Goal: Transaction & Acquisition: Book appointment/travel/reservation

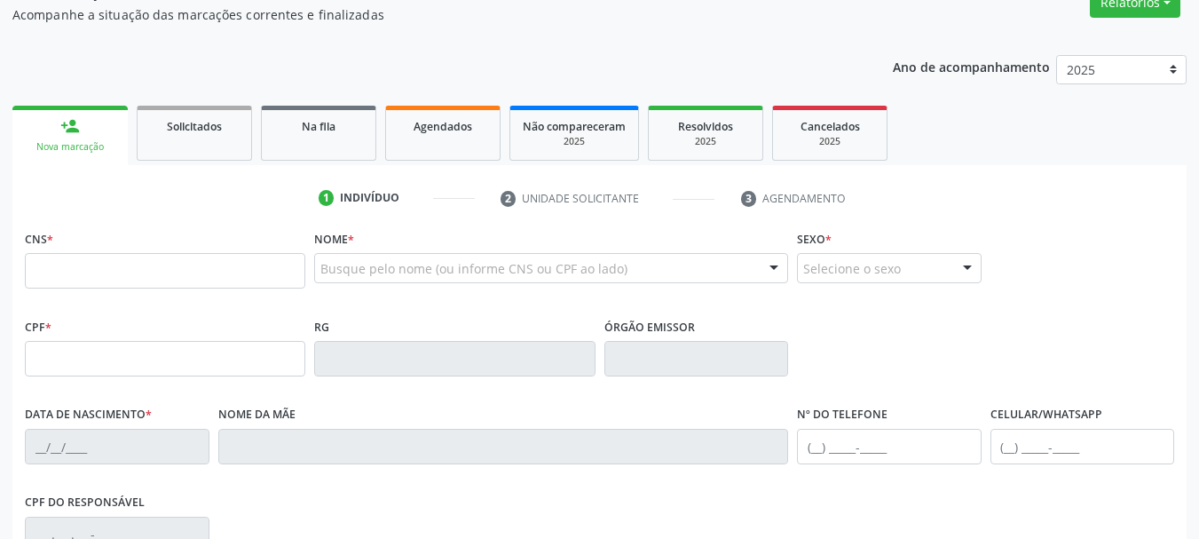
scroll to position [178, 0]
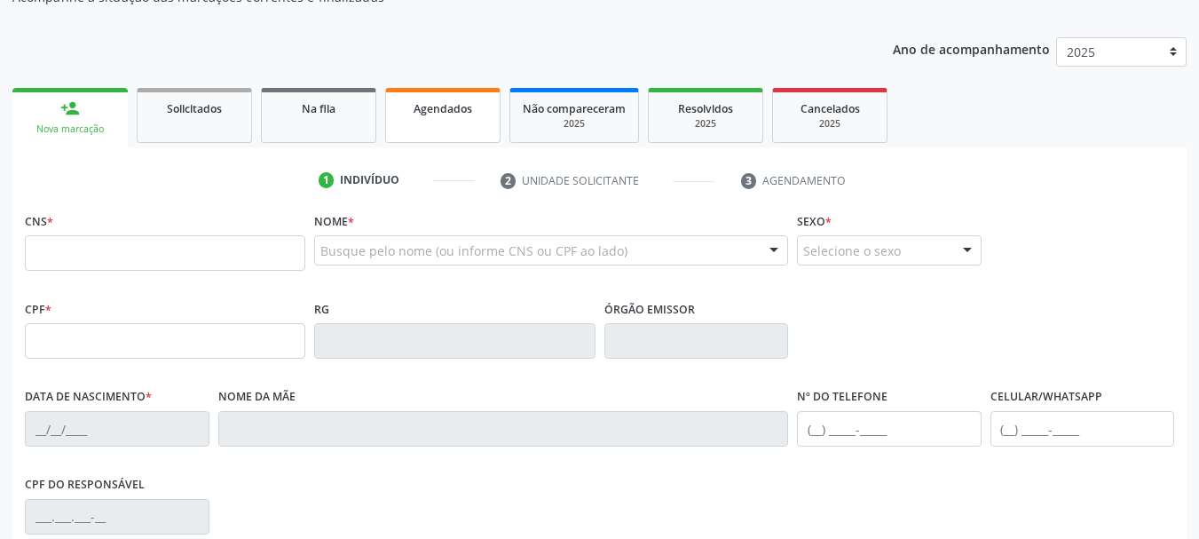
click at [396, 107] on link "Agendados" at bounding box center [442, 115] width 115 height 55
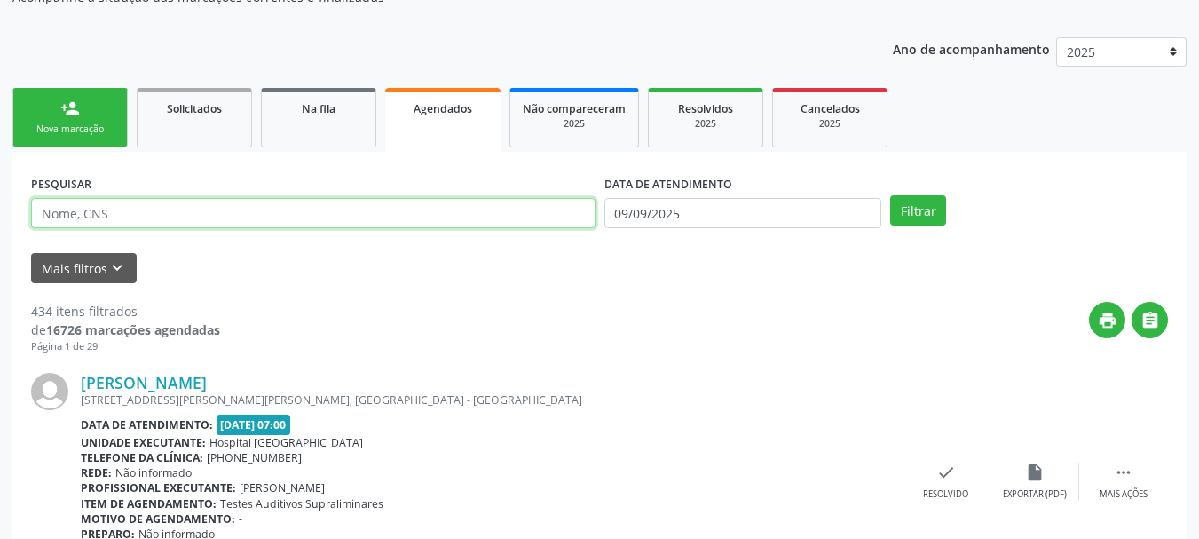
click at [137, 220] on input "text" at bounding box center [313, 213] width 565 height 30
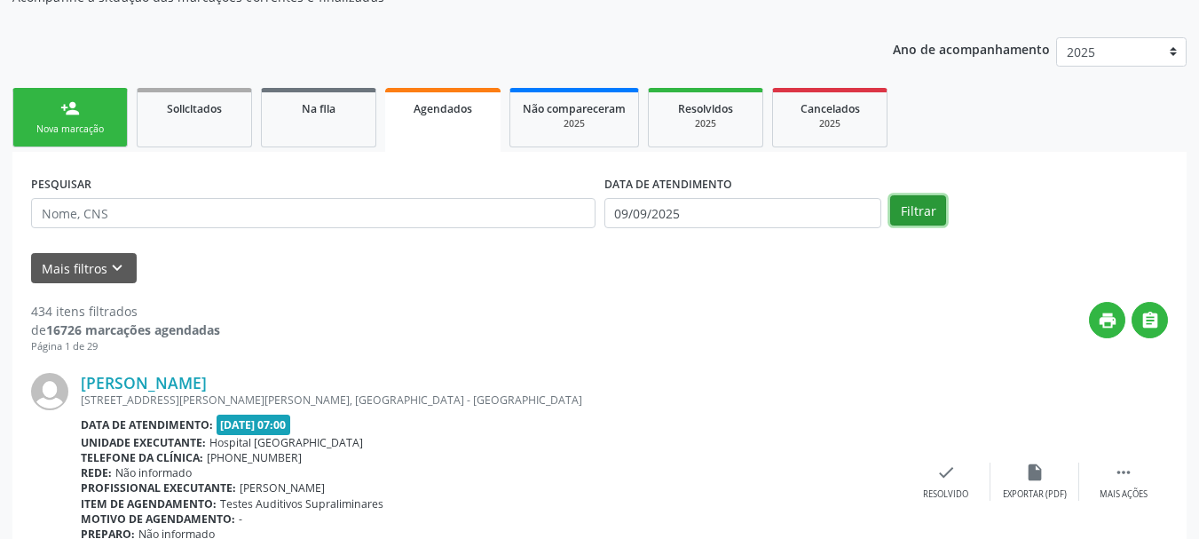
click at [914, 201] on button "Filtrar" at bounding box center [918, 210] width 56 height 30
click at [755, 326] on div "print " at bounding box center [694, 328] width 948 height 52
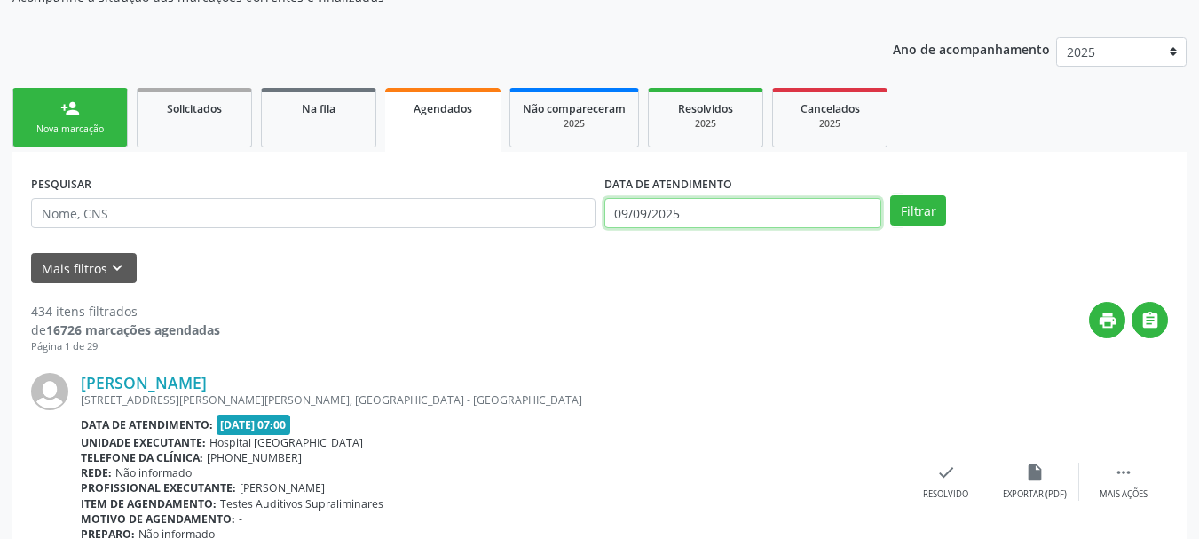
click at [737, 222] on input "09/09/2025" at bounding box center [744, 213] width 278 height 30
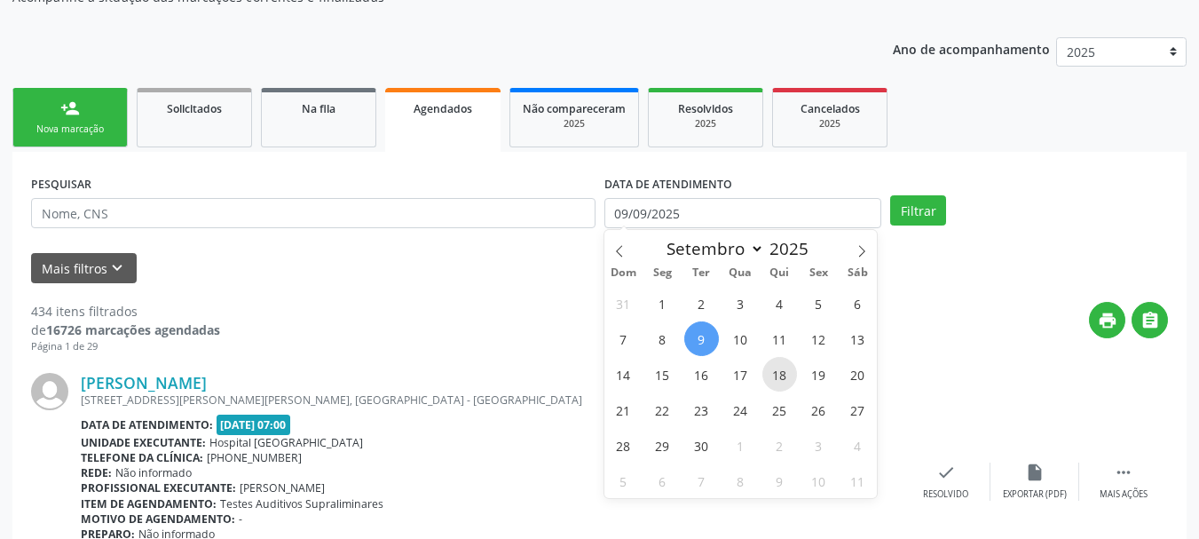
click at [784, 380] on span "18" at bounding box center [780, 374] width 35 height 35
type input "1[DATE]"
click at [784, 380] on span "18" at bounding box center [780, 374] width 35 height 35
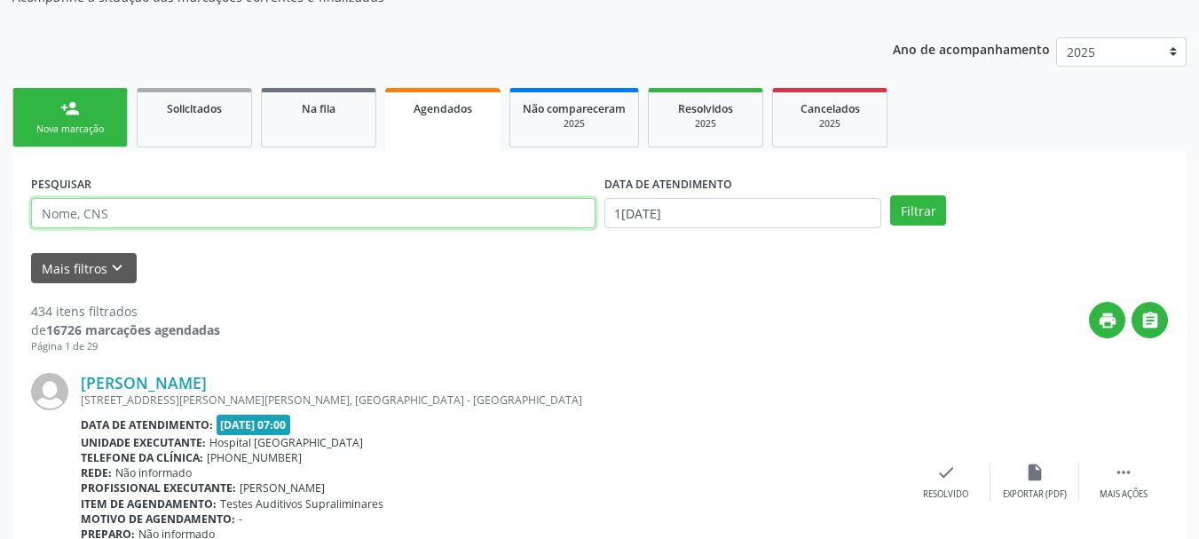
click at [132, 205] on input "text" at bounding box center [313, 213] width 565 height 30
type input "maria da penha sant"
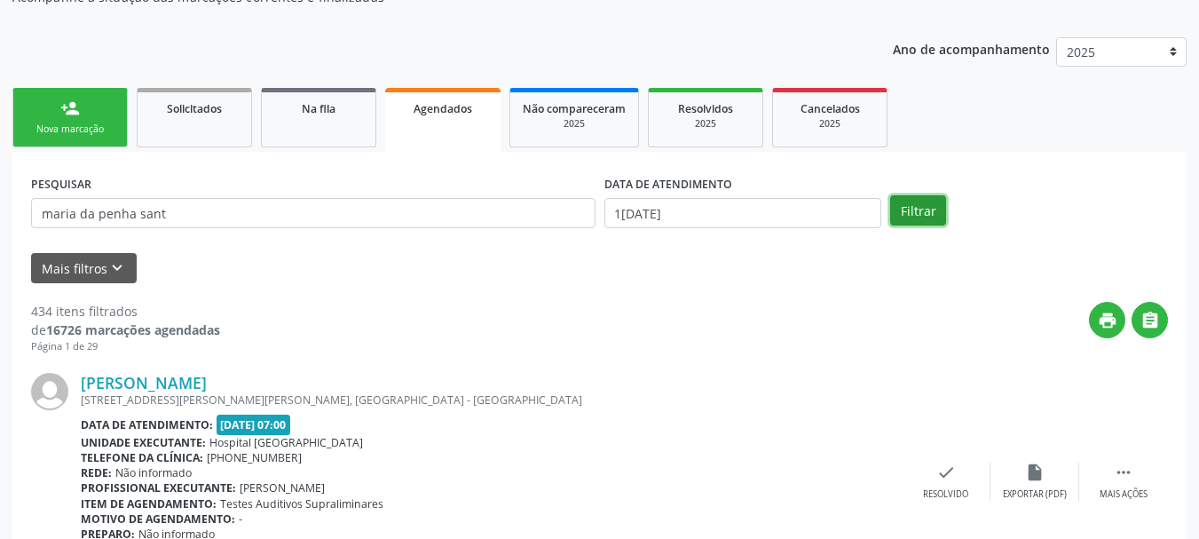
click at [924, 202] on button "Filtrar" at bounding box center [918, 210] width 56 height 30
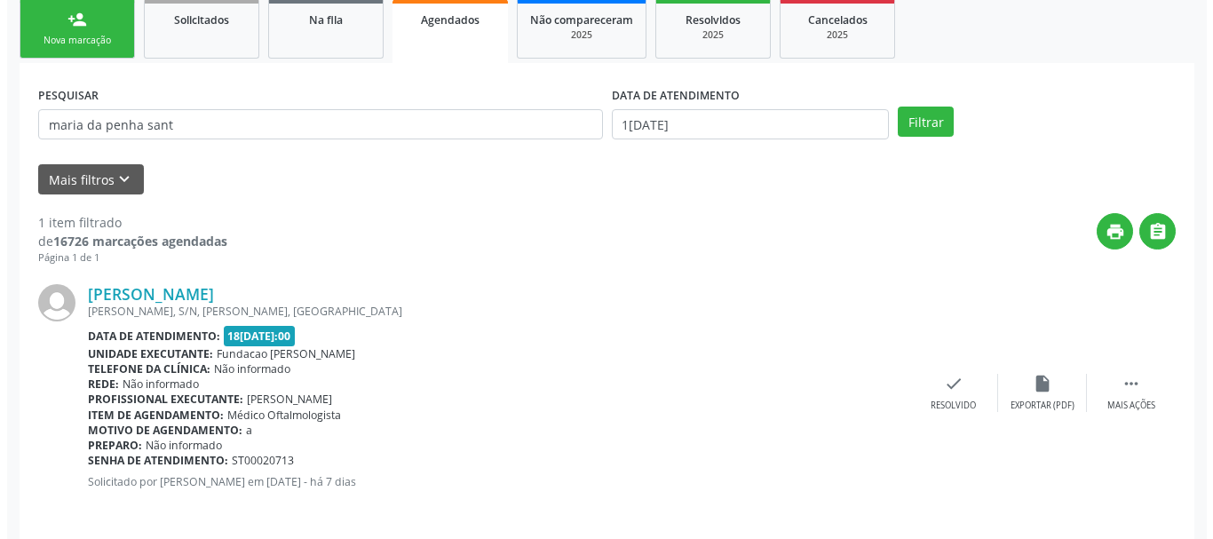
scroll to position [279, 0]
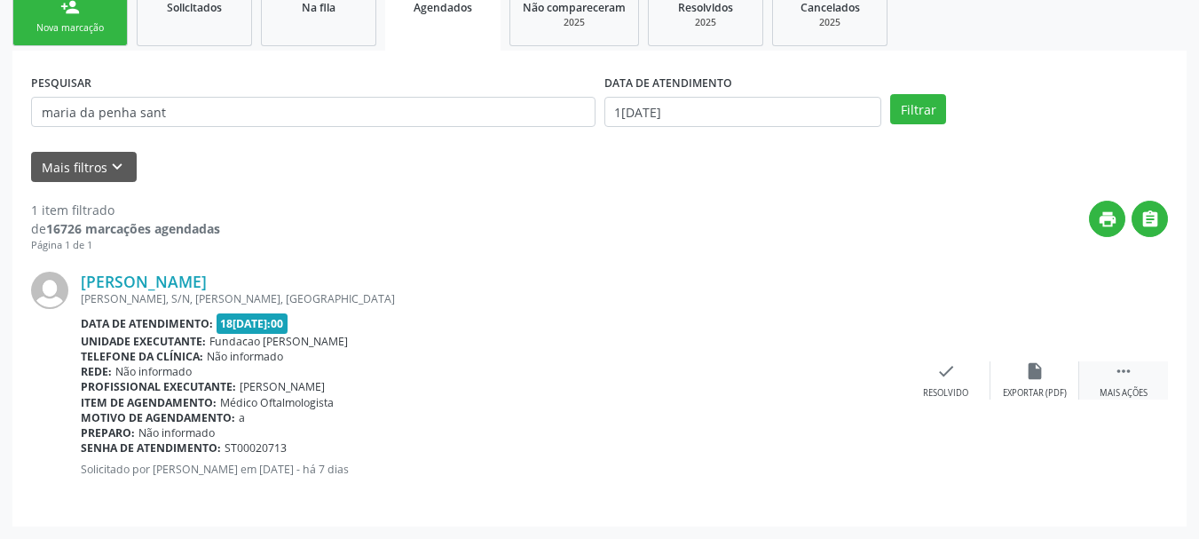
click at [1127, 376] on icon "" at bounding box center [1124, 371] width 20 height 20
click at [839, 363] on div "cancel Cancelar" at bounding box center [857, 380] width 89 height 38
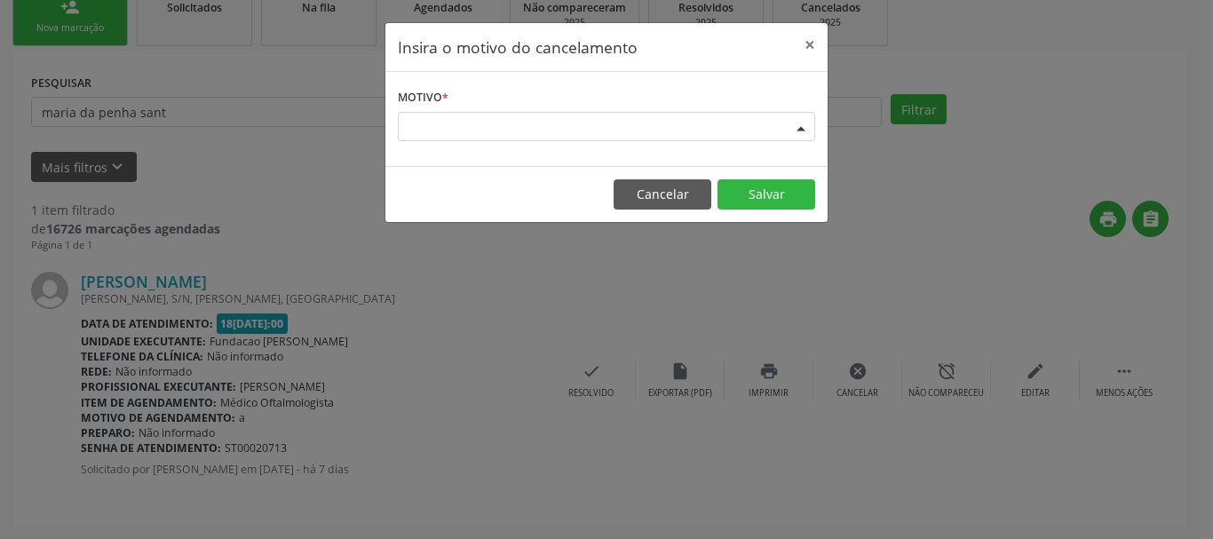
click at [482, 123] on div "Escolha o motivo" at bounding box center [606, 127] width 417 height 30
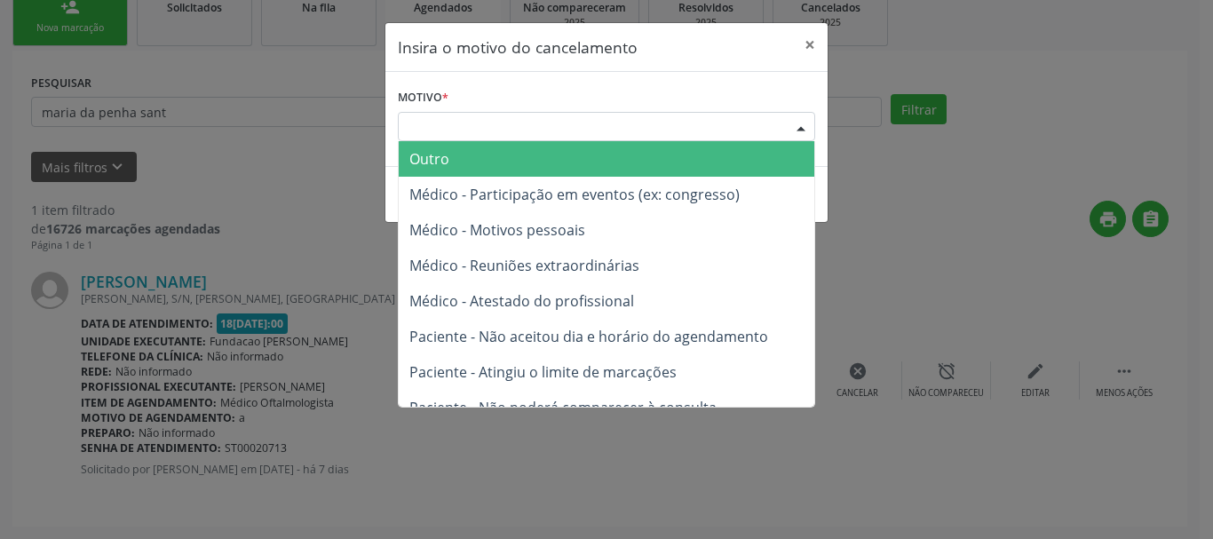
click at [475, 147] on span "Outro" at bounding box center [606, 159] width 415 height 36
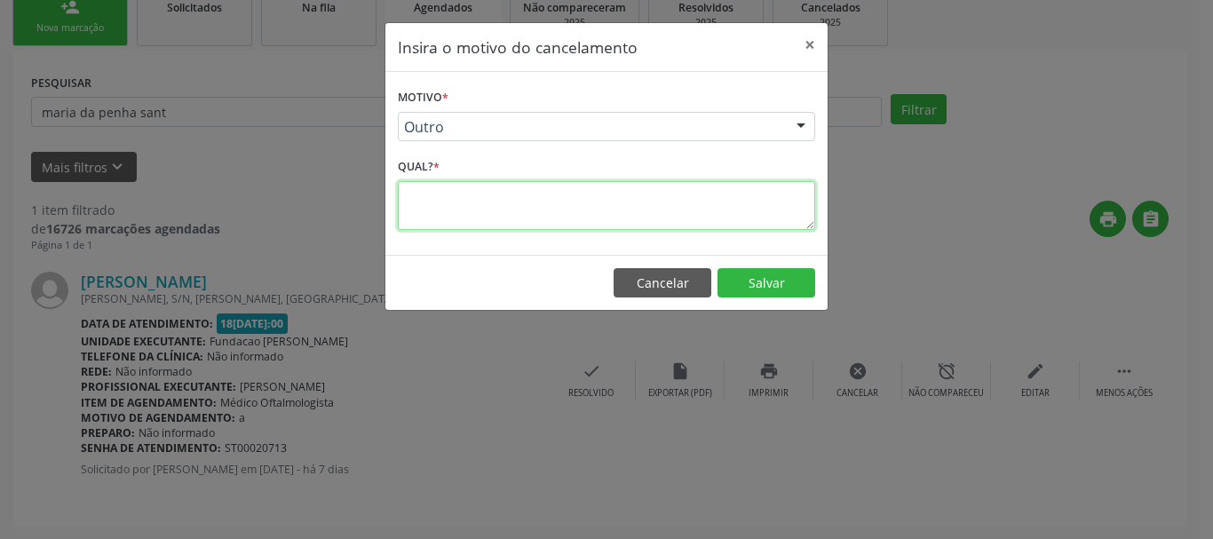
click at [466, 194] on textarea at bounding box center [606, 205] width 417 height 49
type textarea "."
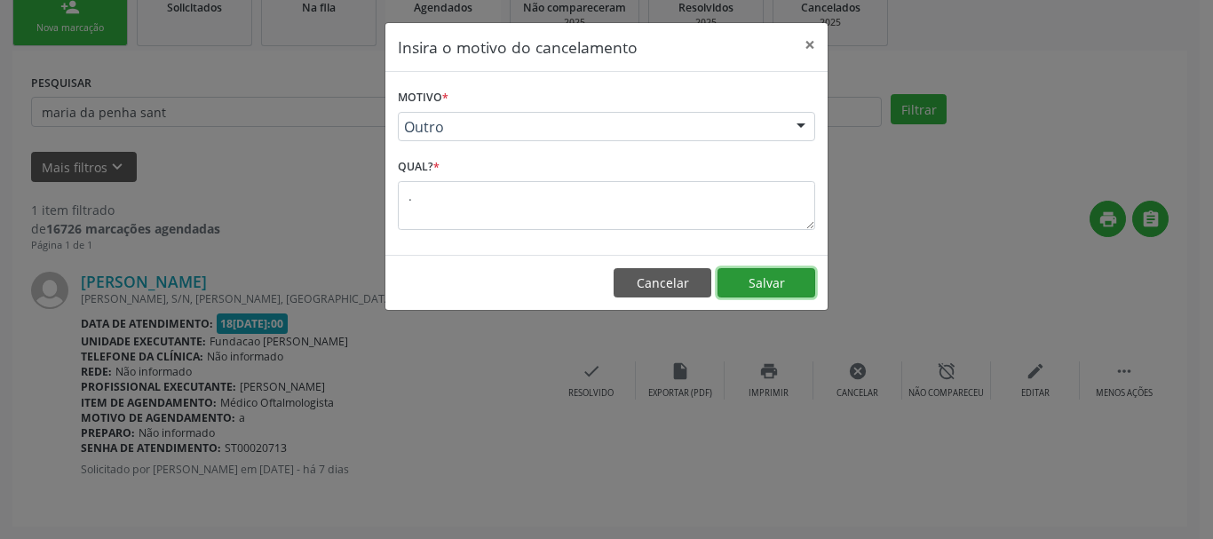
click at [811, 288] on button "Salvar" at bounding box center [766, 283] width 98 height 30
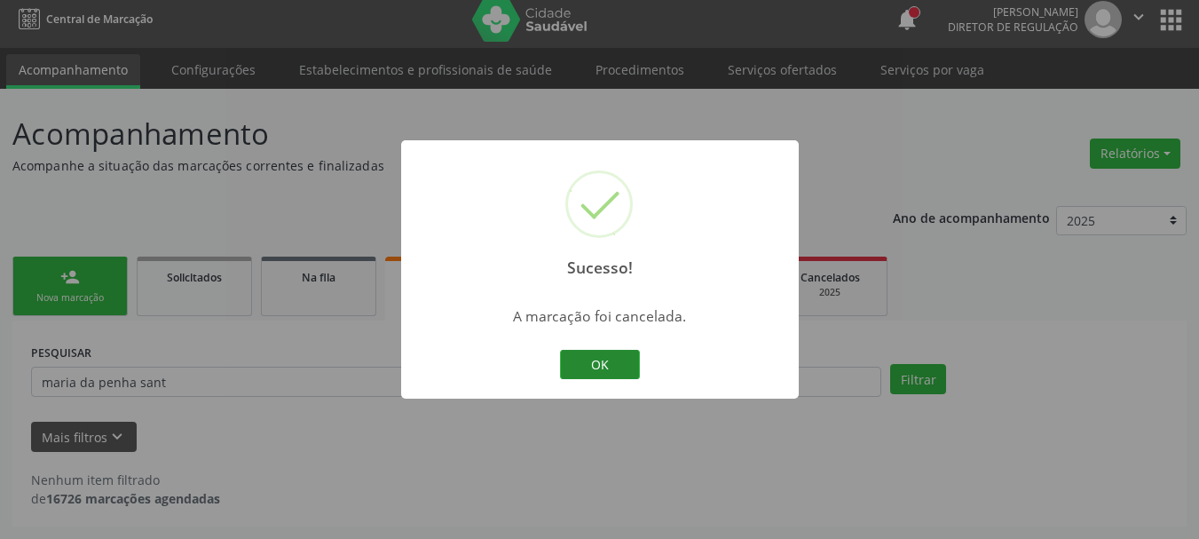
scroll to position [9, 0]
click at [619, 368] on button "OK" at bounding box center [600, 365] width 80 height 30
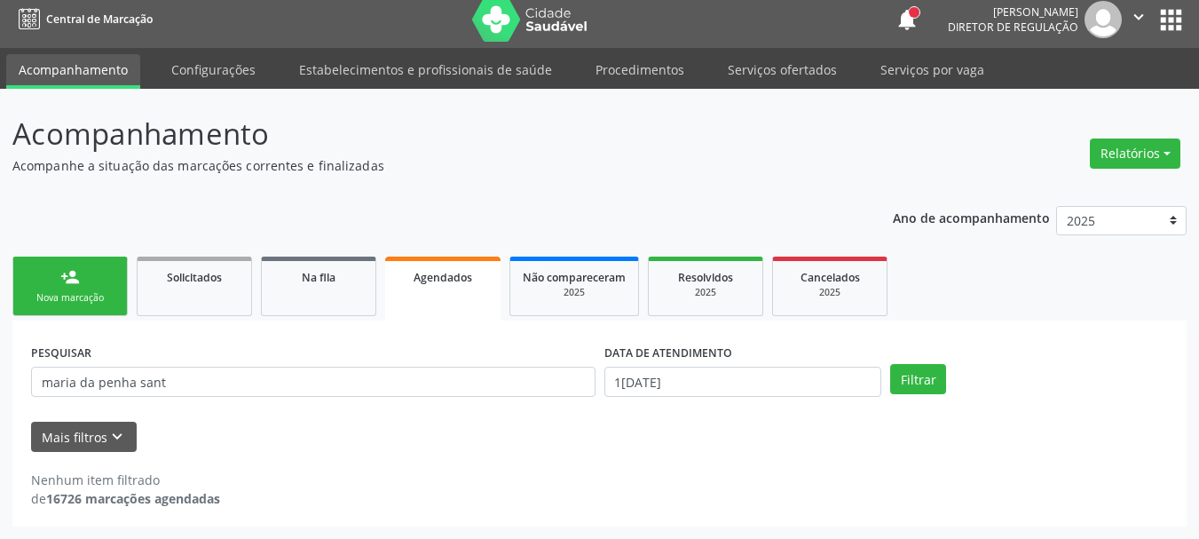
click at [47, 297] on div "Nova marcação" at bounding box center [70, 297] width 89 height 13
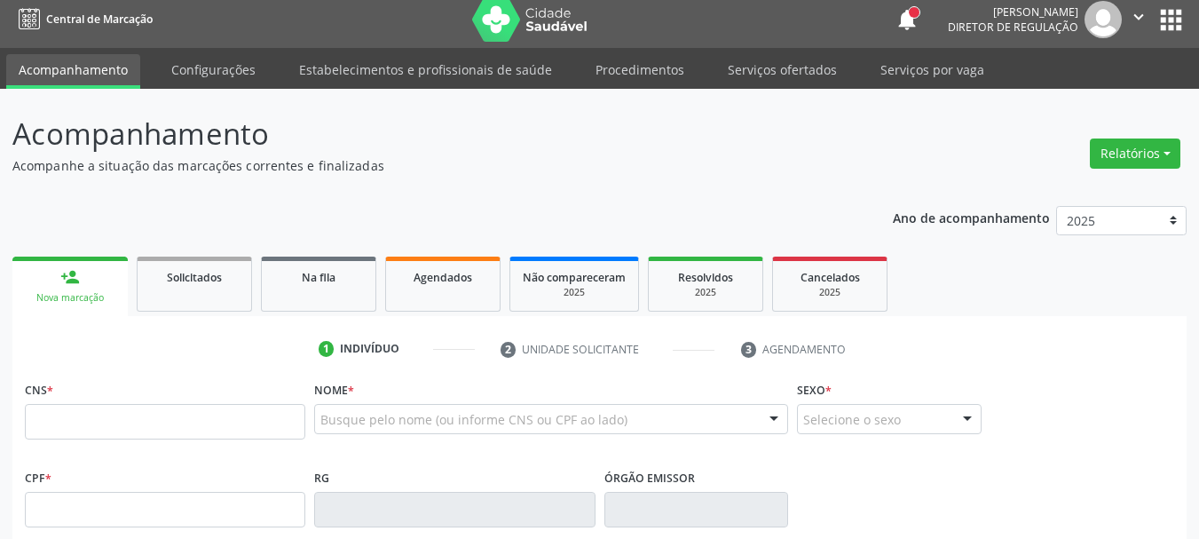
click at [115, 304] on link "person_add Nova marcação" at bounding box center [69, 286] width 115 height 59
click at [248, 414] on input "text" at bounding box center [165, 422] width 281 height 36
type input "166 0193 6139 0006"
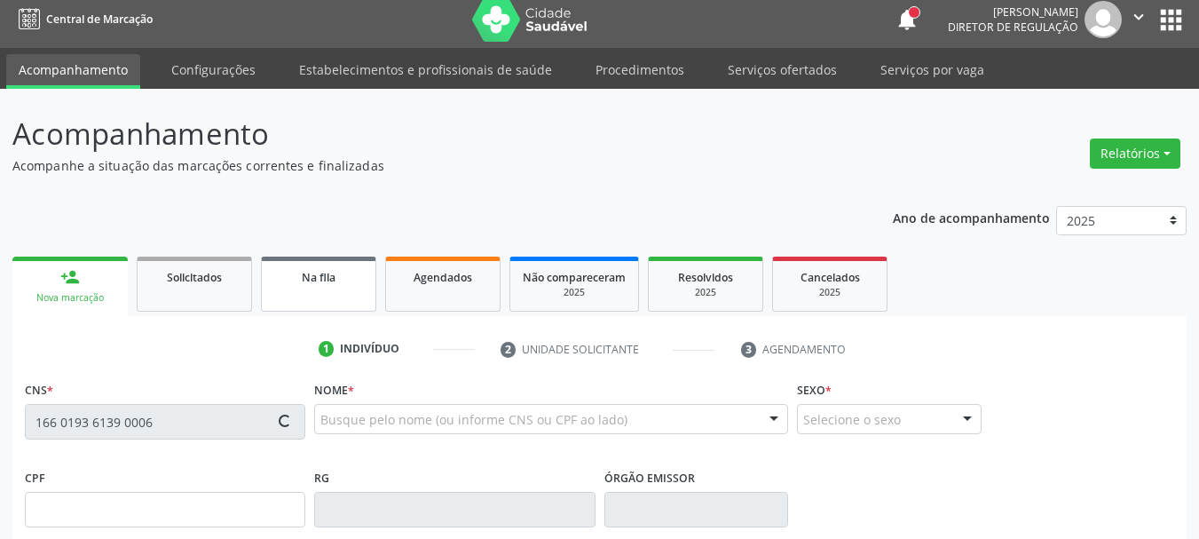
type input "[DATE]"
type input "[PERSON_NAME]"
type input "[PHONE_NUMBER]"
type input "1282"
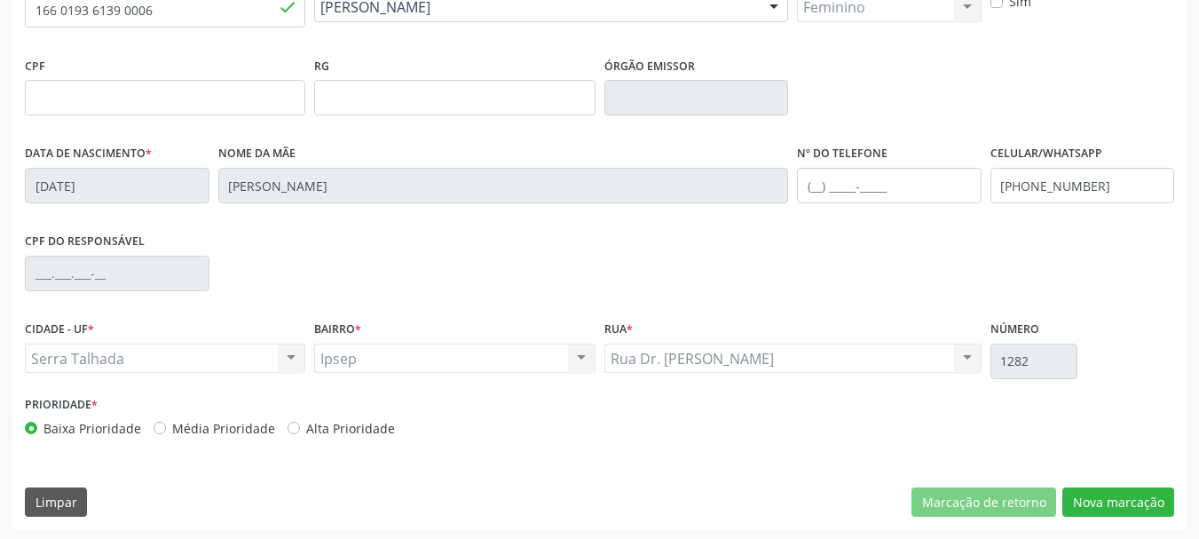
scroll to position [423, 0]
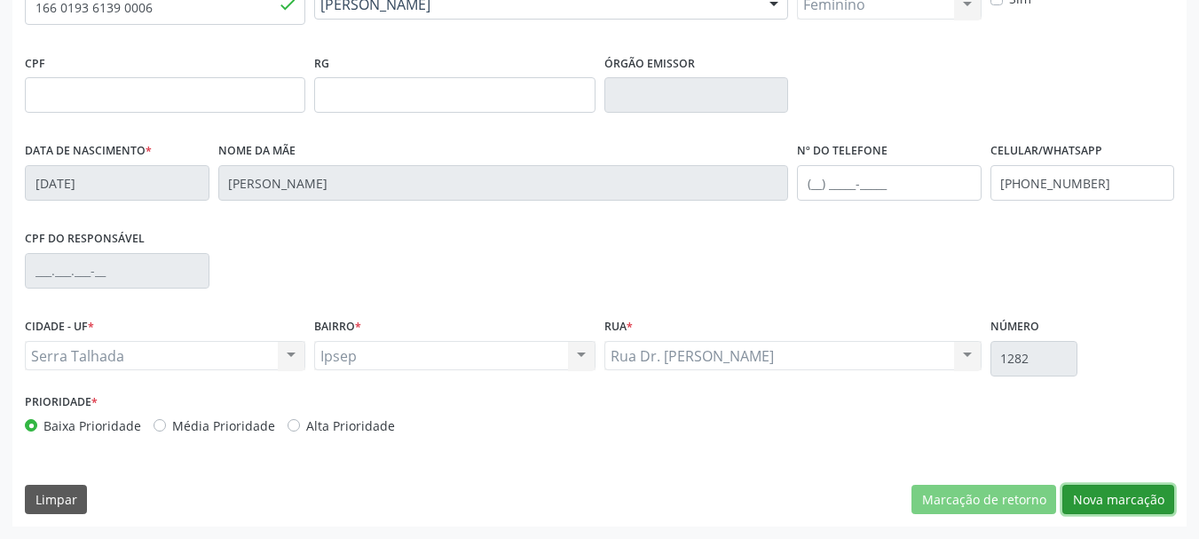
click at [1127, 505] on button "Nova marcação" at bounding box center [1119, 500] width 112 height 30
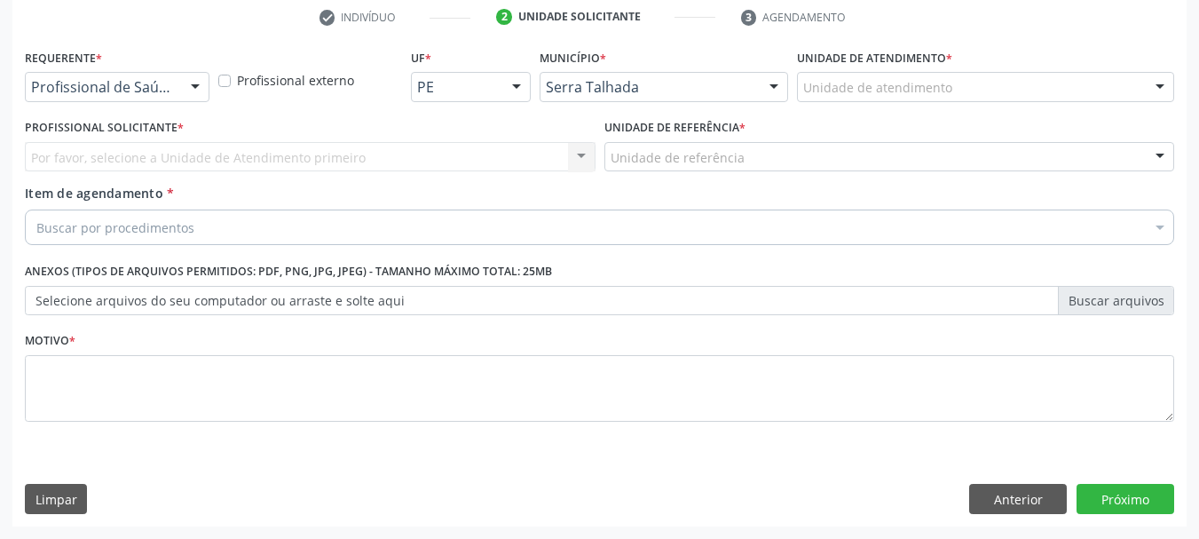
scroll to position [341, 0]
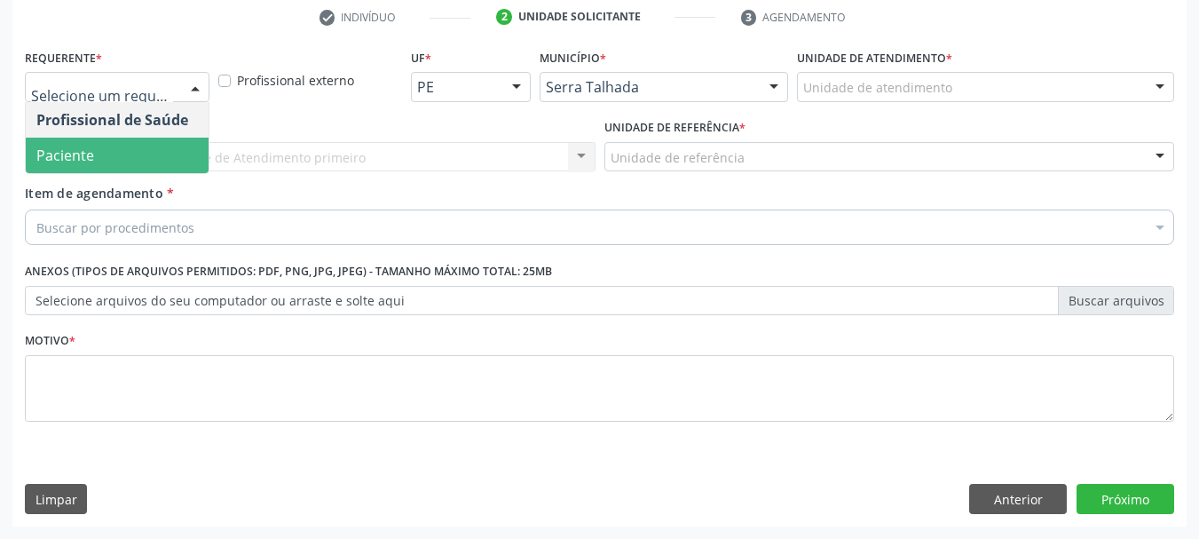
click at [83, 155] on span "Paciente" at bounding box center [65, 156] width 58 height 20
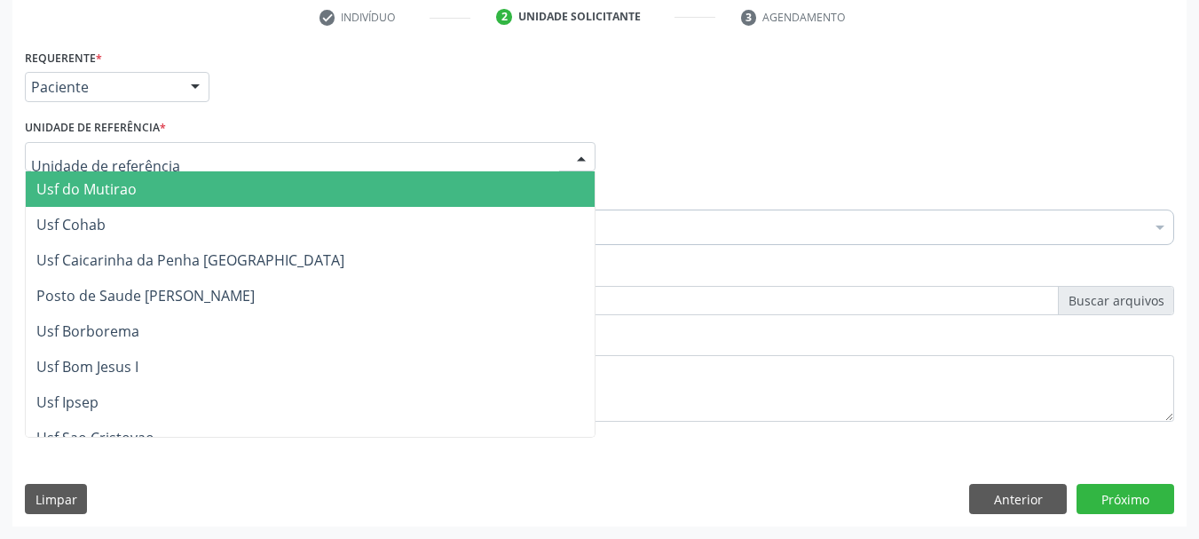
type input "e"
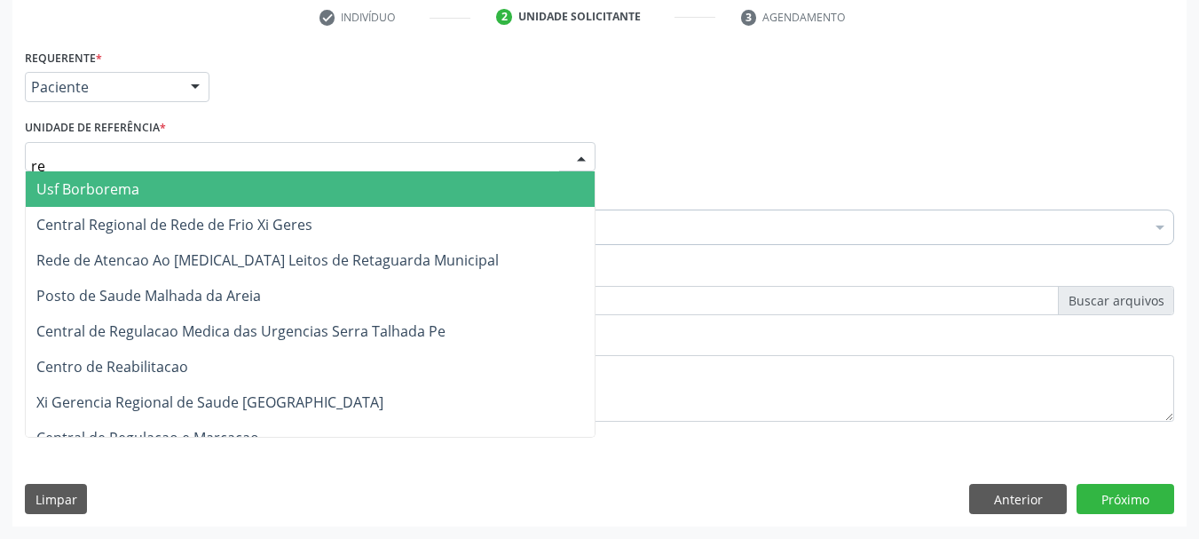
type input "rea"
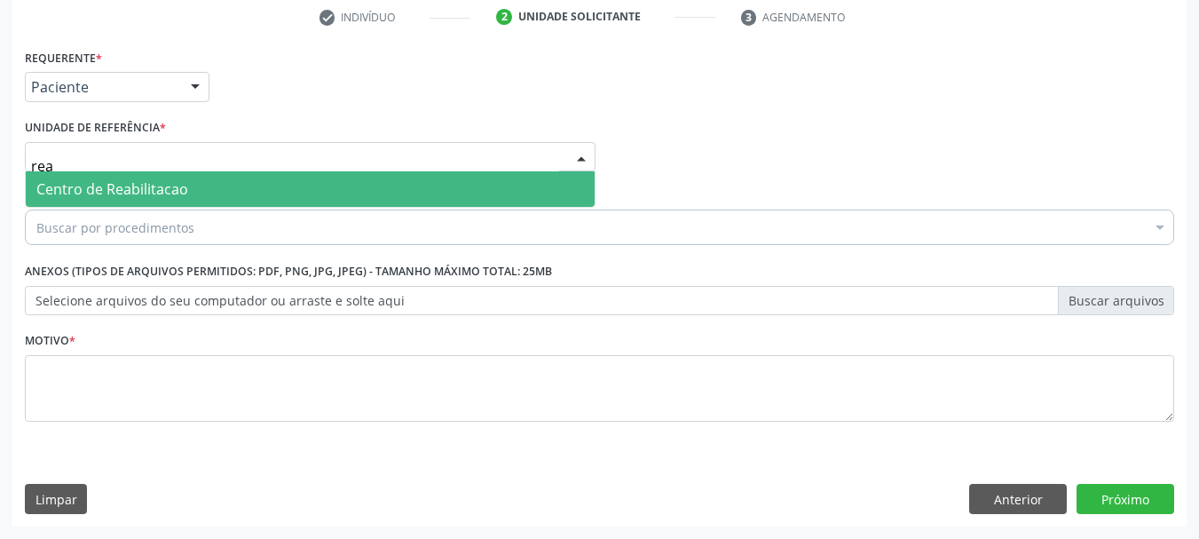
click at [83, 178] on span "Centro de Reabilitacao" at bounding box center [310, 189] width 569 height 36
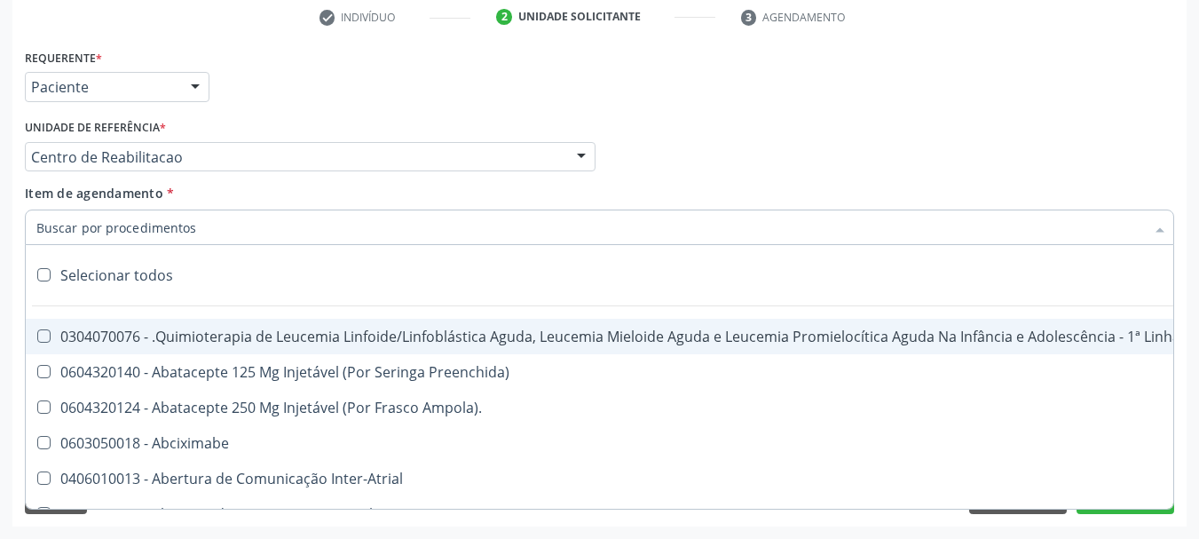
click at [95, 228] on input "Item de agendamento *" at bounding box center [590, 228] width 1109 height 36
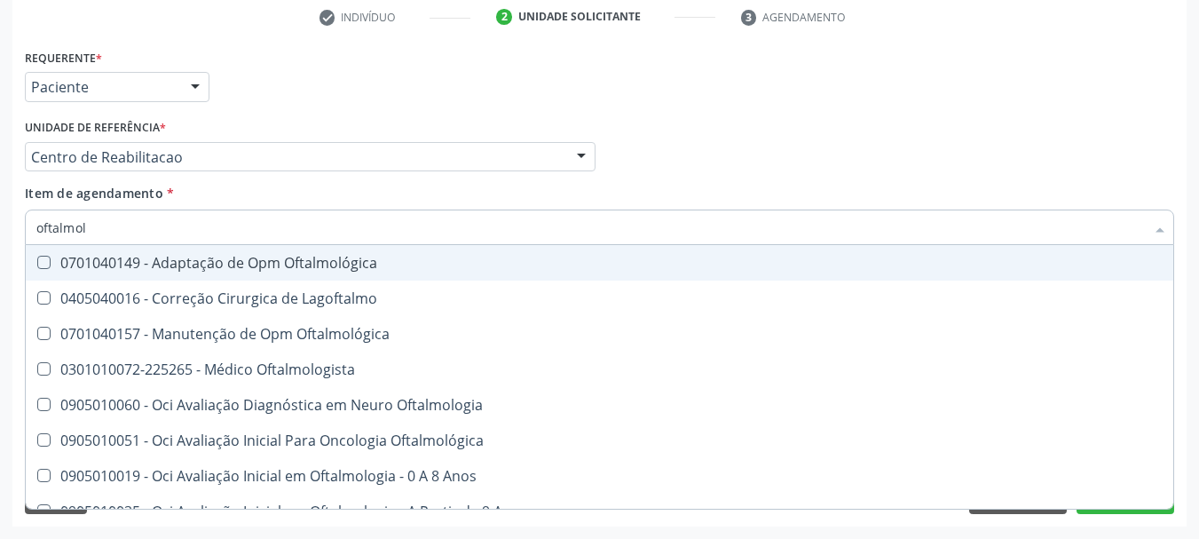
type input "oftalmolo"
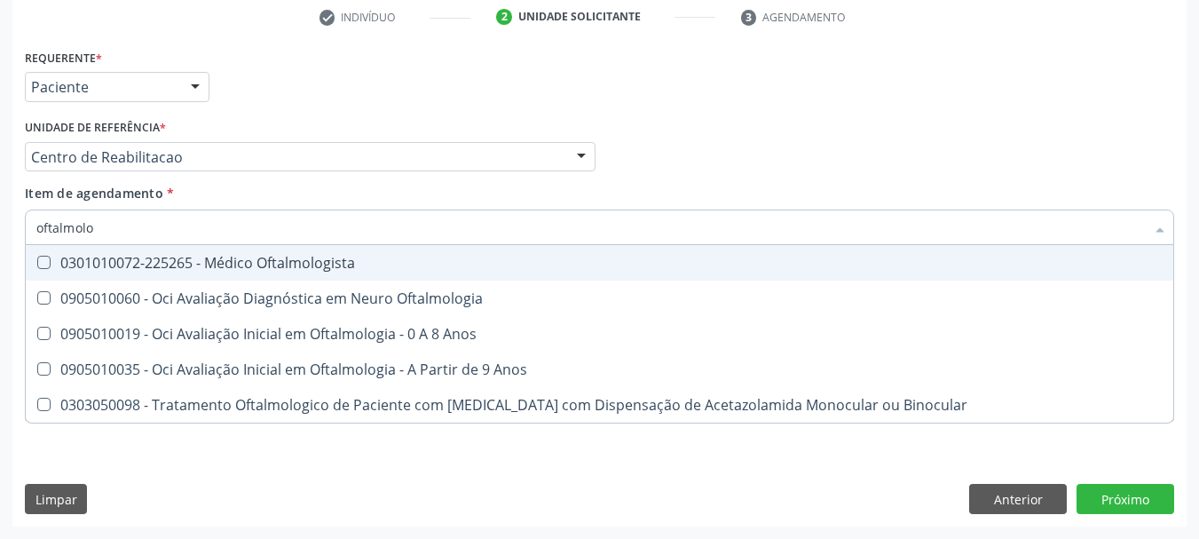
click at [123, 274] on span "0301010072-225265 - Médico Oftalmologista" at bounding box center [600, 263] width 1148 height 36
checkbox Oftalmologista "true"
click at [227, 195] on div "Item de agendamento * oftalmolo Desfazer seleção 0301010072-225265 - Médico Oft…" at bounding box center [600, 212] width 1150 height 56
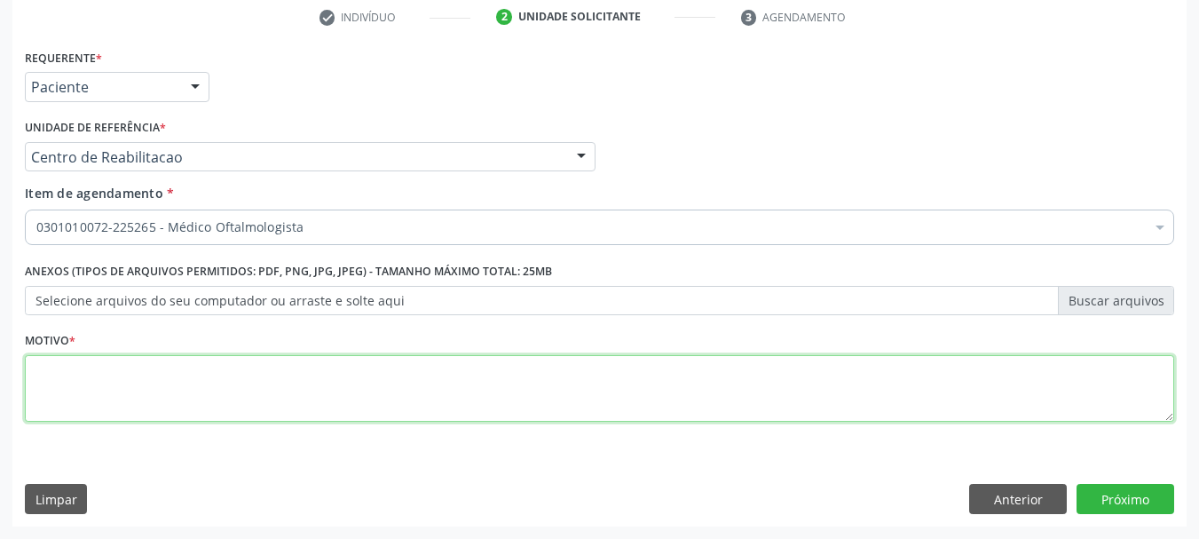
click at [57, 399] on textarea at bounding box center [600, 388] width 1150 height 67
type textarea "a"
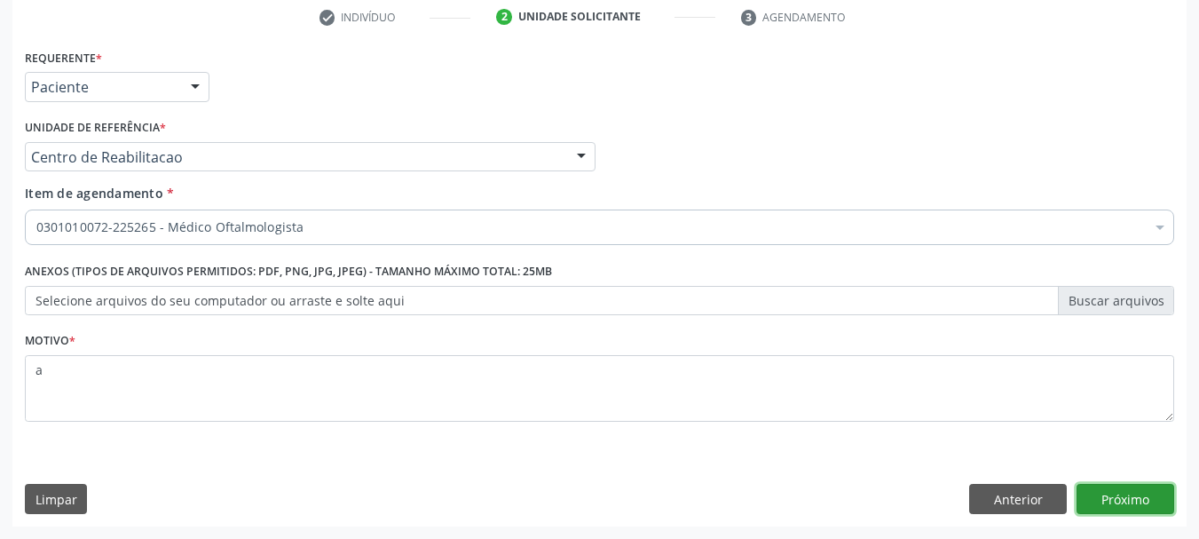
click at [1142, 507] on button "Próximo" at bounding box center [1126, 499] width 98 height 30
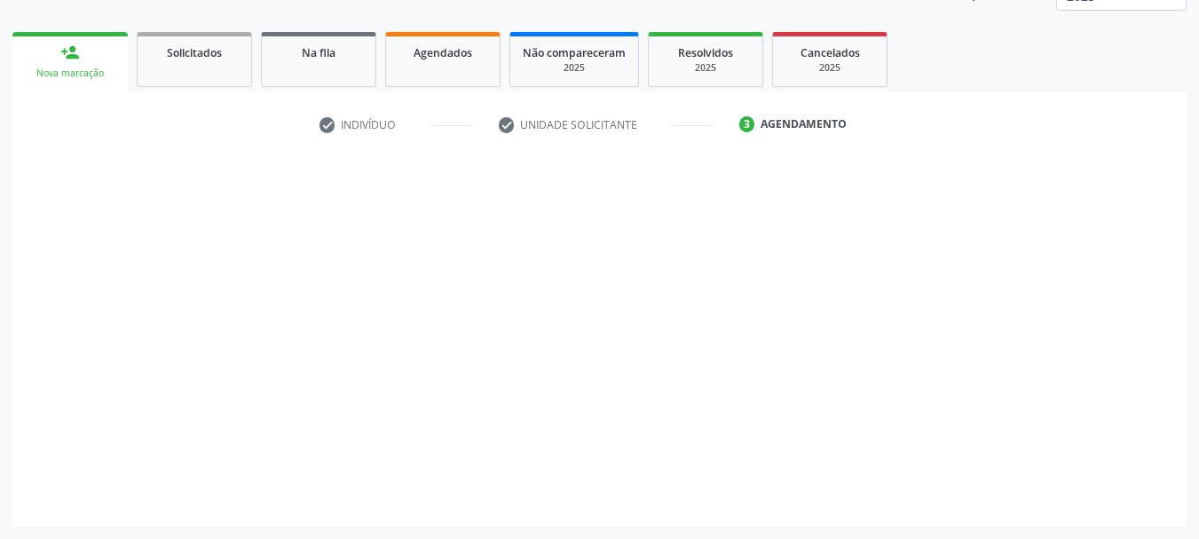
scroll to position [233, 0]
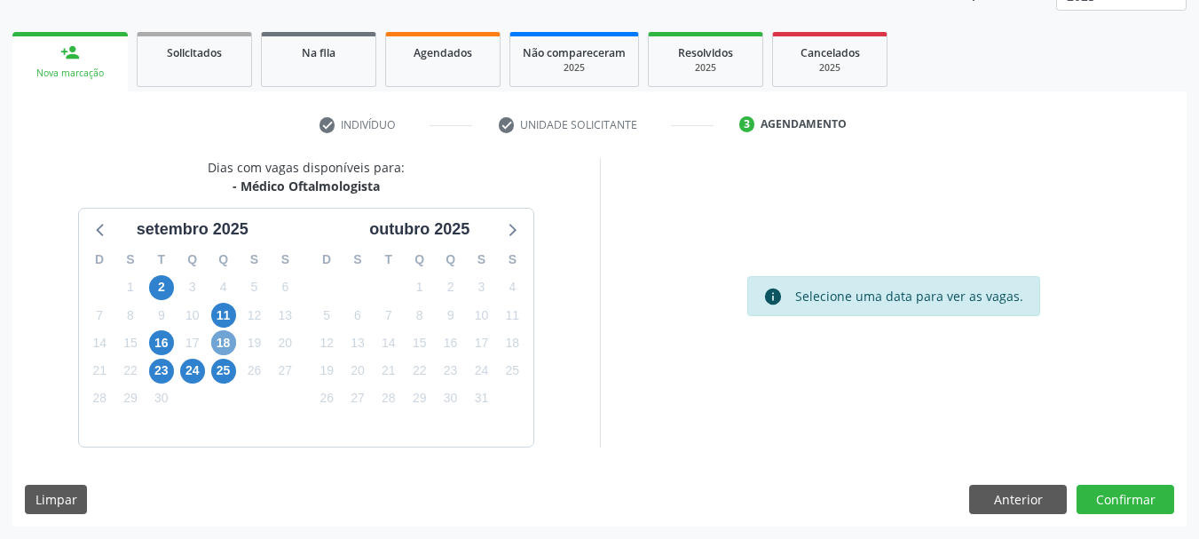
click at [221, 334] on span "18" at bounding box center [223, 342] width 25 height 25
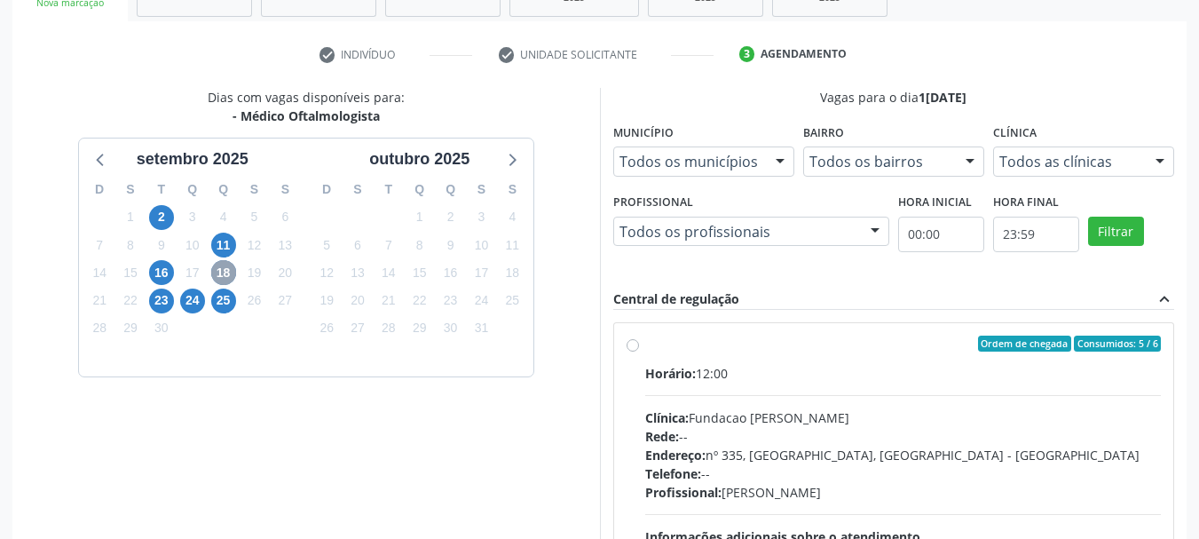
scroll to position [411, 0]
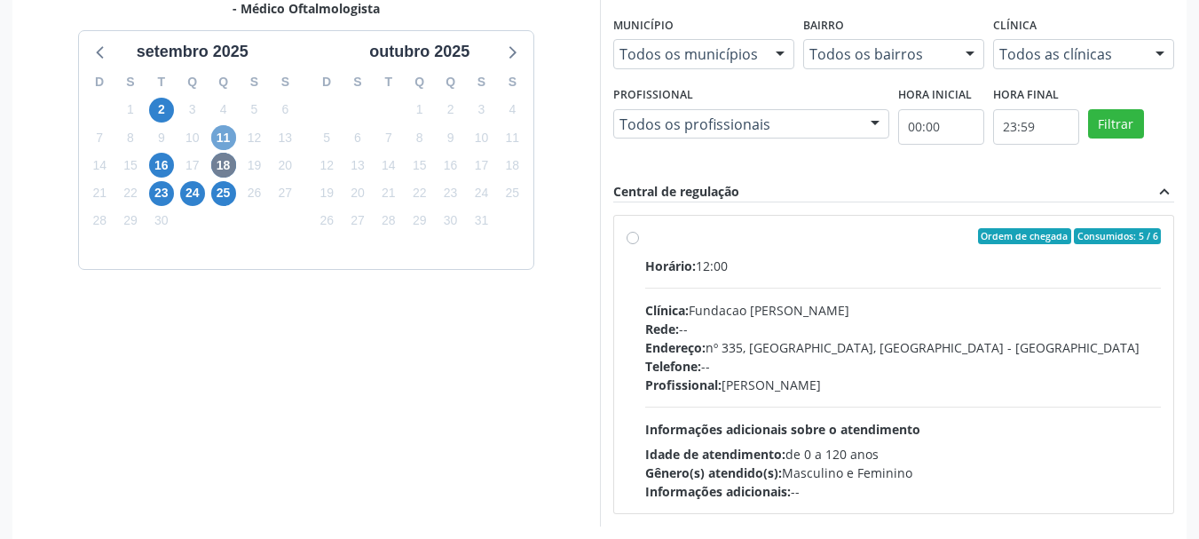
click at [216, 137] on span "11" at bounding box center [223, 137] width 25 height 25
click at [849, 254] on label "Ordem de chegada Consumidos: 5 / 6 Horário: 14:00 Clínica: Fundacao [PERSON_NAM…" at bounding box center [903, 364] width 517 height 273
click at [639, 244] on input "Ordem de chegada Consumidos: 5 / 6 Horário: 14:00 Clínica: Fundacao [PERSON_NAM…" at bounding box center [633, 236] width 12 height 16
radio input "true"
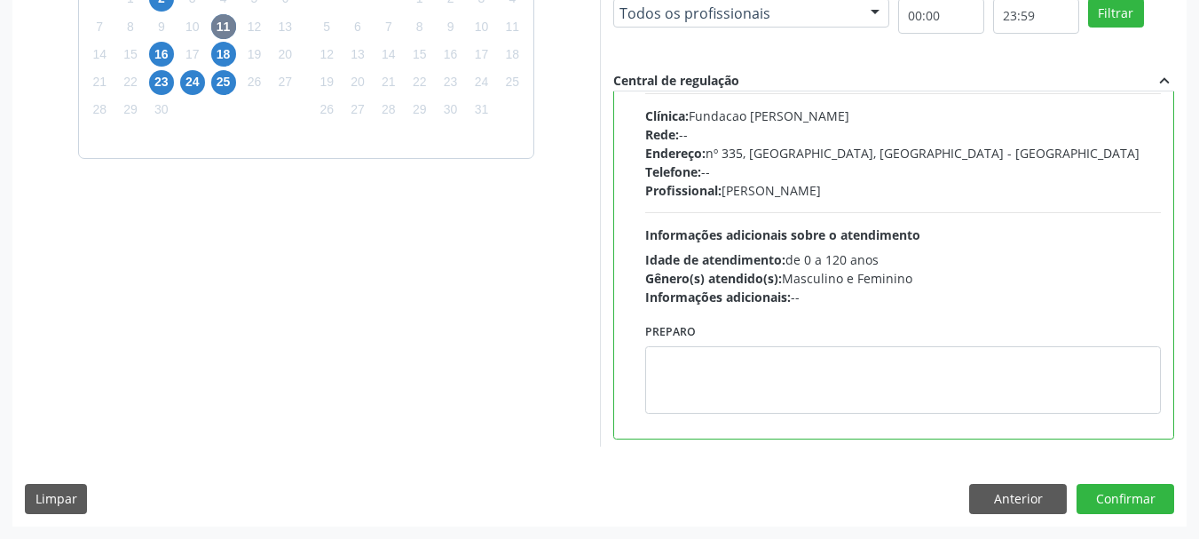
scroll to position [266, 0]
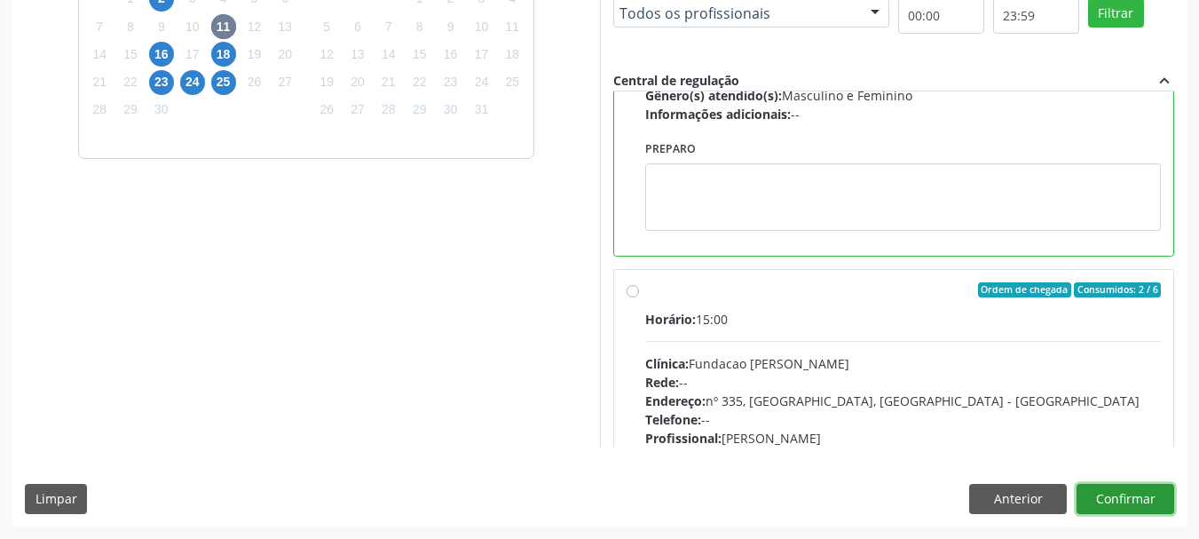
click at [1143, 495] on button "Confirmar" at bounding box center [1126, 499] width 98 height 30
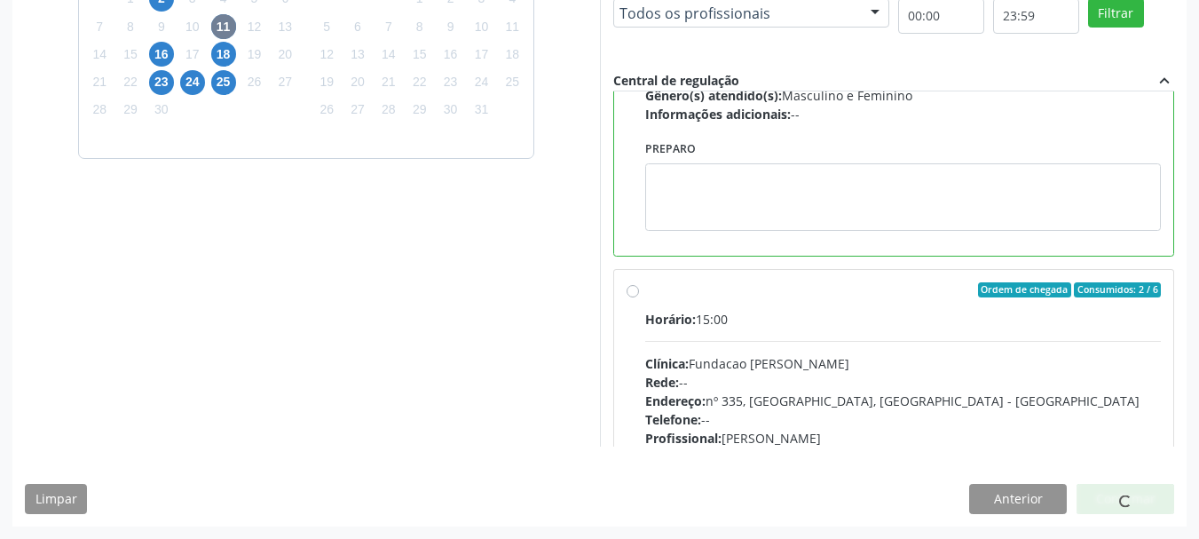
scroll to position [47, 0]
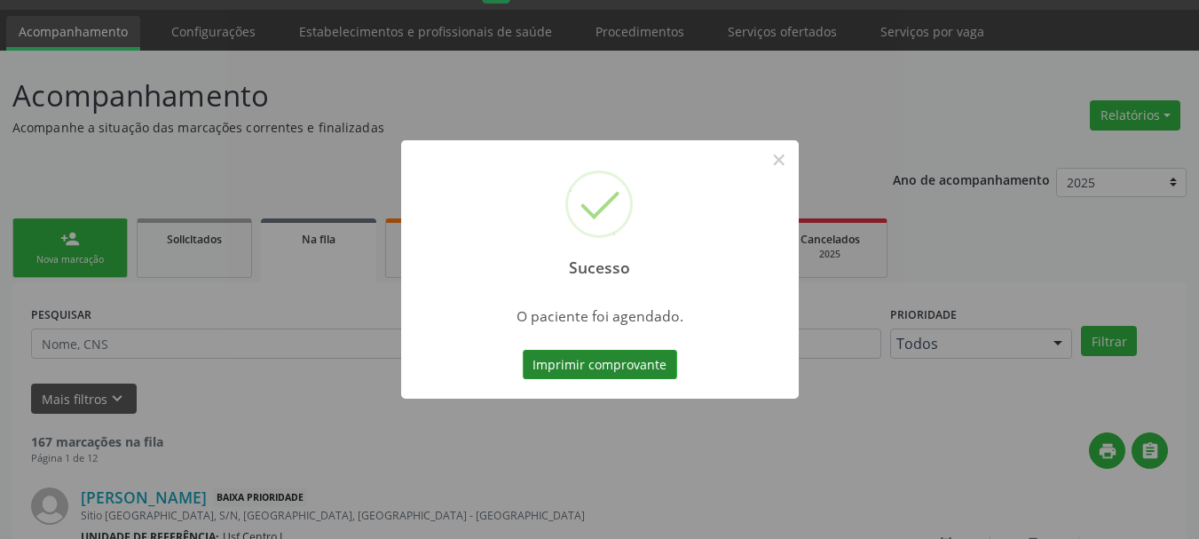
click at [565, 375] on button "Imprimir comprovante" at bounding box center [600, 365] width 154 height 30
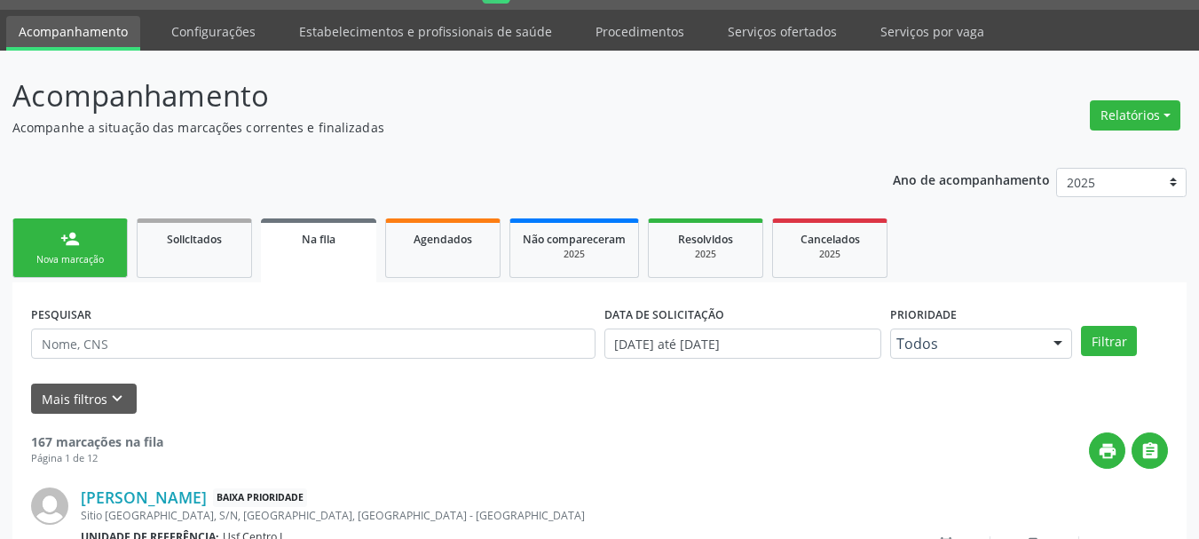
click at [78, 253] on div "Nova marcação" at bounding box center [70, 259] width 89 height 13
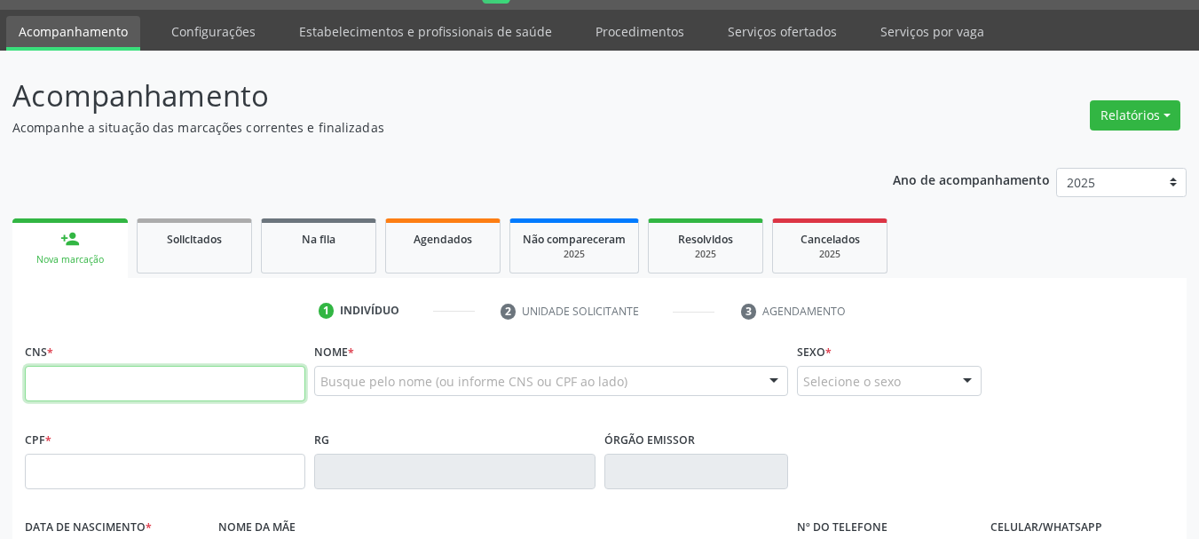
click at [78, 376] on input "text" at bounding box center [165, 384] width 281 height 36
type input "706 1018 9736 0730"
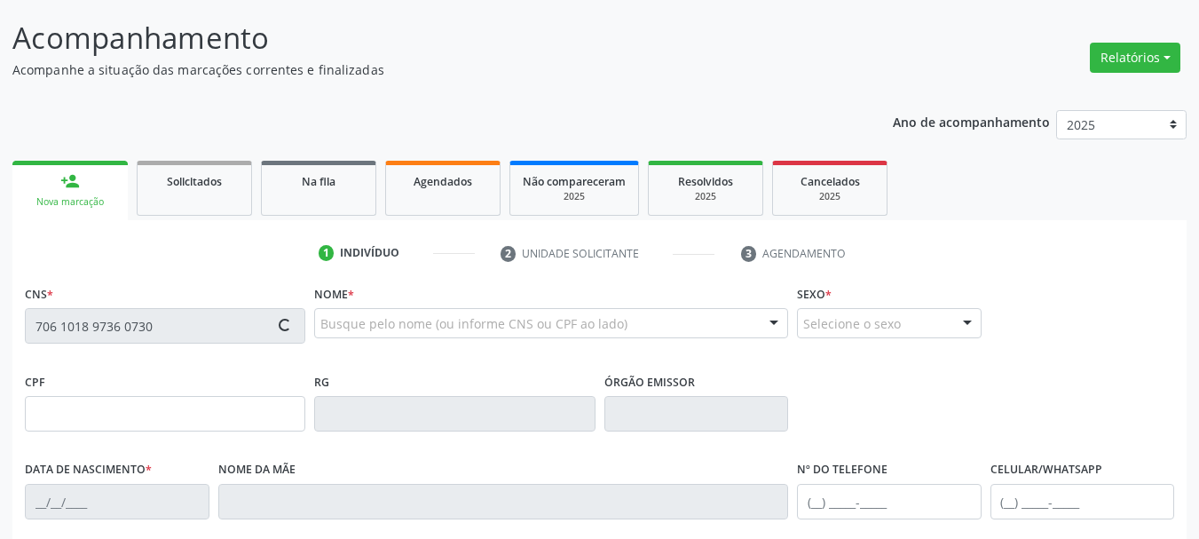
type input "021.719.724-83"
type input "[DATE]"
type input "[PERSON_NAME]"
type input "[PHONE_NUMBER]"
type input "317.460.204-15"
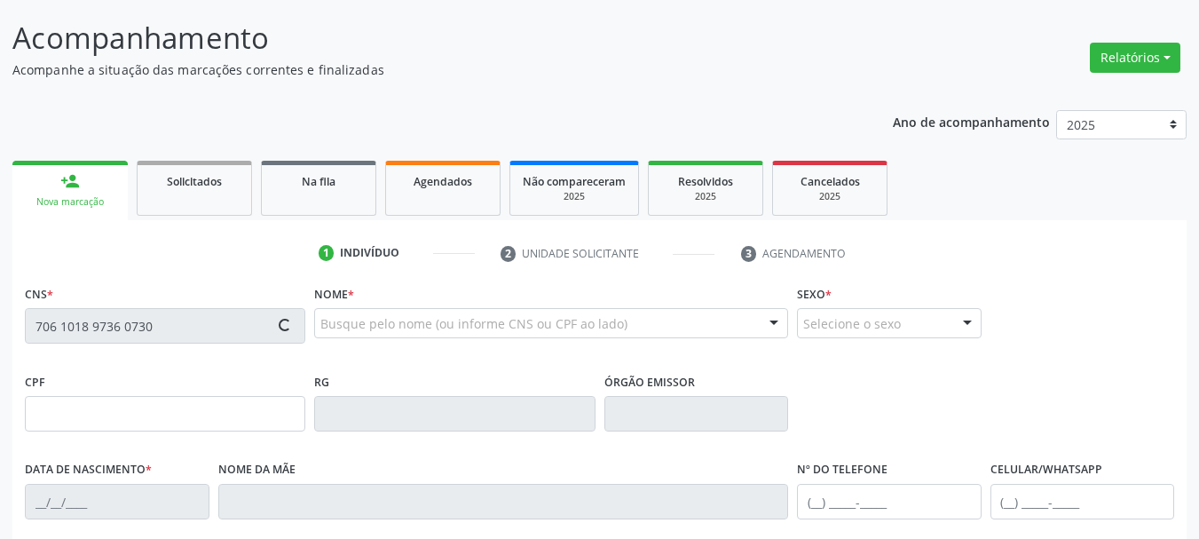
type input "S/N"
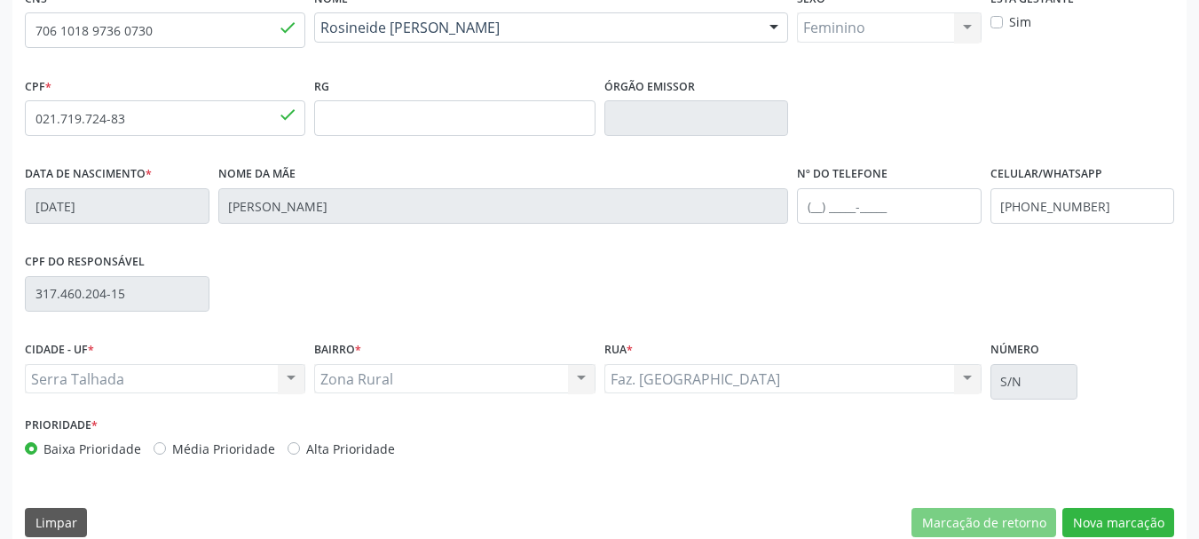
scroll to position [402, 0]
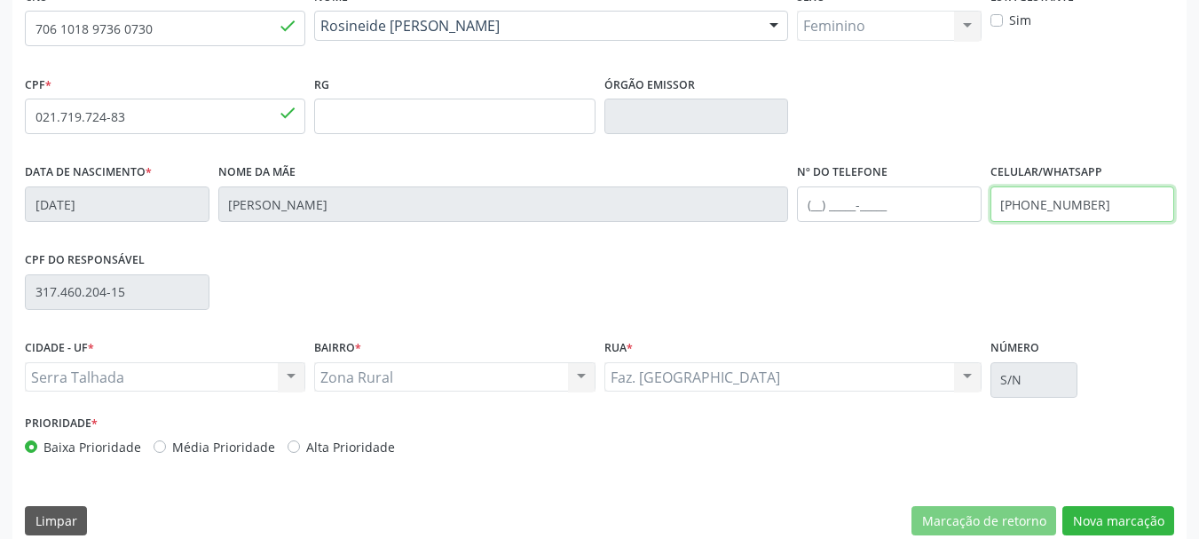
click at [1064, 209] on input "[PHONE_NUMBER]" at bounding box center [1083, 204] width 185 height 36
click at [1094, 295] on div "CPF do responsável 317.460.204-15" at bounding box center [599, 291] width 1159 height 88
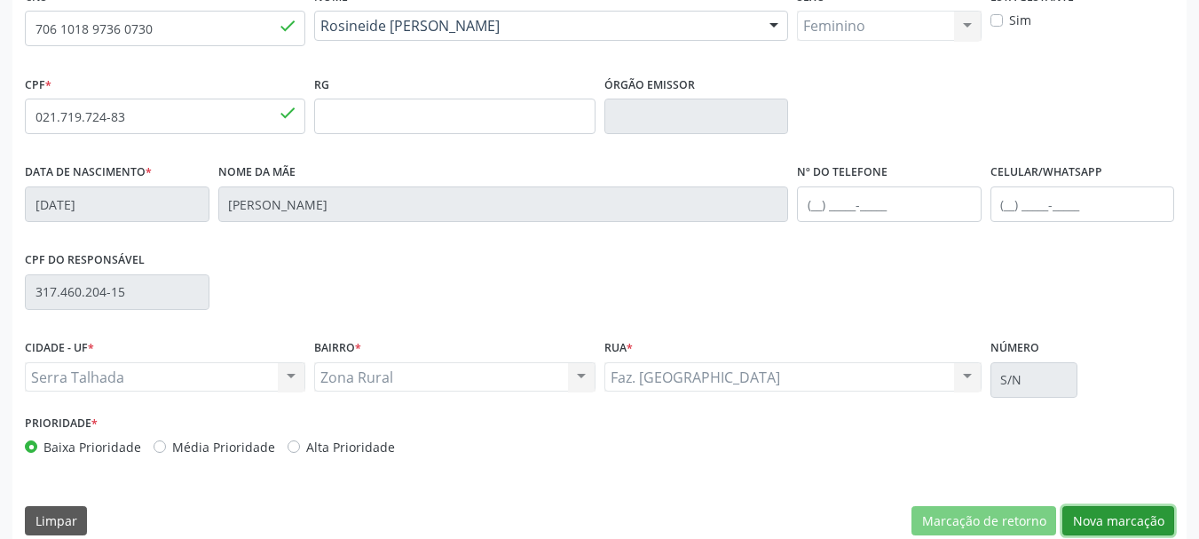
click at [1137, 513] on button "Nova marcação" at bounding box center [1119, 521] width 112 height 30
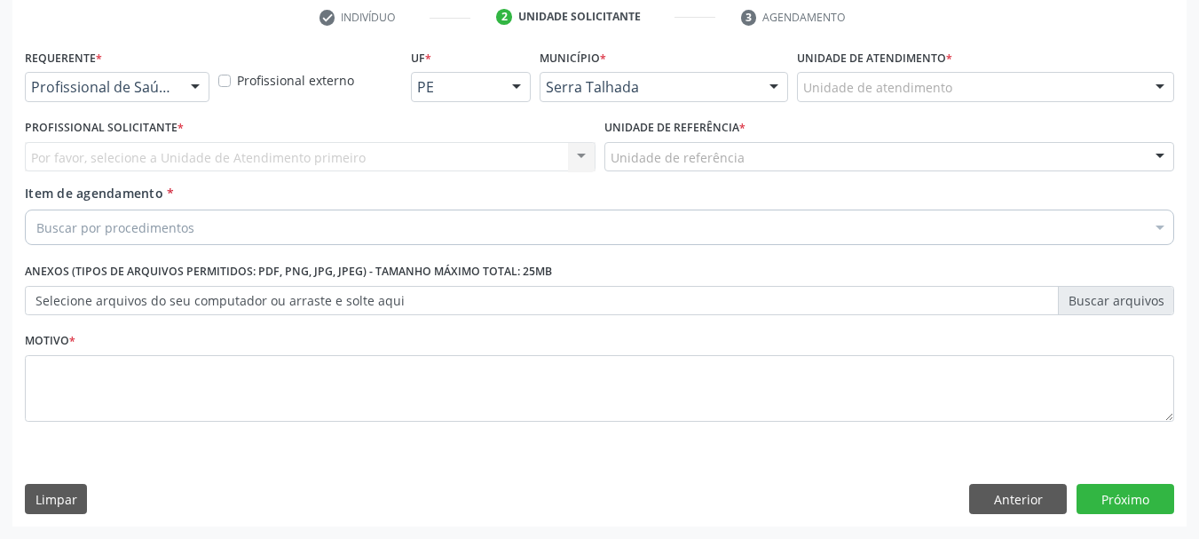
scroll to position [341, 0]
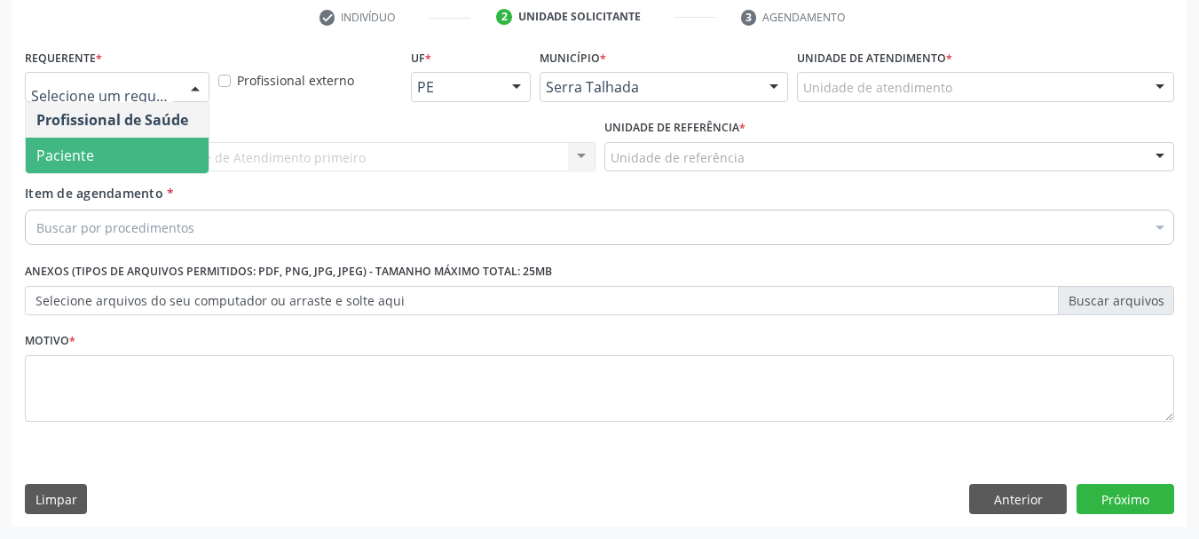
click at [116, 150] on span "Paciente" at bounding box center [117, 156] width 183 height 36
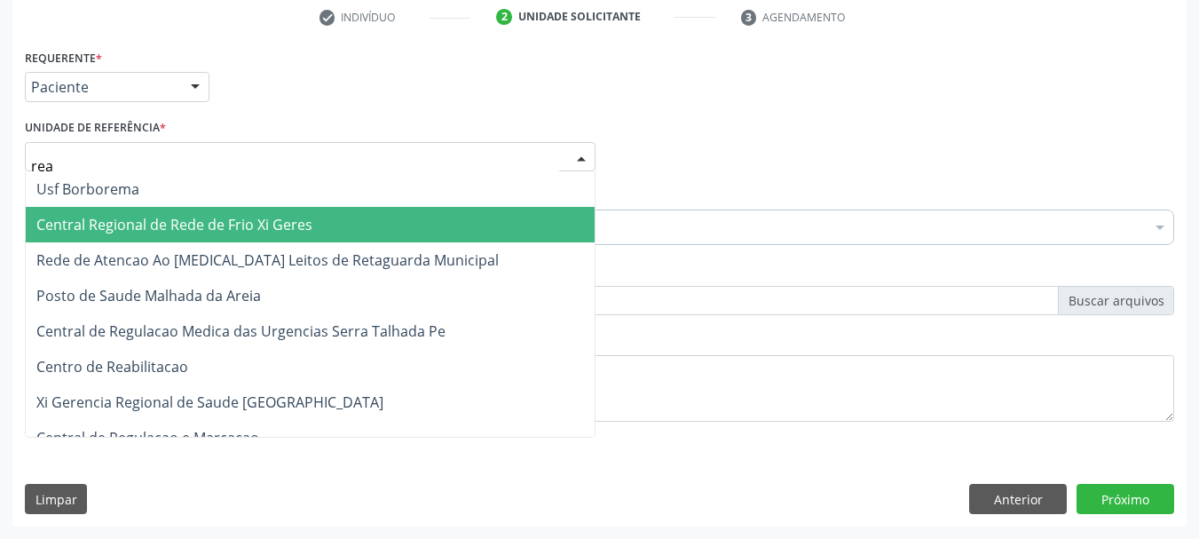
type input "reab"
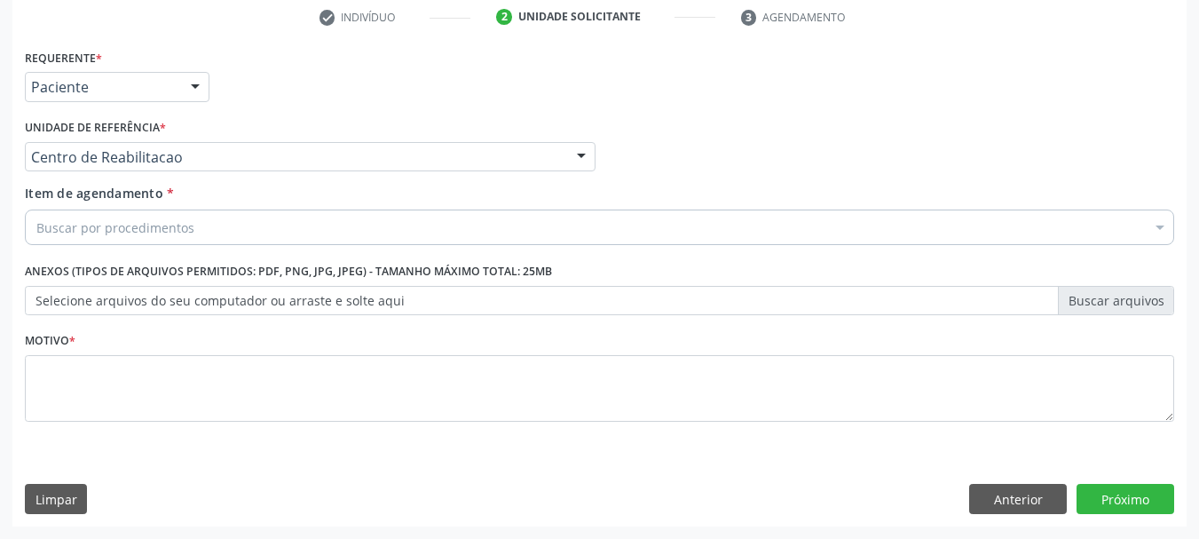
click at [236, 217] on div "Buscar por procedimentos" at bounding box center [600, 228] width 1150 height 36
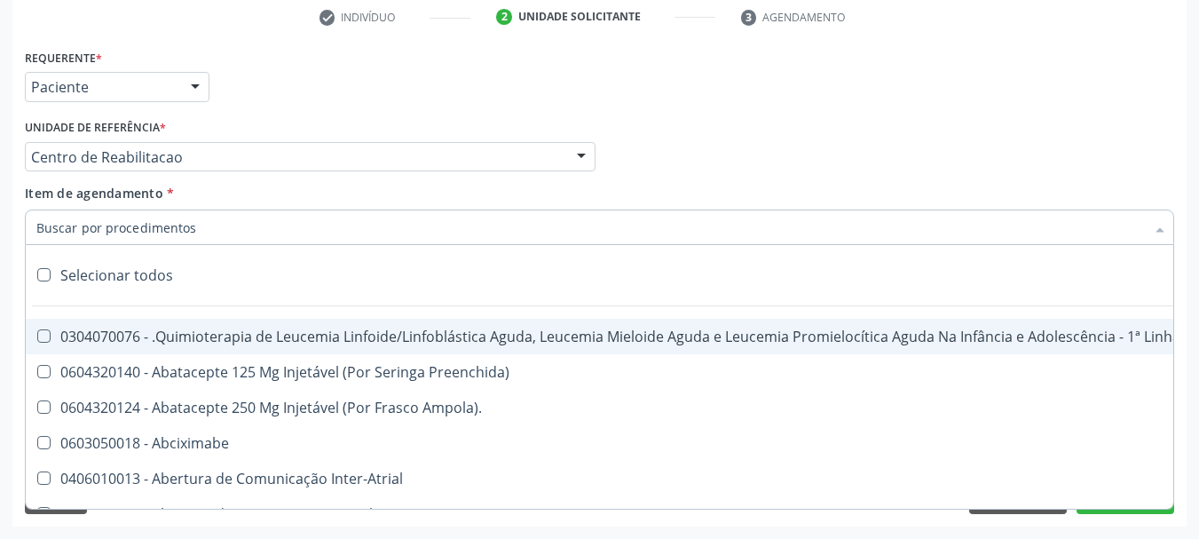
click at [234, 231] on input "Item de agendamento *" at bounding box center [590, 228] width 1109 height 36
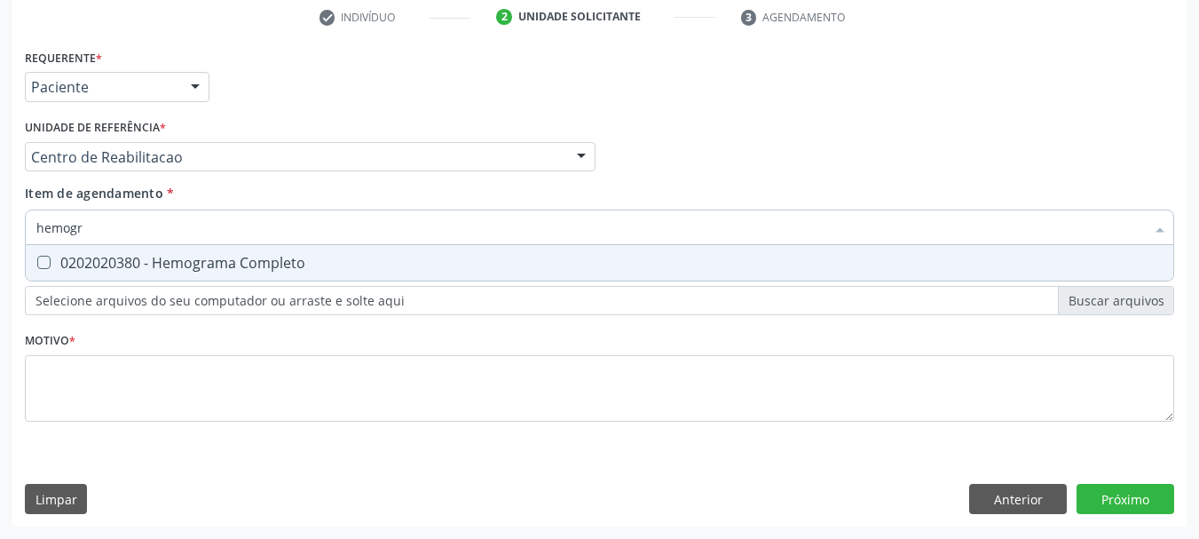
type input "hemogra"
click at [329, 269] on div "0202020380 - Hemograma Completo" at bounding box center [599, 263] width 1127 height 14
checkbox Completo "true"
type input "hemogra"
click at [165, 225] on div "Item de agendamento * hemogra Desfazer seleção 0202020380 - Hemograma Completo …" at bounding box center [600, 212] width 1150 height 56
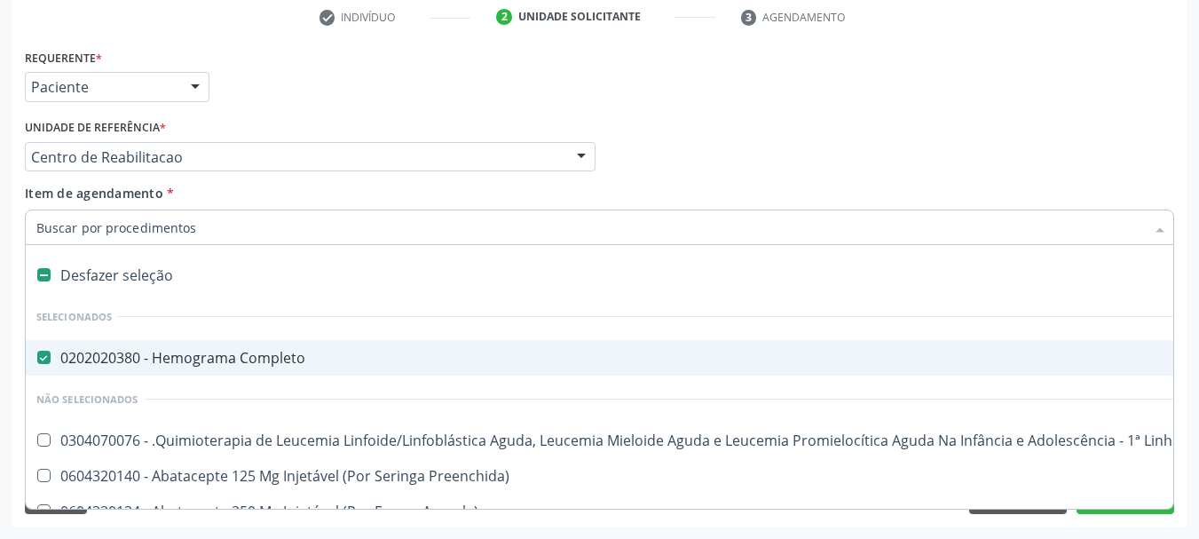
drag, startPoint x: 164, startPoint y: 203, endPoint x: 165, endPoint y: 231, distance: 27.5
click at [165, 231] on input "Item de agendamento *" at bounding box center [590, 228] width 1109 height 36
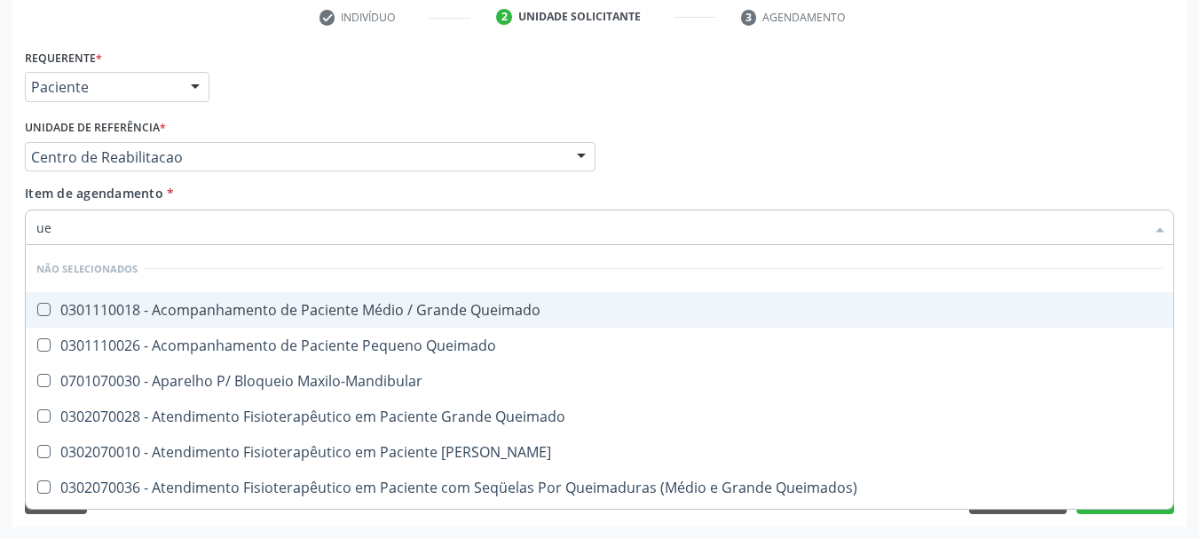
type input "u"
checkbox Queimado "true"
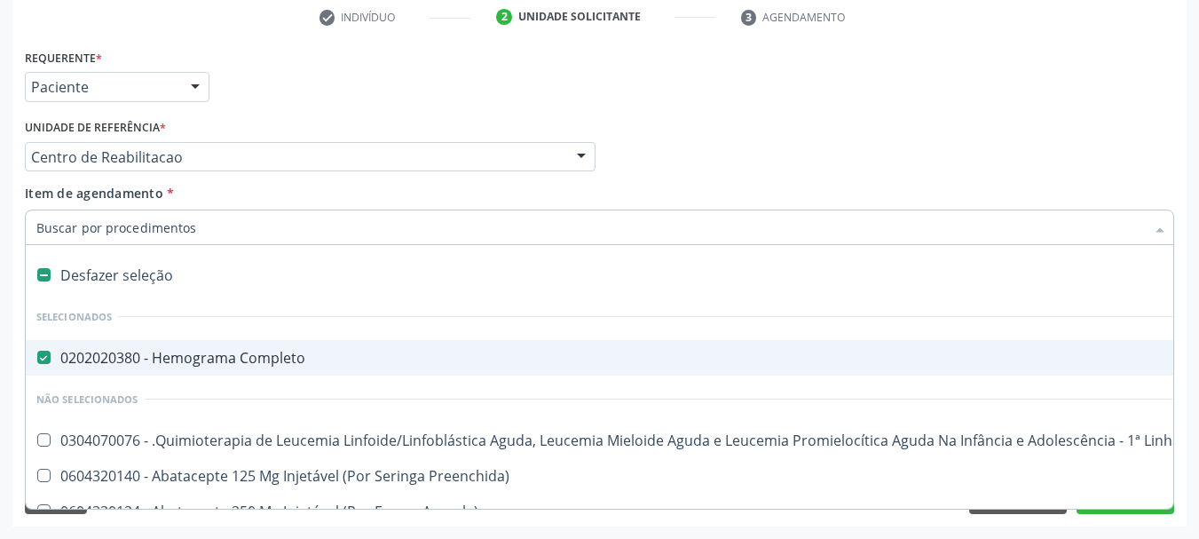
type input "u"
checkbox Completo "false"
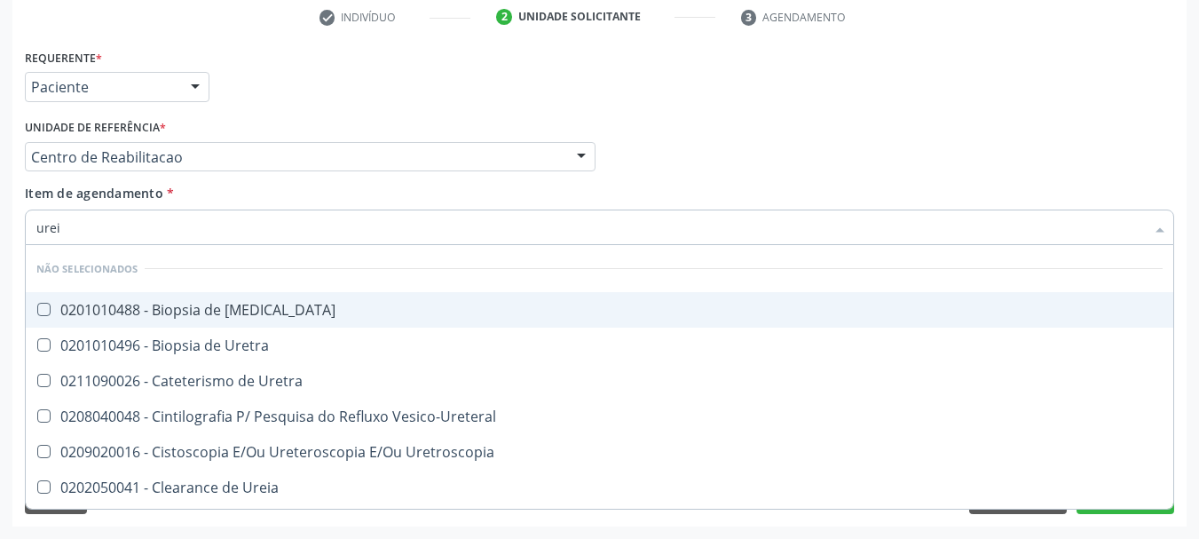
type input "ureia"
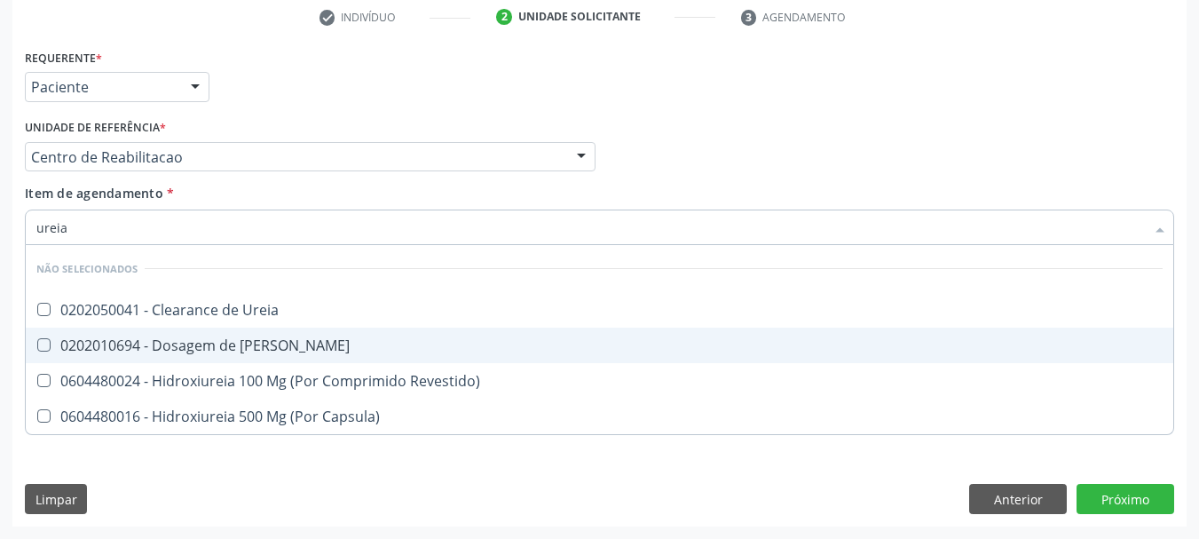
click at [146, 350] on div "0202010694 - Dosagem de [PERSON_NAME]" at bounding box center [599, 345] width 1127 height 14
checkbox Ureia "true"
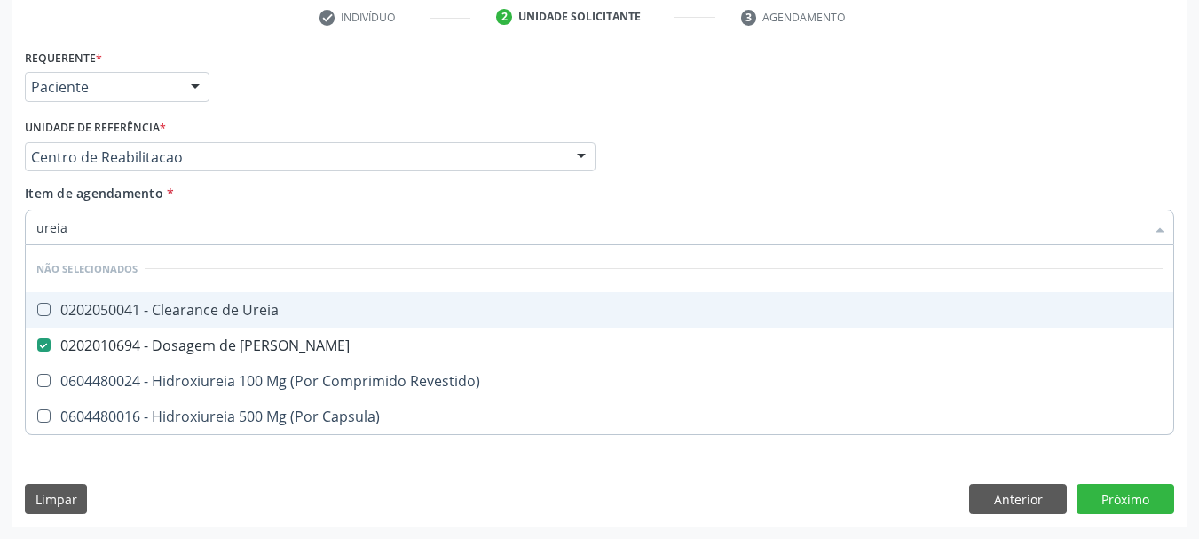
click at [124, 239] on input "ureia" at bounding box center [590, 228] width 1109 height 36
click at [124, 238] on input "ureia" at bounding box center [590, 228] width 1109 height 36
checkbox Ureia "true"
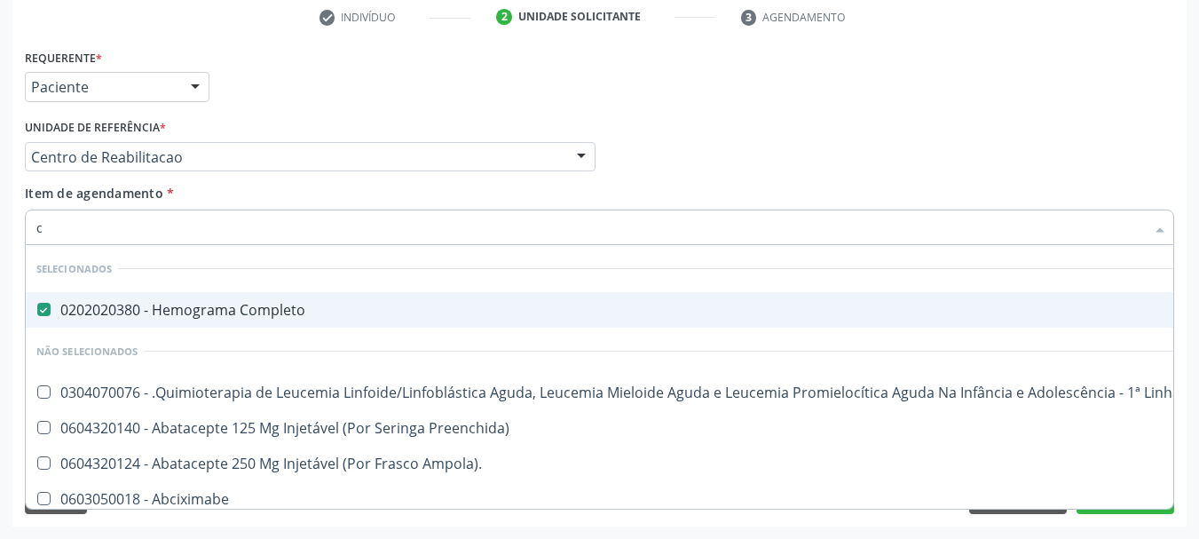
type input "cr"
checkbox Completo "false"
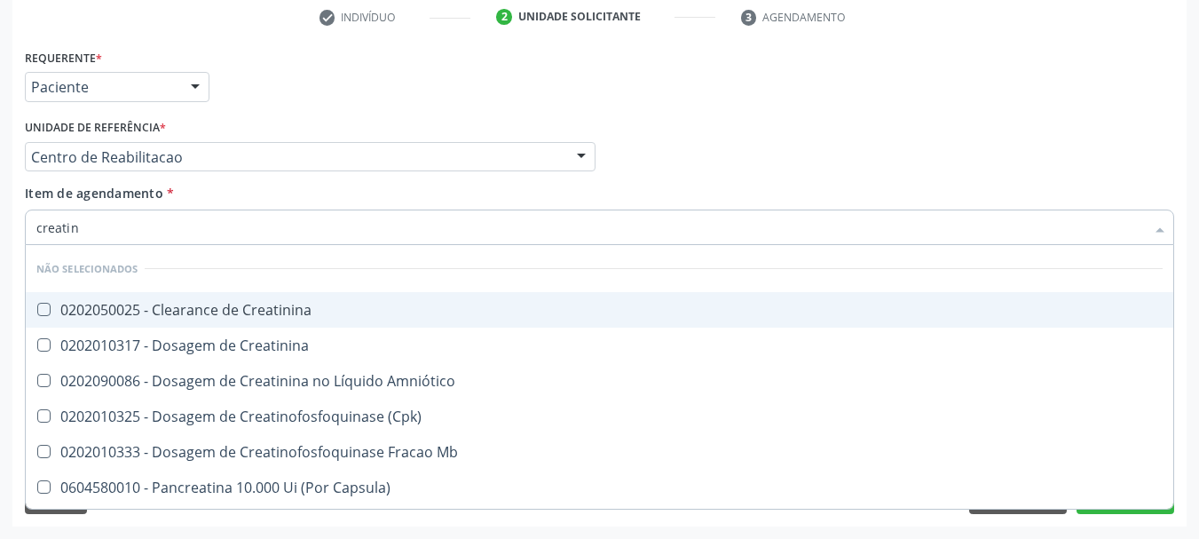
type input "creatini"
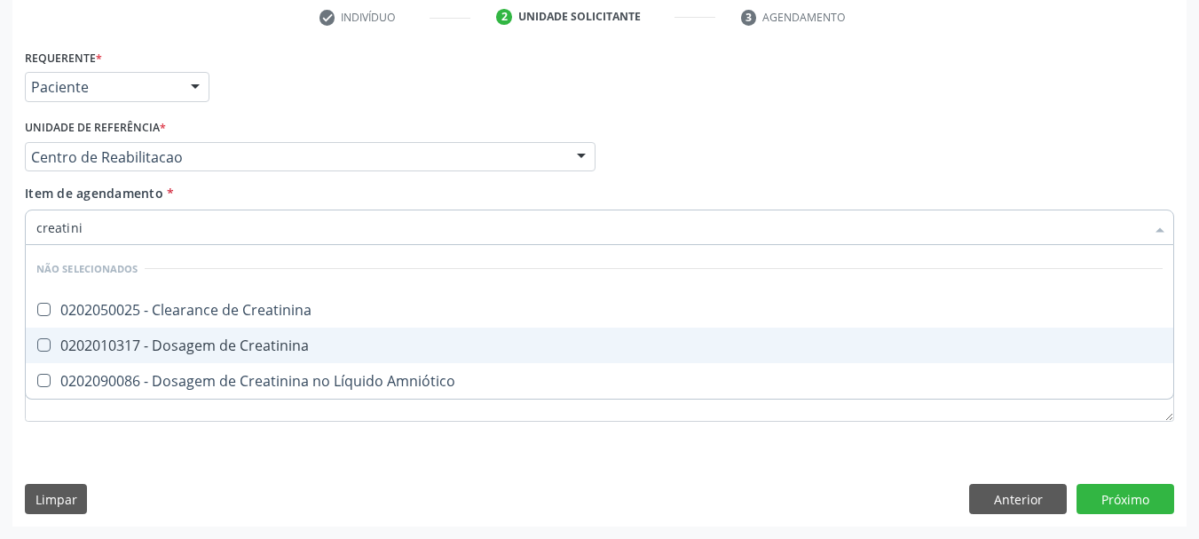
click at [132, 345] on div "0202010317 - Dosagem de Creatinina" at bounding box center [599, 345] width 1127 height 14
checkbox Creatinina "true"
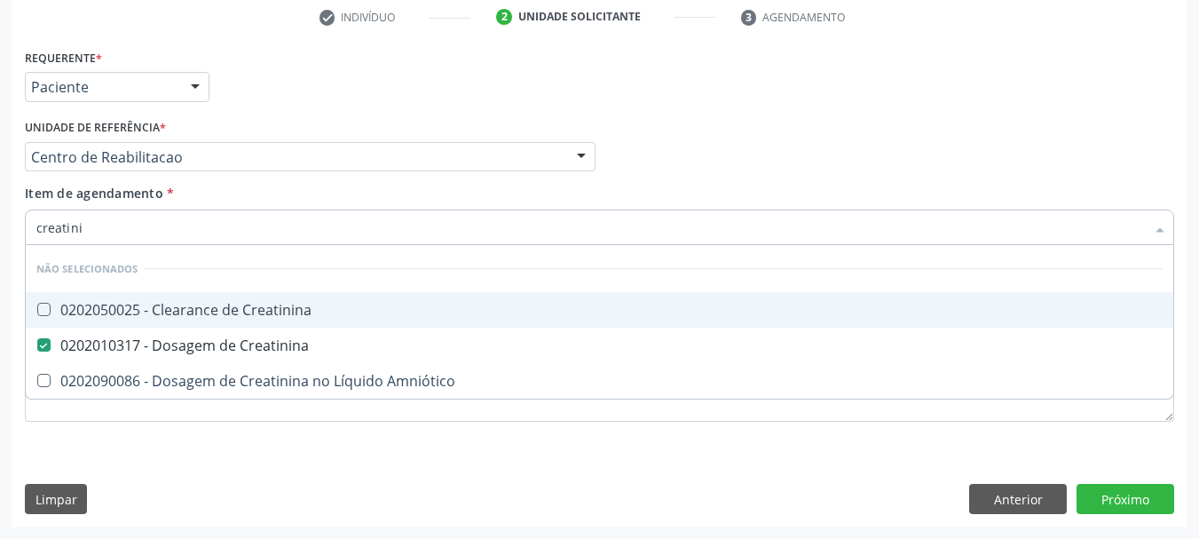
click at [128, 230] on input "creatini" at bounding box center [590, 228] width 1109 height 36
checkbox Creatinina "true"
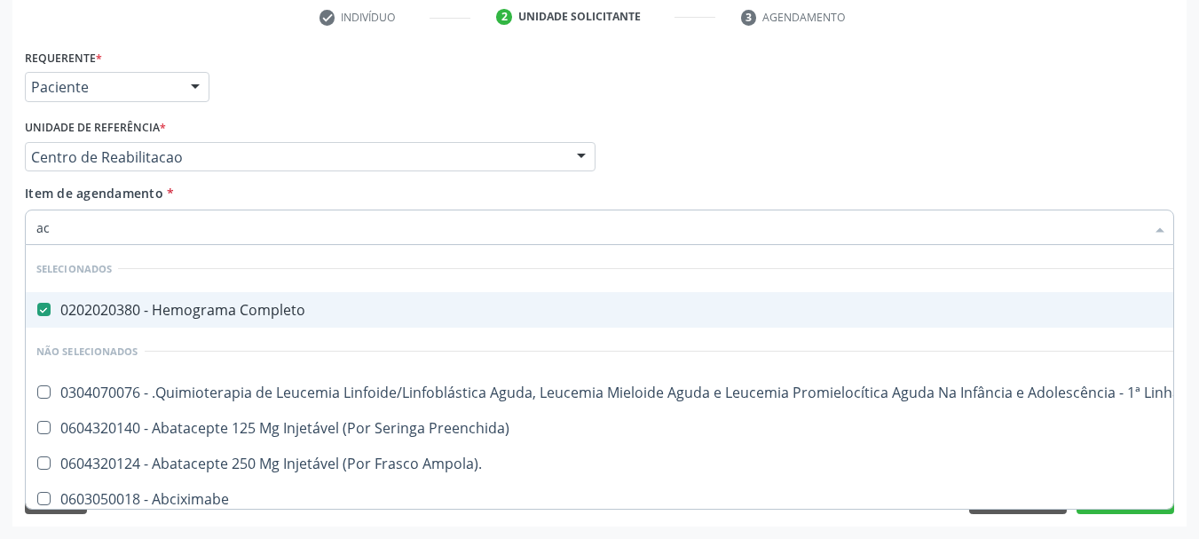
type input "aci"
checkbox Completo "false"
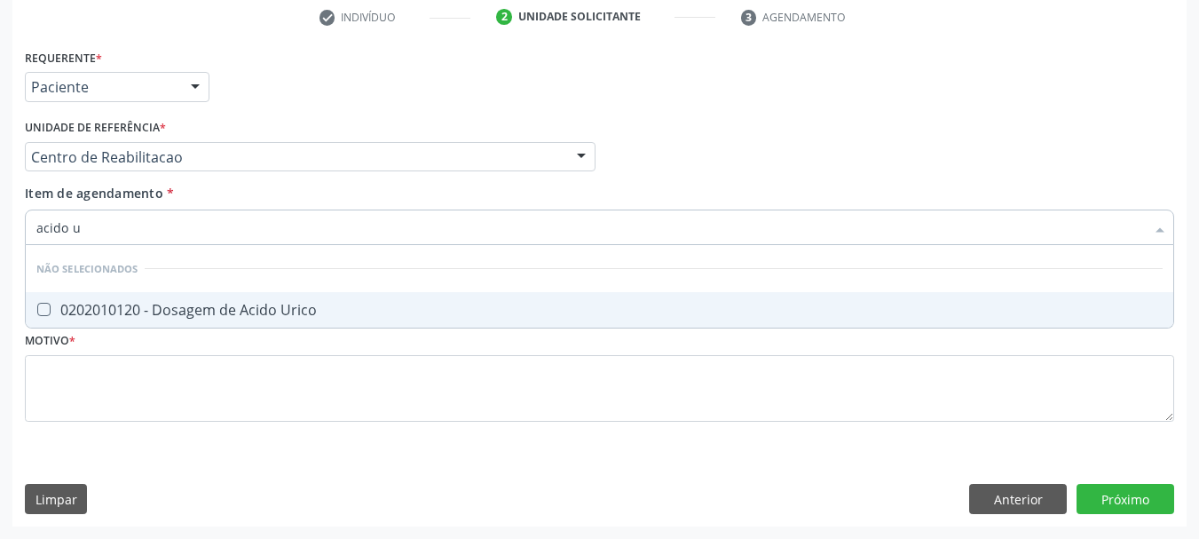
type input "acido ur"
click at [193, 295] on span "0202010120 - Dosagem de Acido Urico" at bounding box center [600, 310] width 1148 height 36
checkbox Urico "true"
click at [162, 224] on input "acido ur" at bounding box center [590, 228] width 1109 height 36
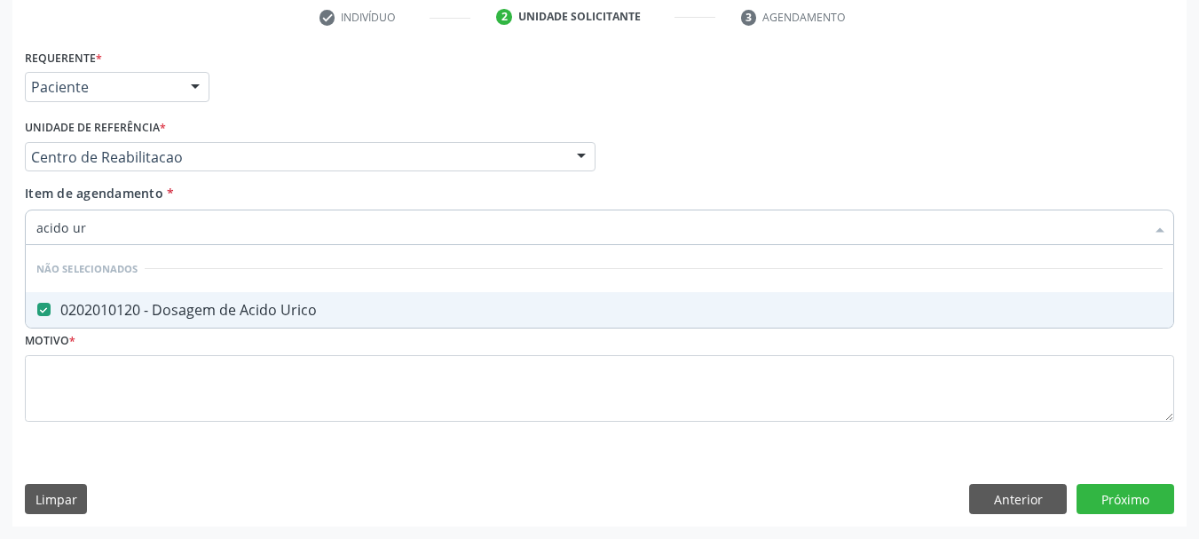
click at [162, 224] on input "acido ur" at bounding box center [590, 228] width 1109 height 36
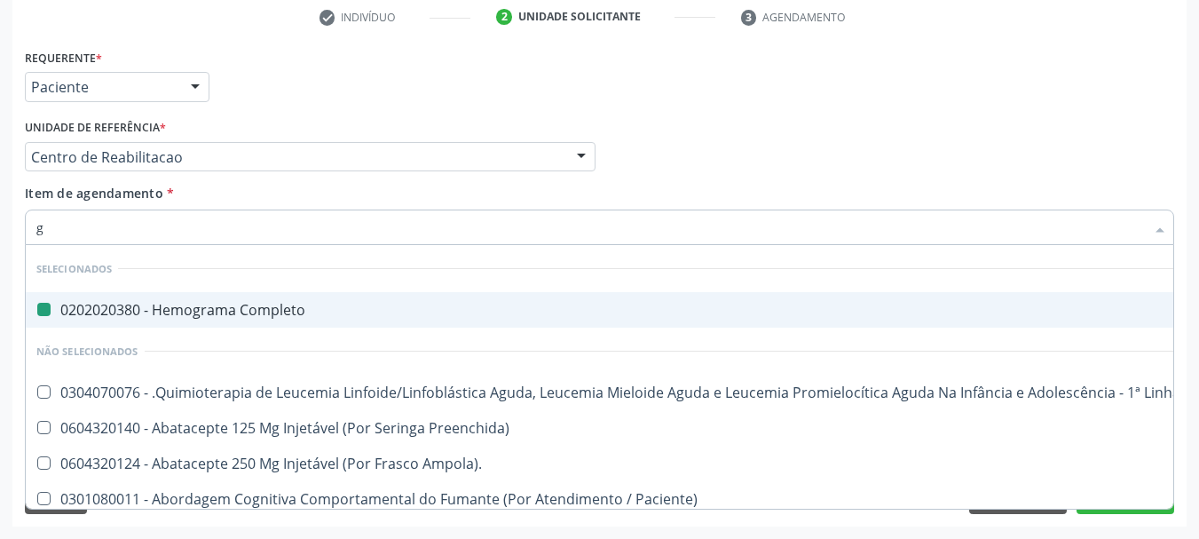
type input "gl"
checkbox Completo "false"
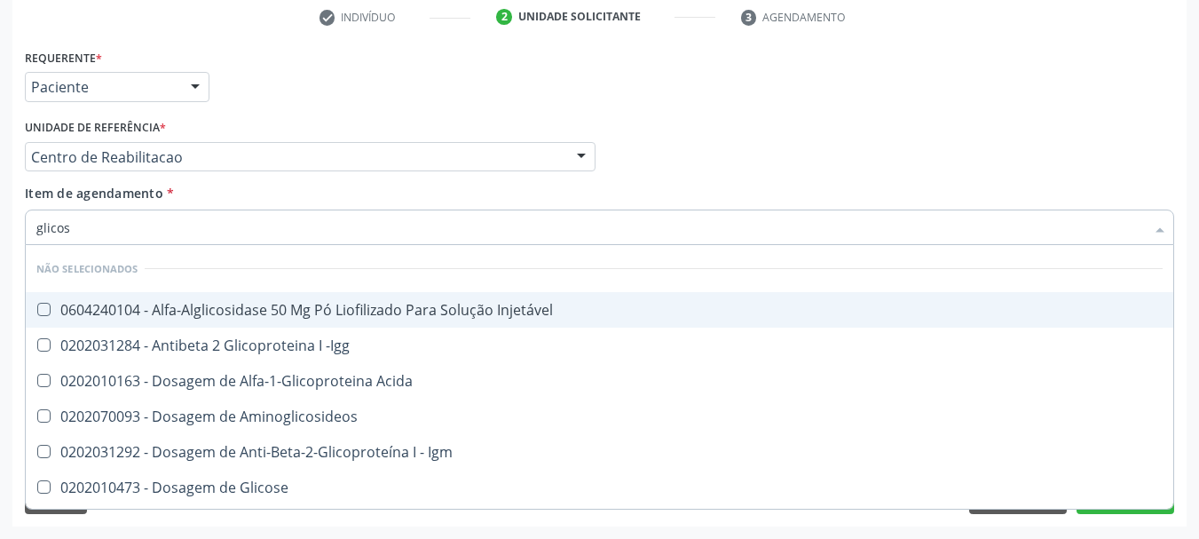
type input "glicose"
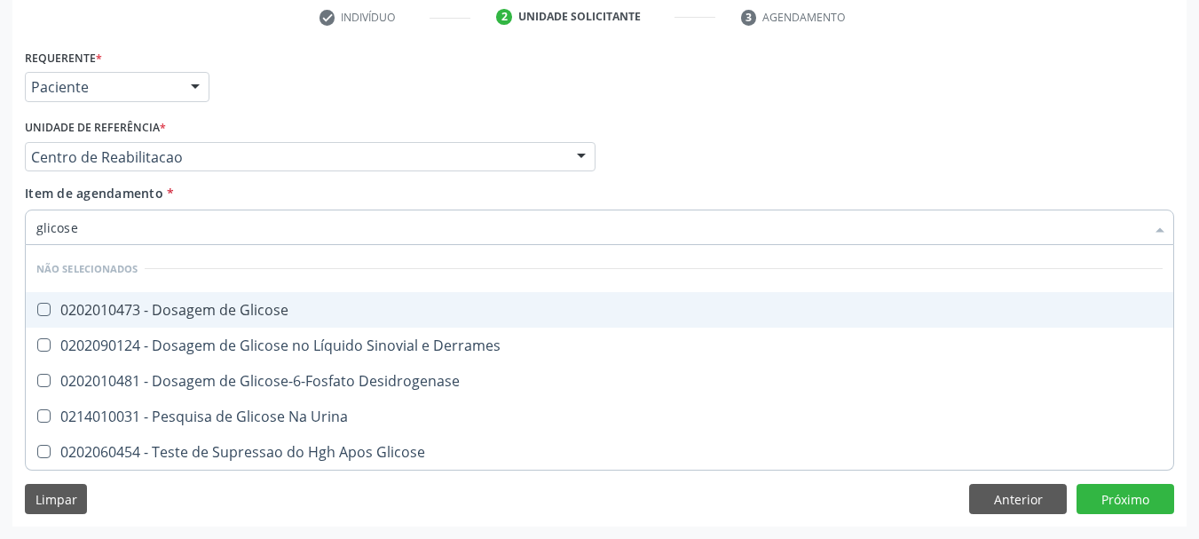
click at [183, 307] on div "0202010473 - Dosagem de Glicose" at bounding box center [599, 310] width 1127 height 14
checkbox Glicose "true"
click at [154, 217] on input "glicose" at bounding box center [590, 228] width 1109 height 36
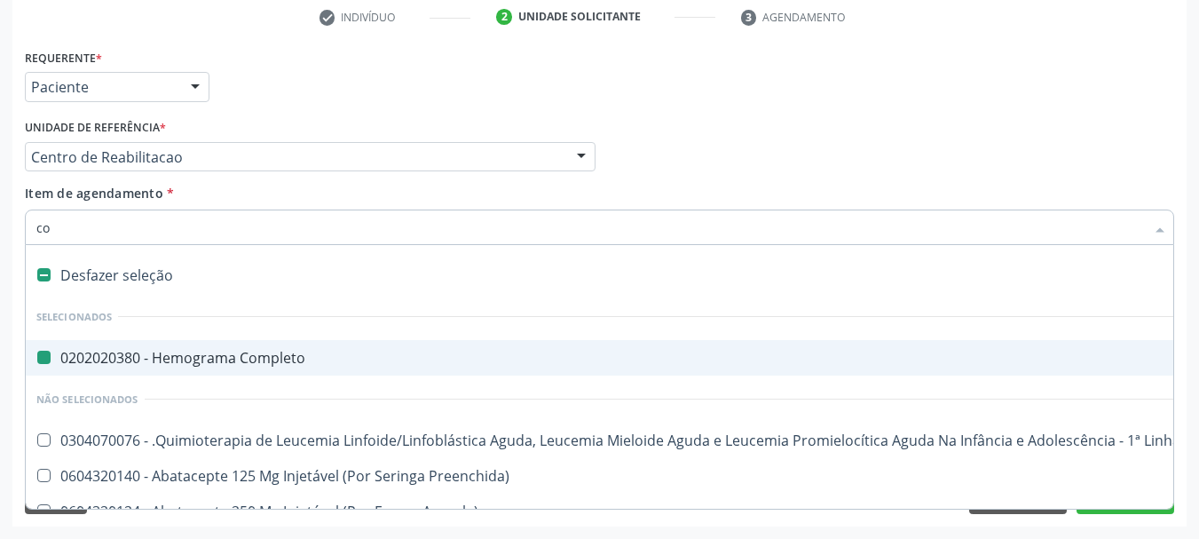
type input "cos"
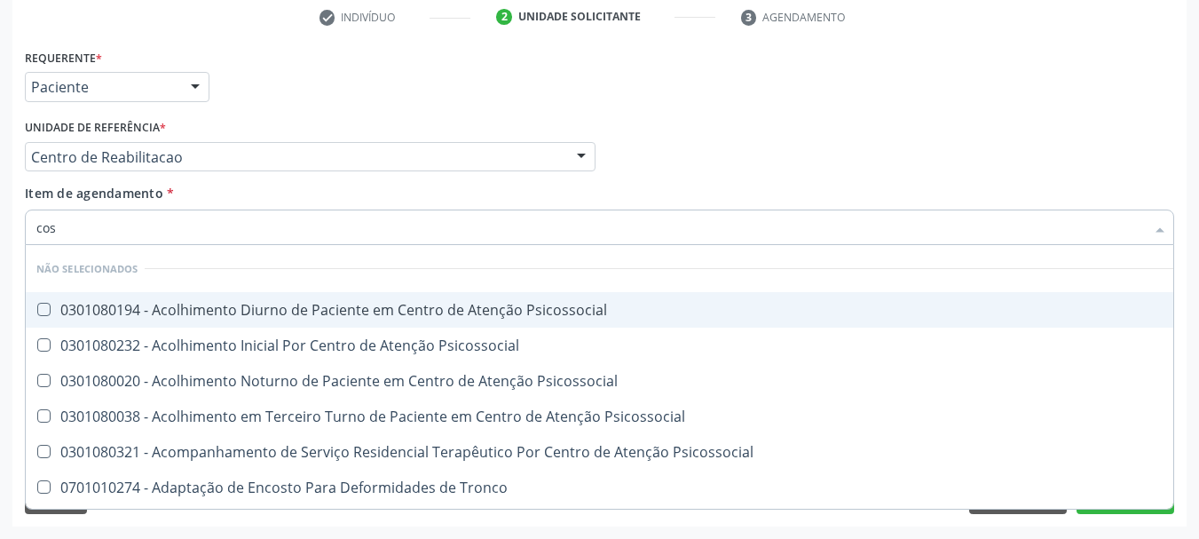
checkbox Psicossocial "false"
checkbox Glicose "true"
type input "c"
checkbox Psicossocial "true"
checkbox Glicose "false"
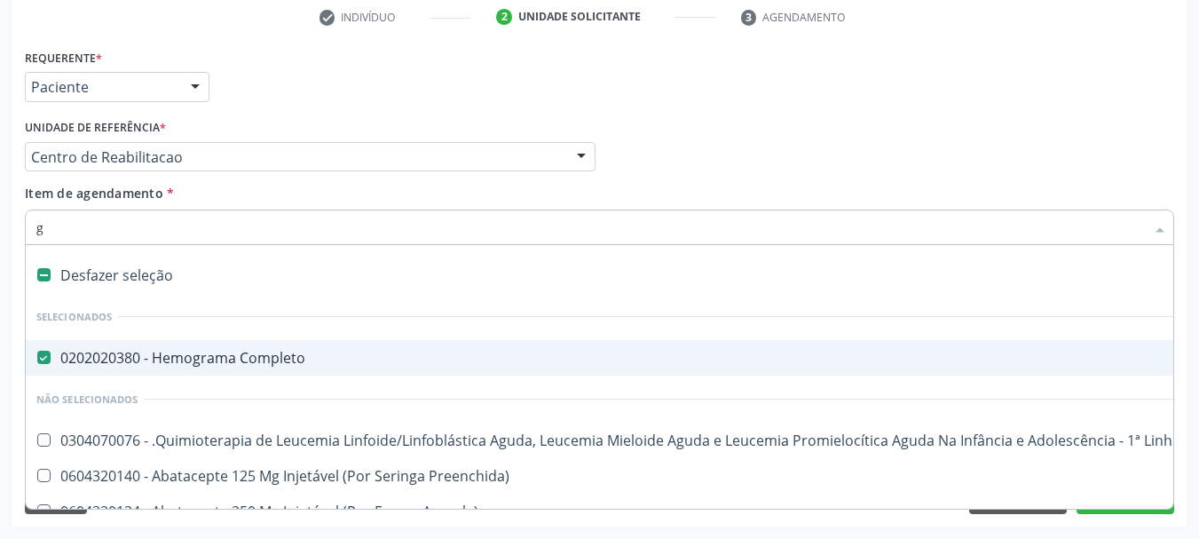
type input "gl"
checkbox Completo "false"
checkbox Cornea "true"
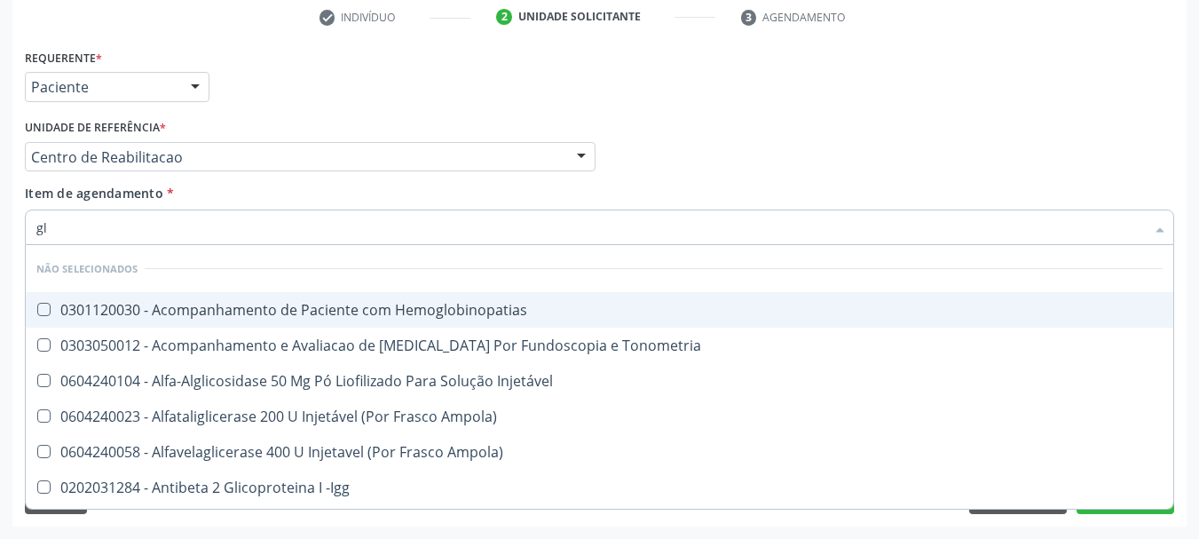
type input "gli"
checkbox \(Confirmatorio\) "true"
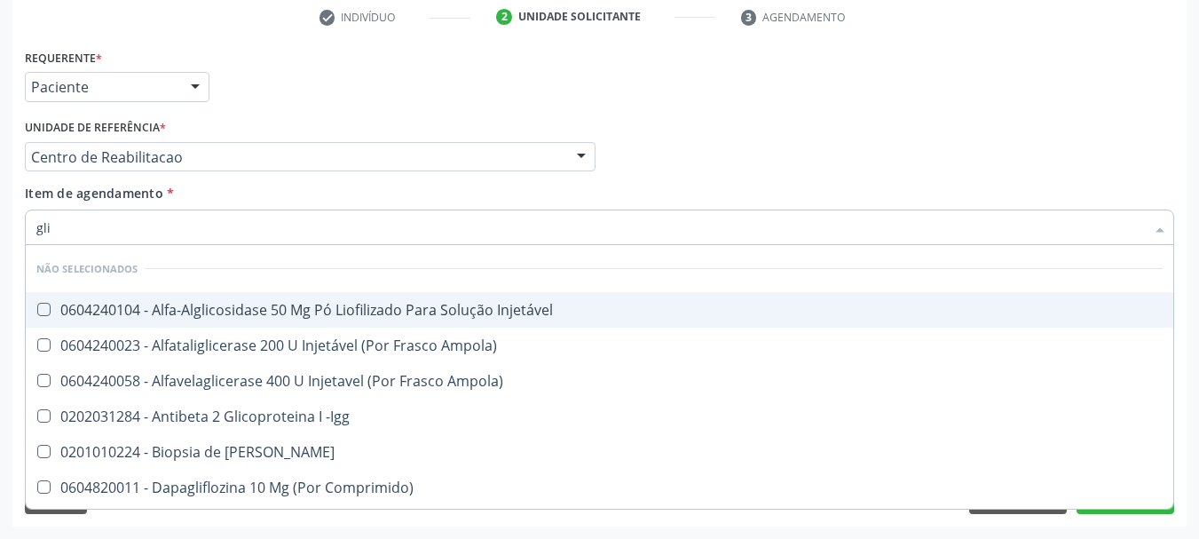
type input "glic"
checkbox Aminoglicosideos "true"
type input "glico"
checkbox Comprimido\) "true"
checkbox Aminoglicosideos "false"
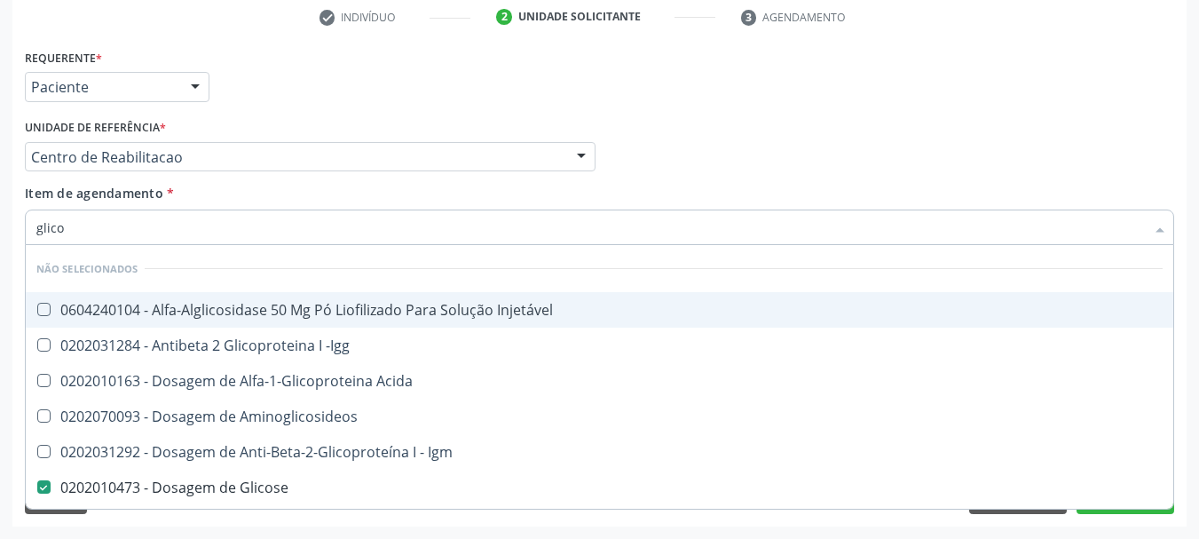
type input "glicos"
checkbox Acida "true"
checkbox Glicose "false"
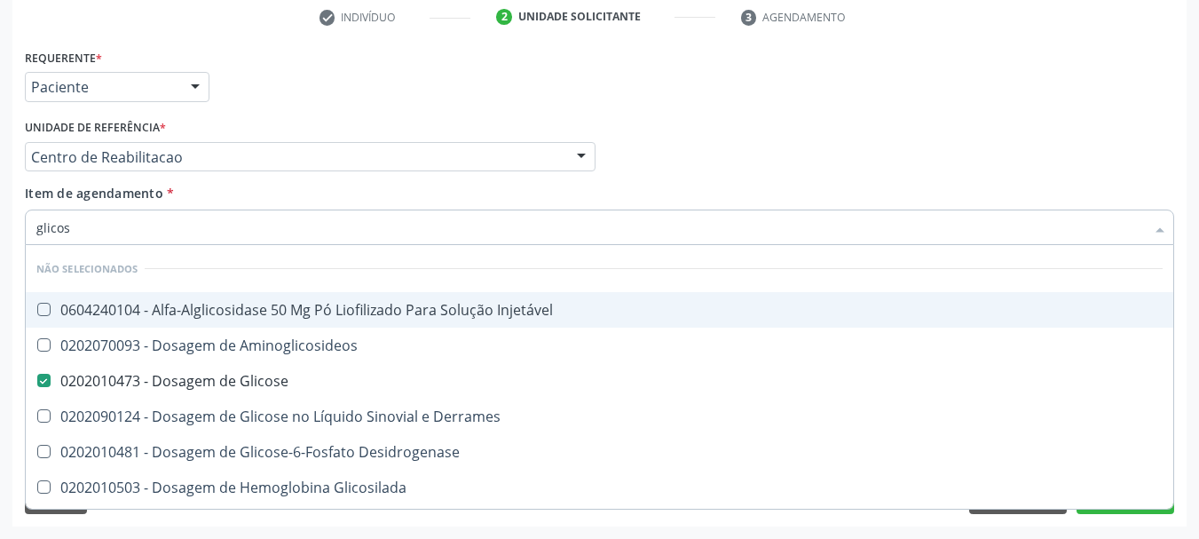
type input "glico"
checkbox Glicose "false"
checkbox Glicosilada "true"
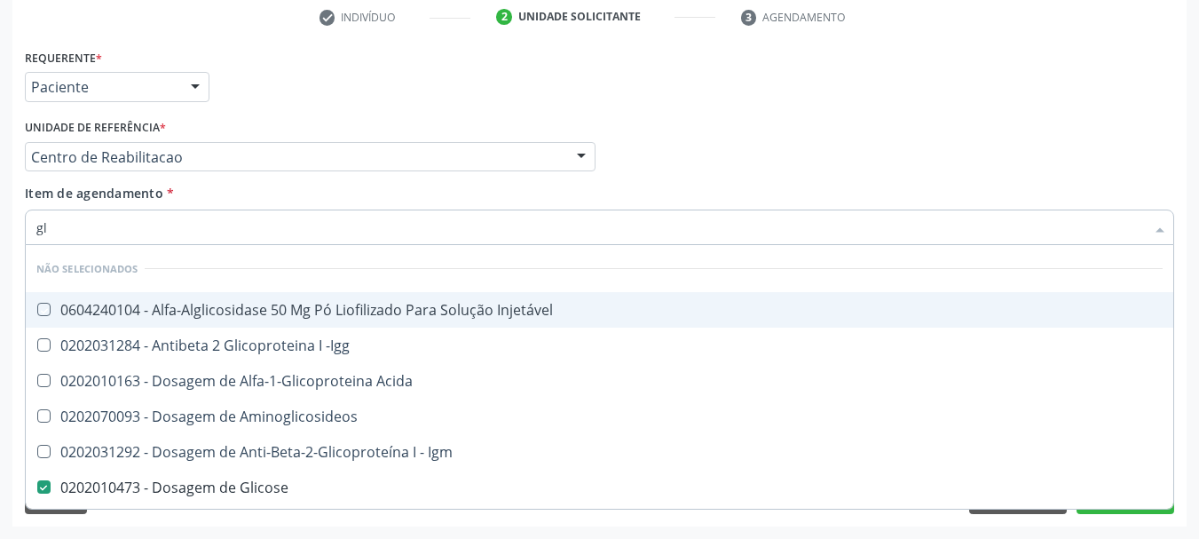
type input "g"
checkbox Injetável "true"
checkbox Glicose "false"
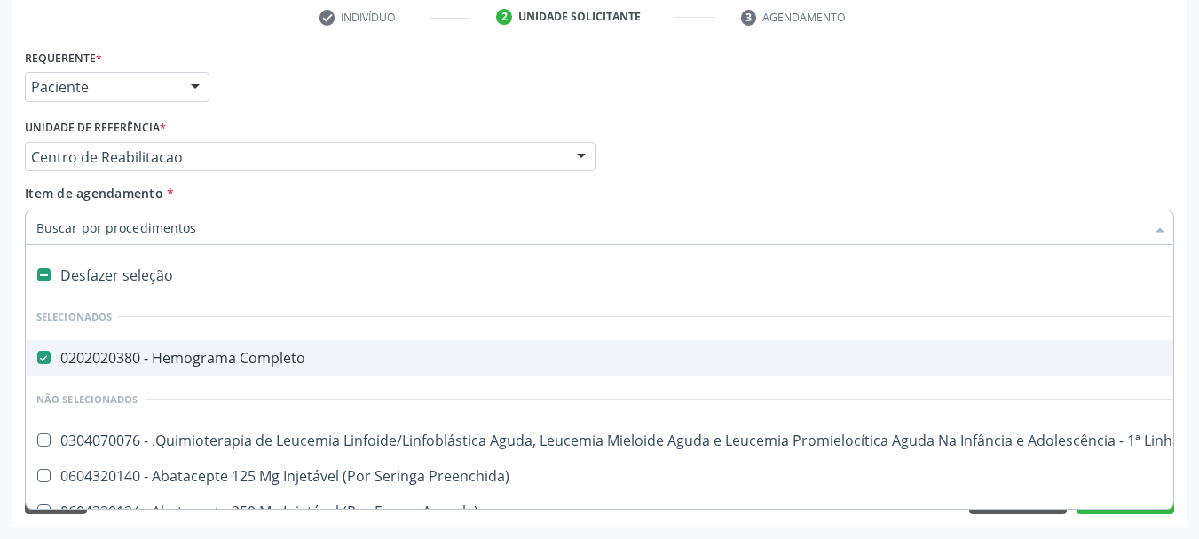
type input "g"
checkbox \(Unilateral\) "true"
checkbox Revestido\) "true"
checkbox Capsula\) "true"
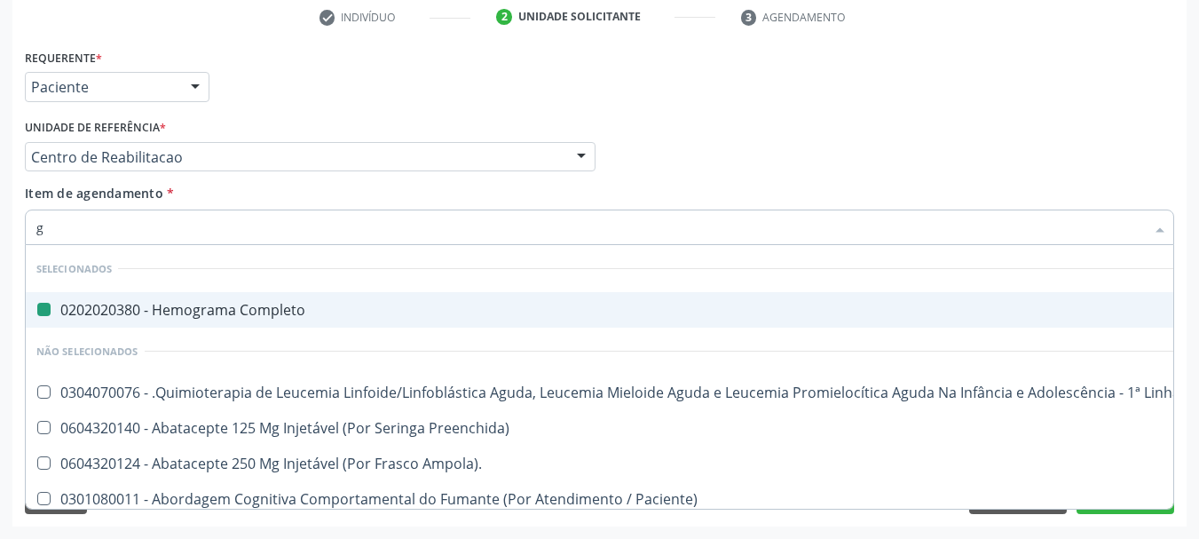
type input "gl"
checkbox Completo "false"
checkbox Preenchida\) "true"
type input "gli"
checkbox Fígado "true"
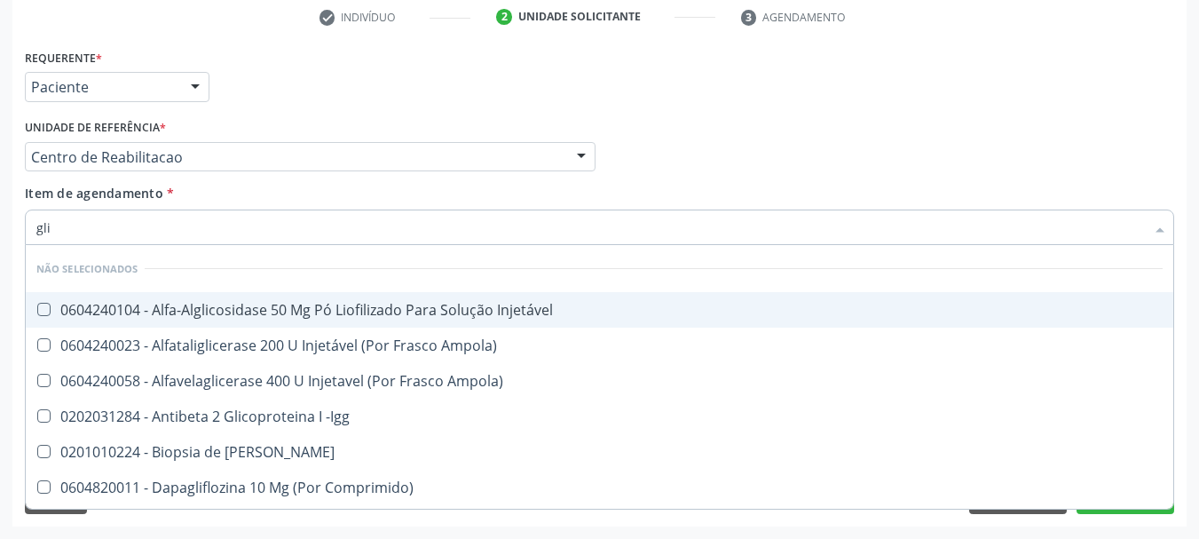
type input "glic"
checkbox Aminoglicosideos "true"
checkbox Glicose "false"
type input "glico"
checkbox Comprimido\) "true"
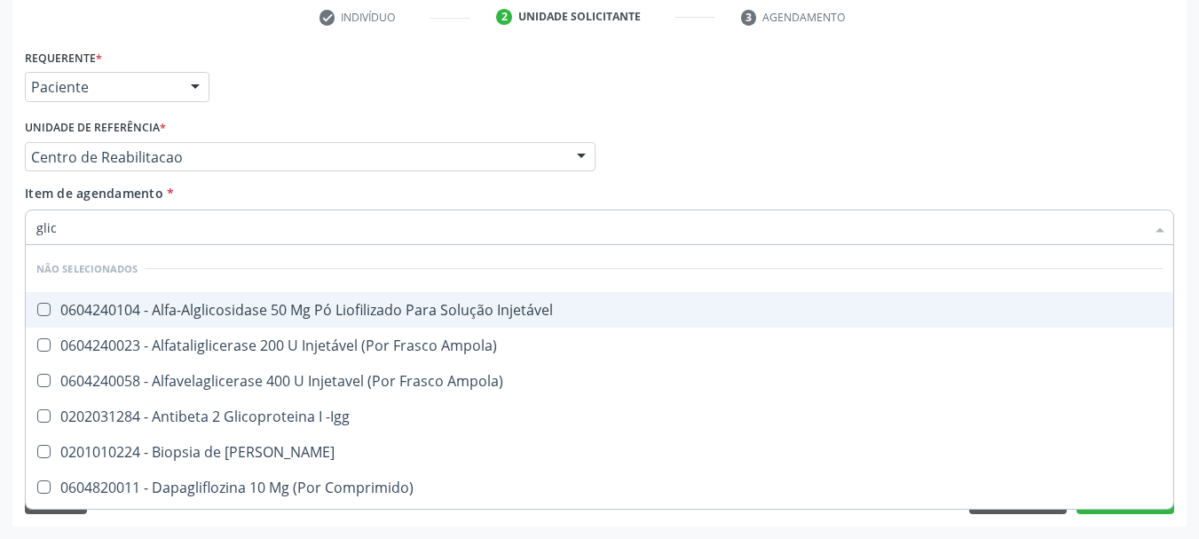
checkbox Aminoglicosideos "false"
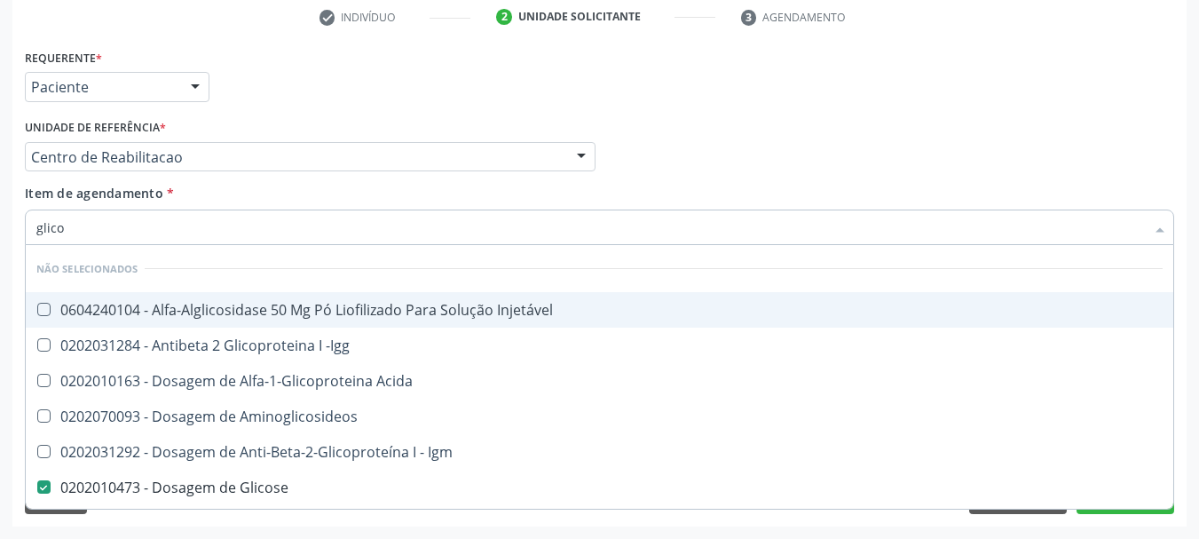
type input "glicos"
checkbox Acida "true"
type input "glicosi"
checkbox Acida "false"
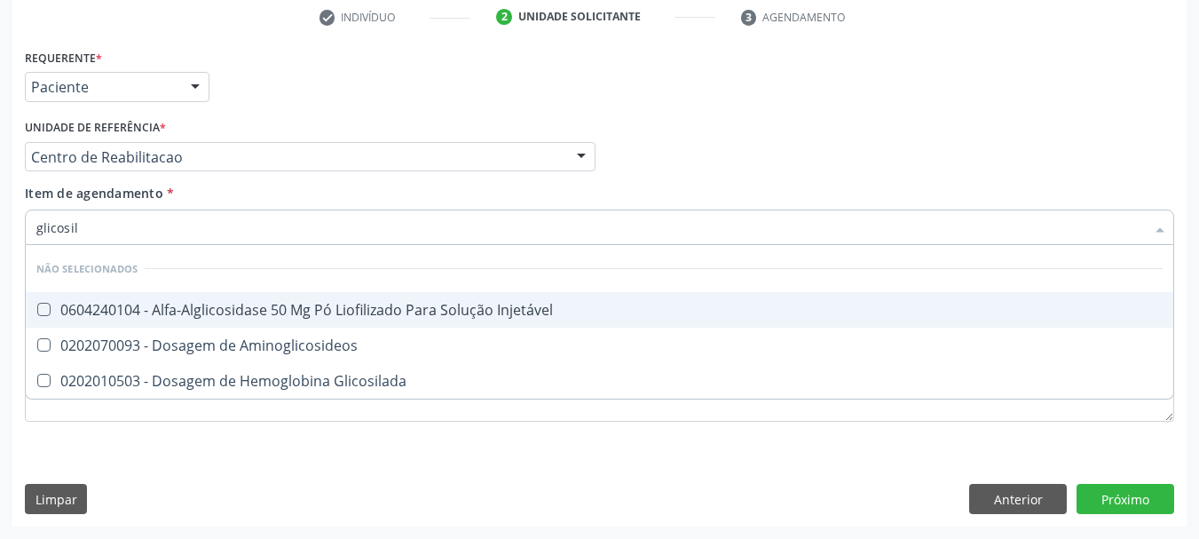
type input "glicosila"
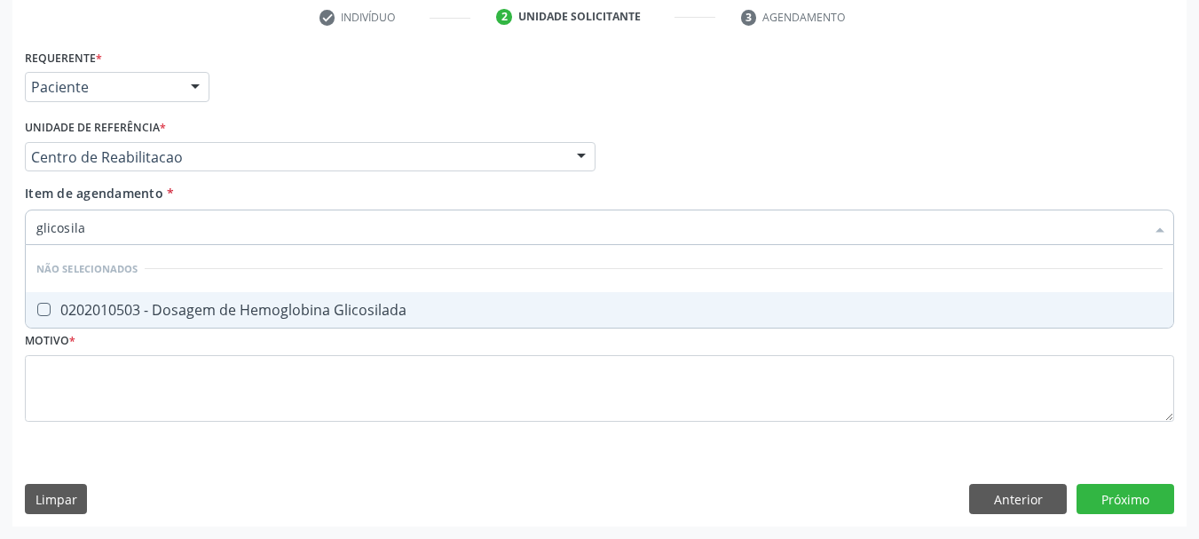
click at [99, 289] on li "Não selecionados" at bounding box center [600, 268] width 1148 height 47
click at [105, 321] on span "0202010503 - Dosagem de Hemoglobina Glicosilada" at bounding box center [600, 310] width 1148 height 36
checkbox Glicosilada "true"
click at [116, 242] on input "glicosila" at bounding box center [590, 228] width 1109 height 36
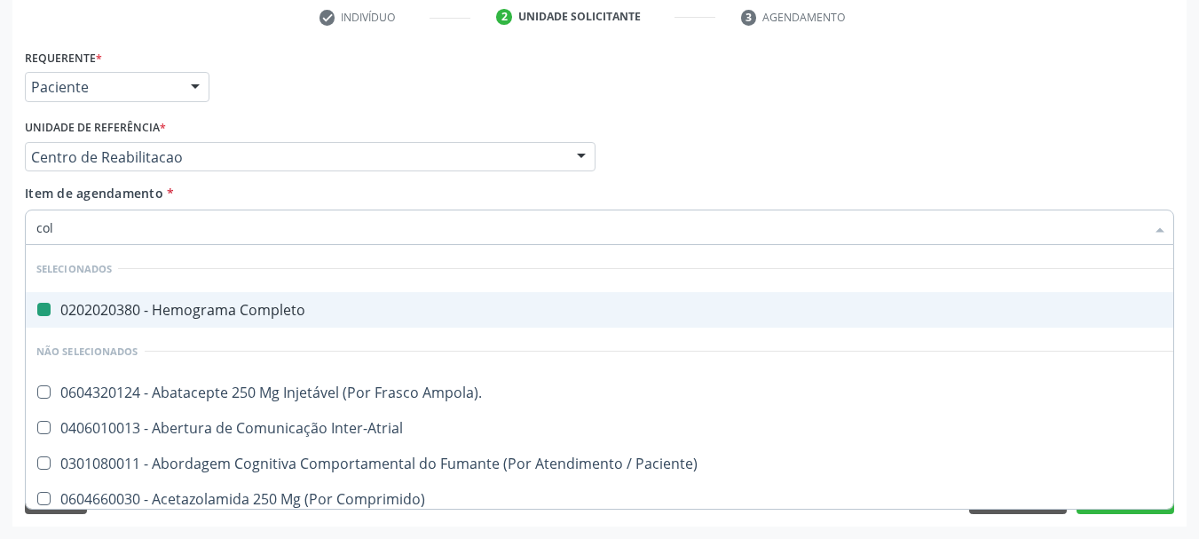
type input "cole"
checkbox Completo "false"
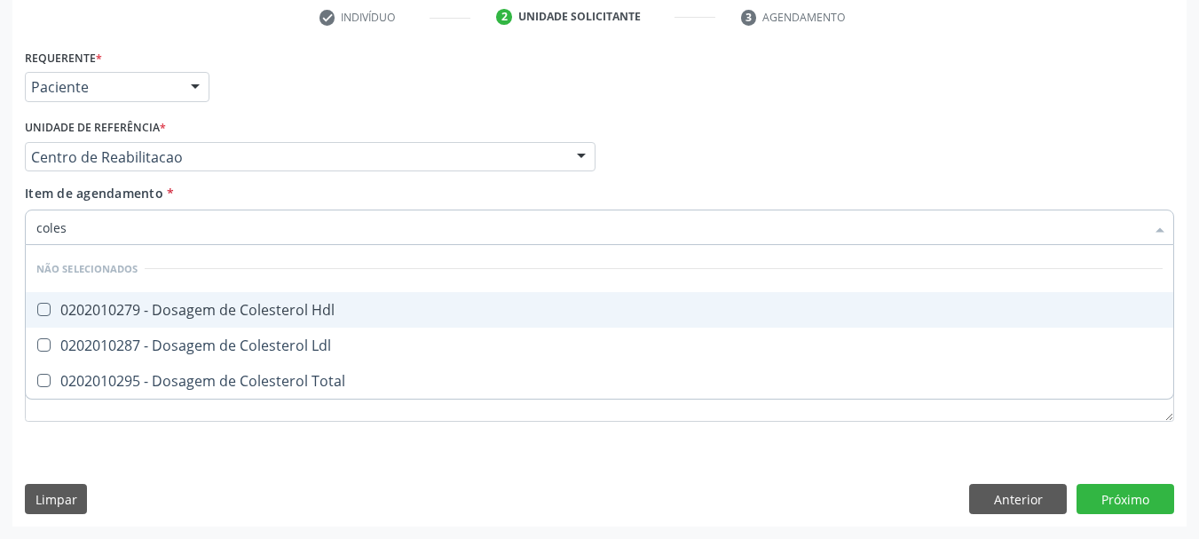
type input "colest"
click at [130, 298] on span "0202010279 - Dosagem de Colesterol Hdl" at bounding box center [600, 310] width 1148 height 36
checkbox Hdl "true"
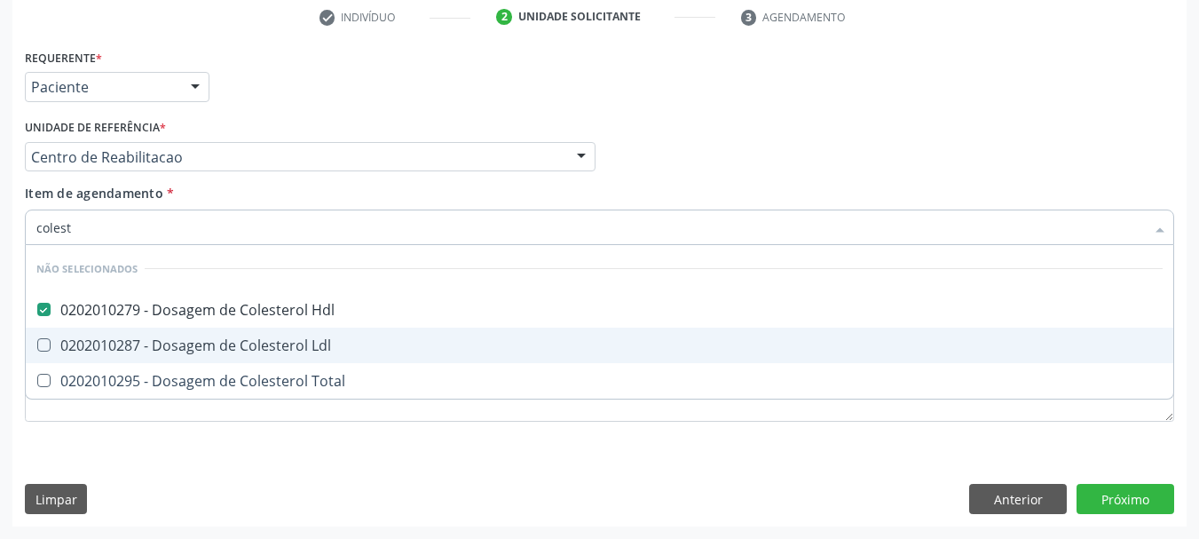
click at [134, 332] on span "0202010287 - Dosagem de Colesterol Ldl" at bounding box center [600, 346] width 1148 height 36
checkbox Ldl "true"
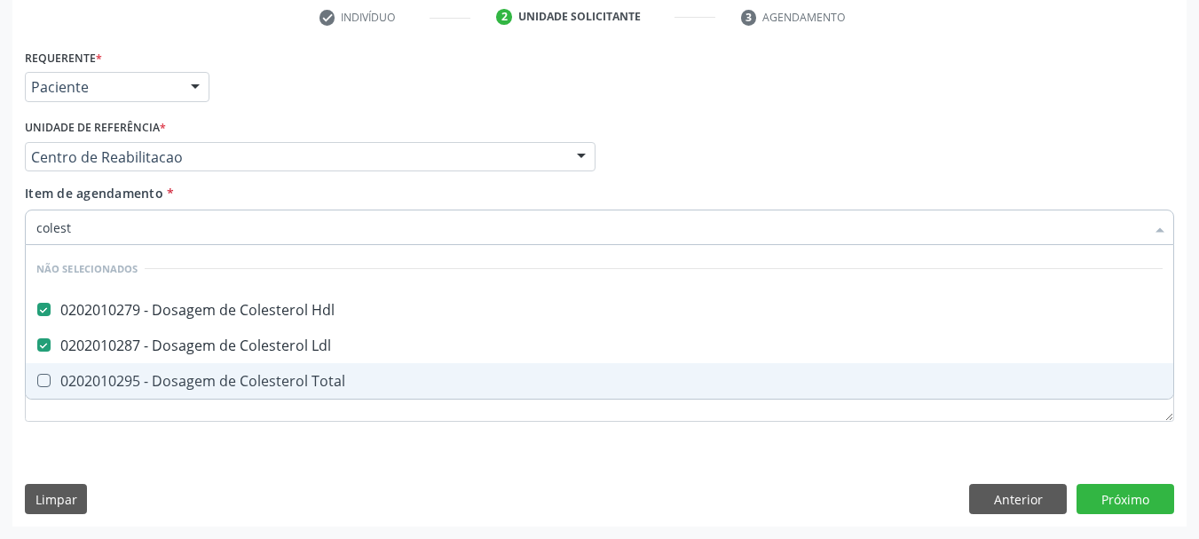
click at [127, 379] on div "0202010295 - Dosagem de Colesterol Total" at bounding box center [599, 381] width 1127 height 14
checkbox Total "true"
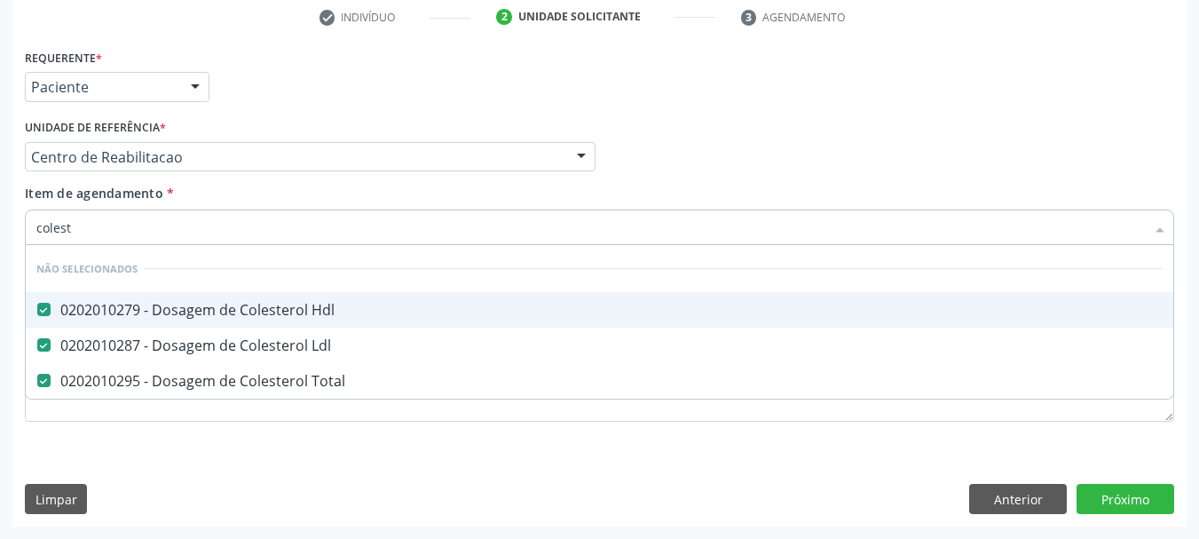
click at [100, 229] on input "colest" at bounding box center [590, 228] width 1109 height 36
type input "tri"
checkbox Hdl "false"
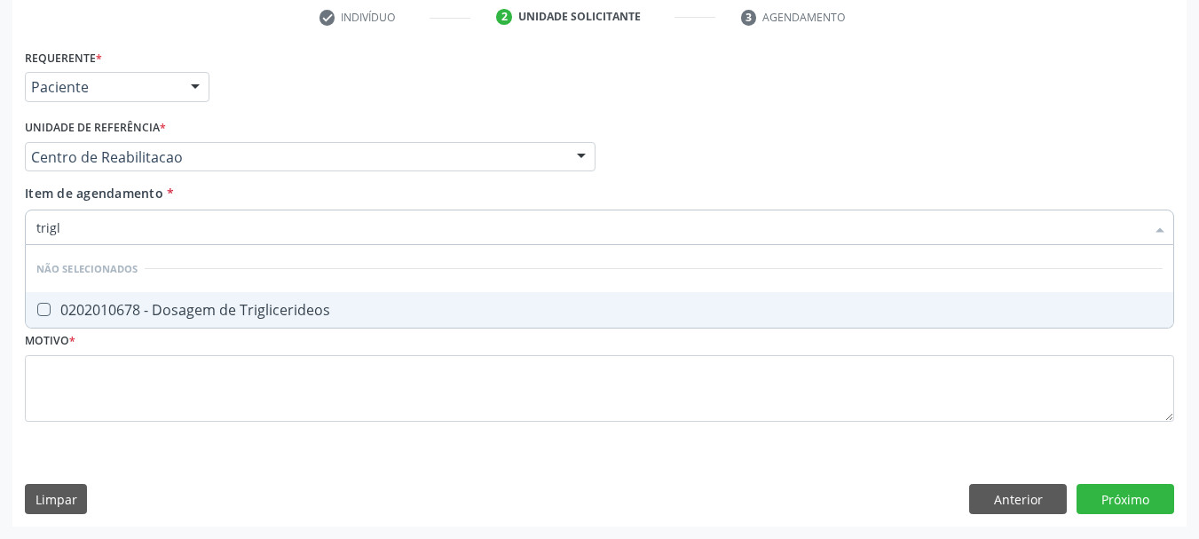
type input "trigli"
click at [111, 310] on div "0202010678 - Dosagem de Triglicerideos" at bounding box center [599, 310] width 1127 height 14
checkbox Triglicerideos "true"
click at [91, 234] on input "trigli" at bounding box center [590, 228] width 1109 height 36
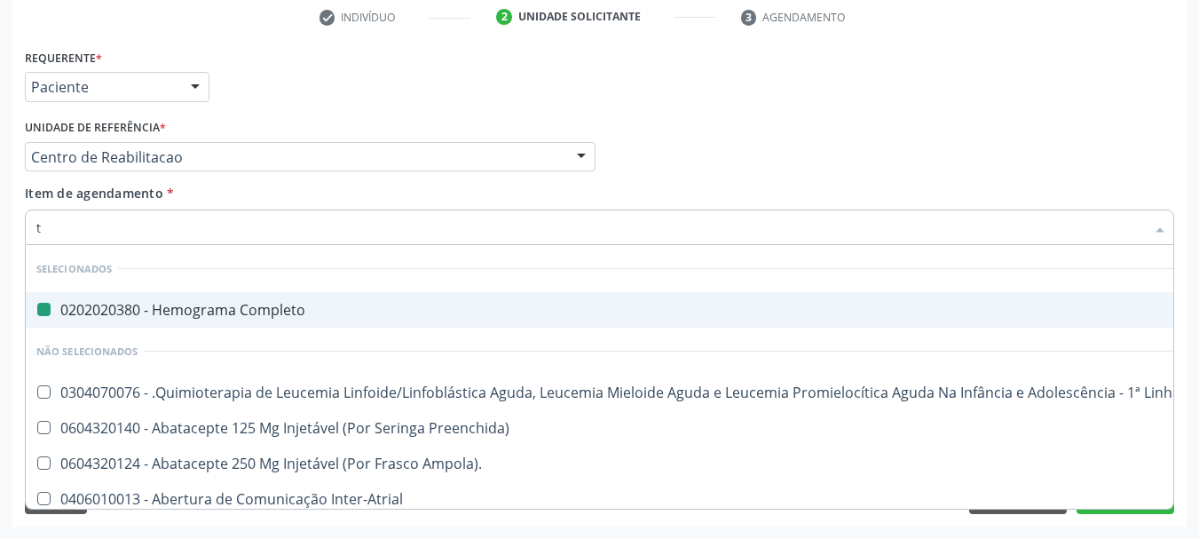
type input "[MEDICAL_DATA]"
checkbox Completo "false"
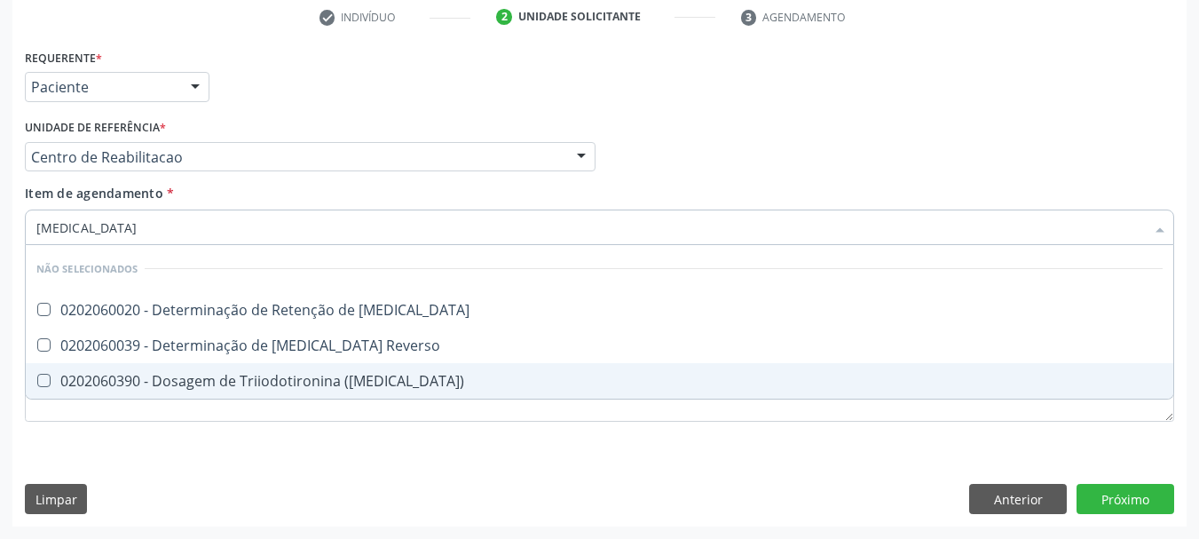
click at [114, 375] on div "0202060390 - Dosagem de Triiodotironina ([MEDICAL_DATA])" at bounding box center [599, 381] width 1127 height 14
checkbox \(T3\) "true"
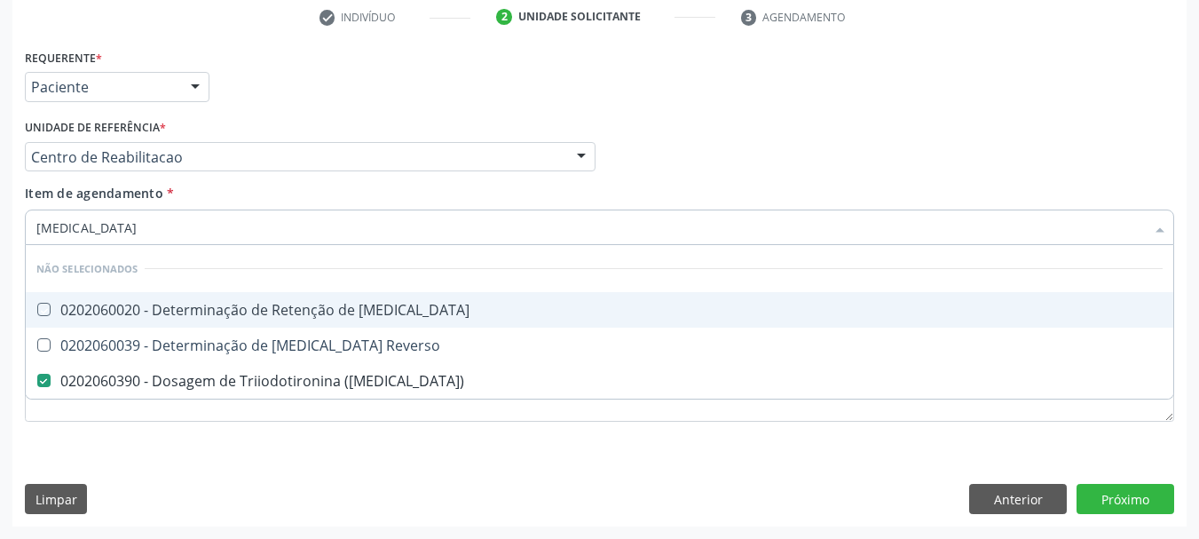
type input "t"
checkbox T3 "true"
checkbox \(T3\) "false"
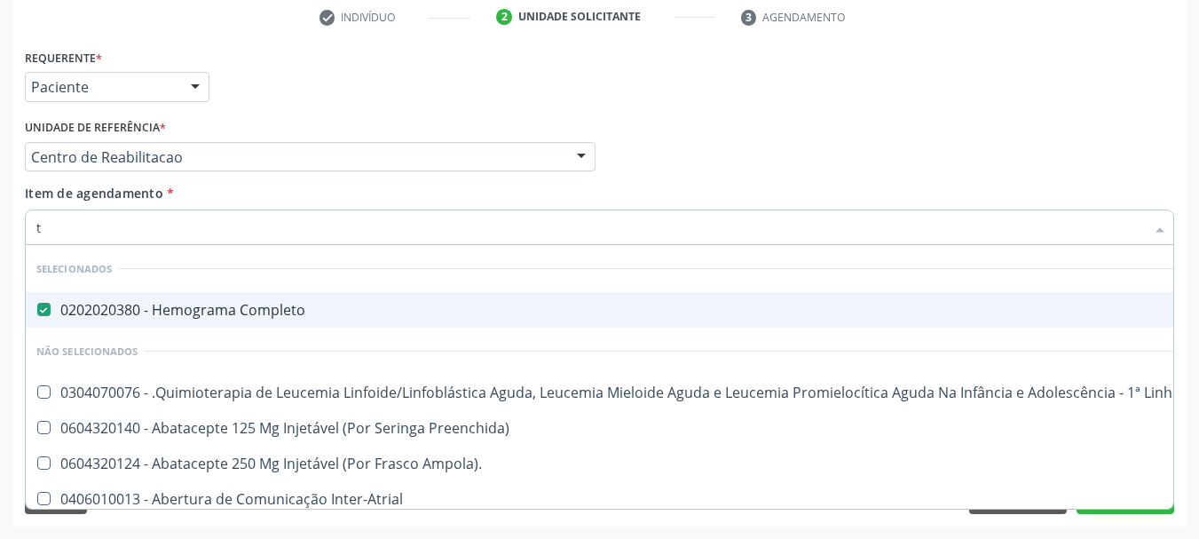
type input "t4"
checkbox Completo "false"
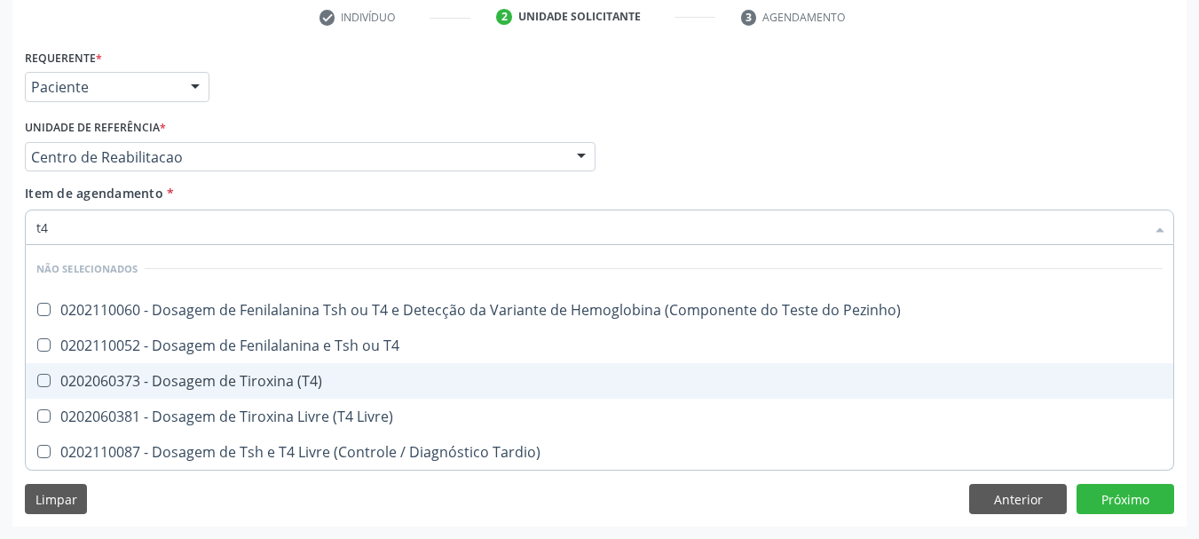
click at [122, 394] on span "0202060373 - Dosagem de Tiroxina (T4)" at bounding box center [600, 381] width 1148 height 36
checkbox \(T4\) "true"
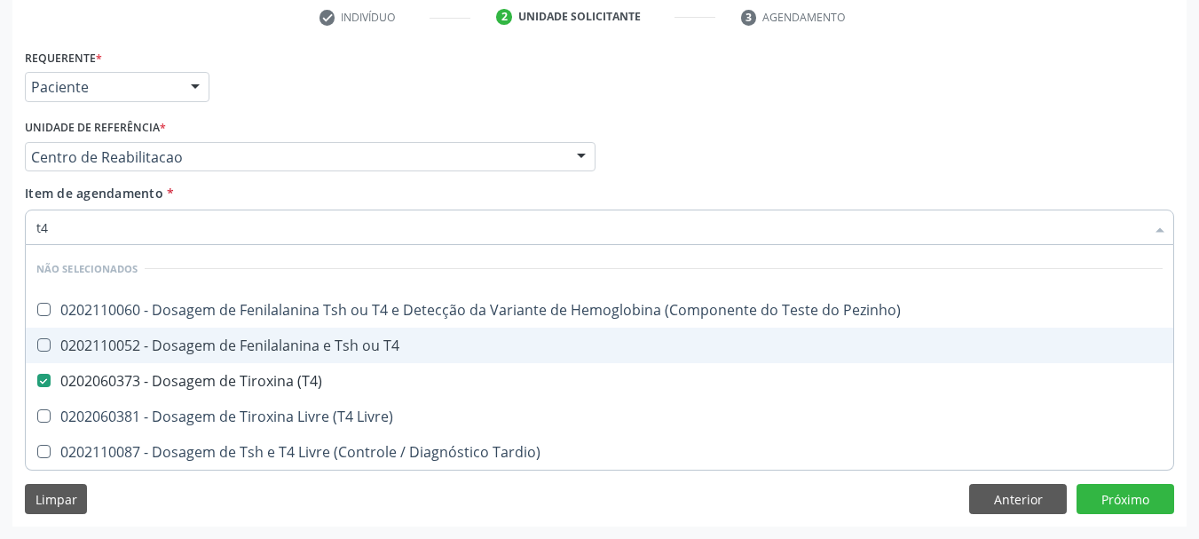
type input "t"
checkbox Pezinho\) "true"
checkbox \(T4\) "false"
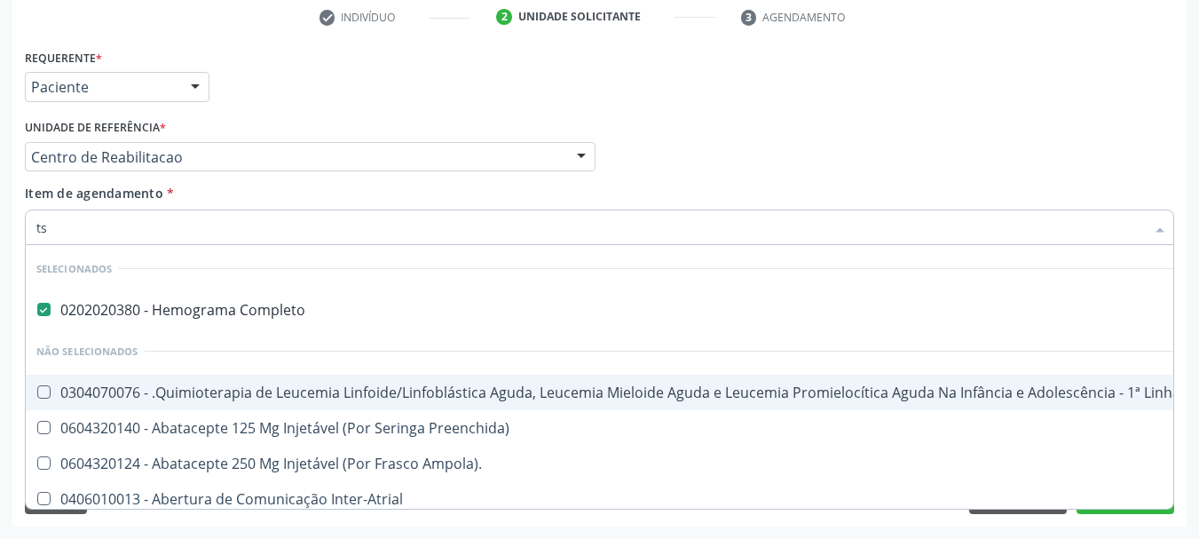
type input "tsh"
checkbox Completo "false"
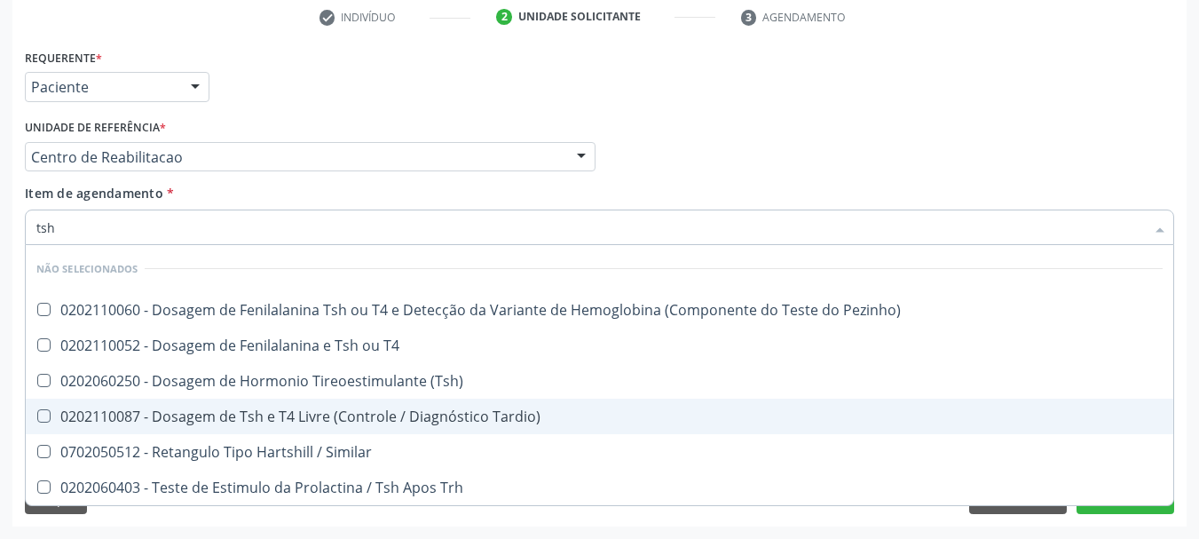
click at [139, 423] on div "0202110087 - Dosagem de Tsh e T4 Livre (Controle / Diagnóstico Tardio)" at bounding box center [599, 416] width 1127 height 14
checkbox Tardio\) "false"
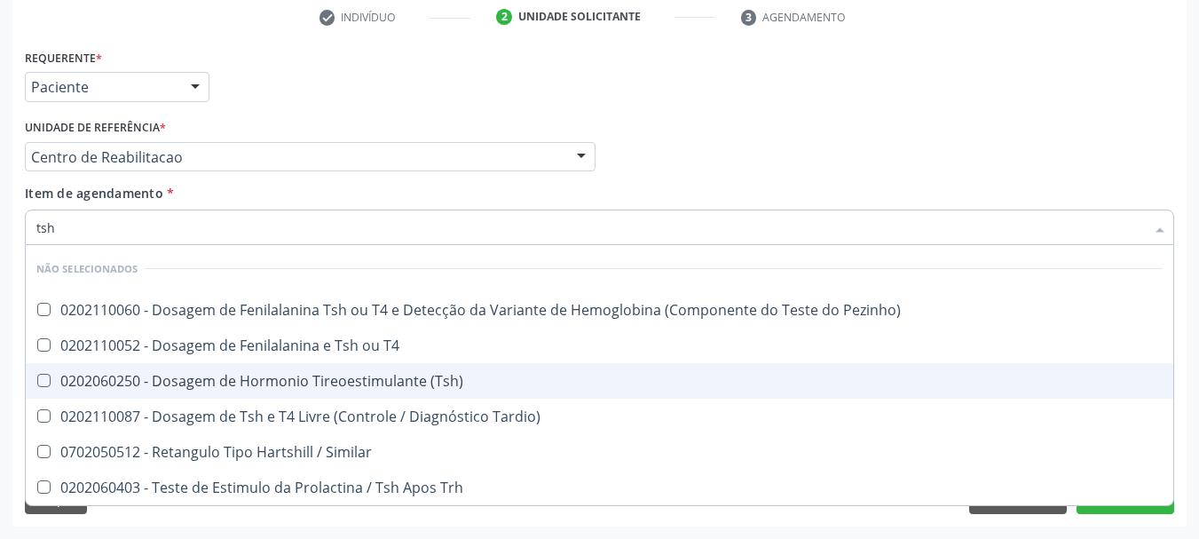
click at [214, 387] on div "0202060250 - Dosagem de Hormonio Tireoestimulante (Tsh)" at bounding box center [599, 381] width 1127 height 14
checkbox \(Tsh\) "true"
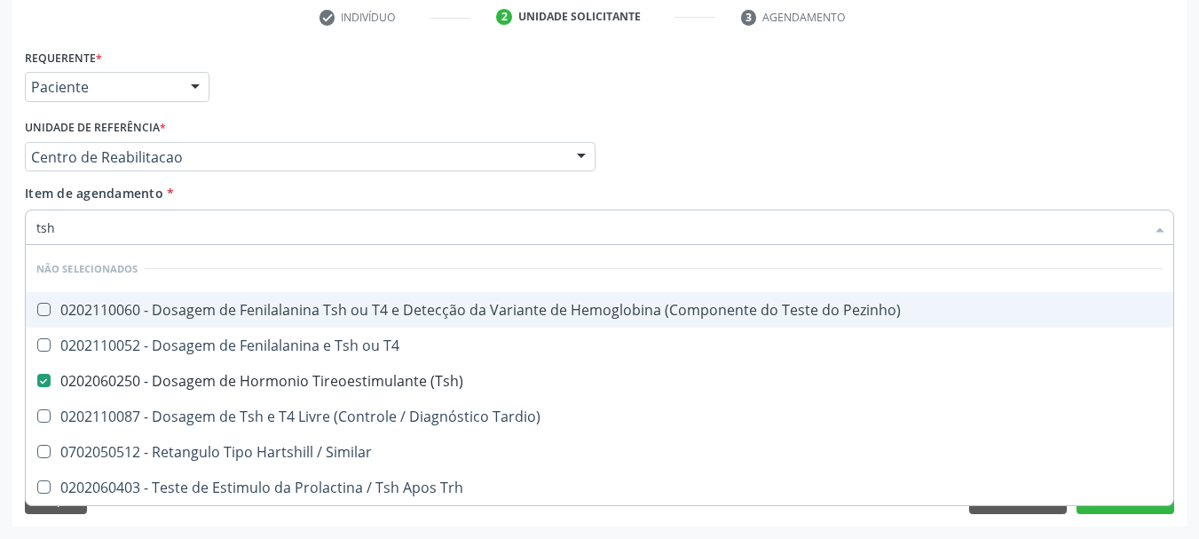
click at [123, 235] on input "tsh" at bounding box center [590, 228] width 1109 height 36
checkbox Pezinho\) "true"
checkbox \(Tsh\) "false"
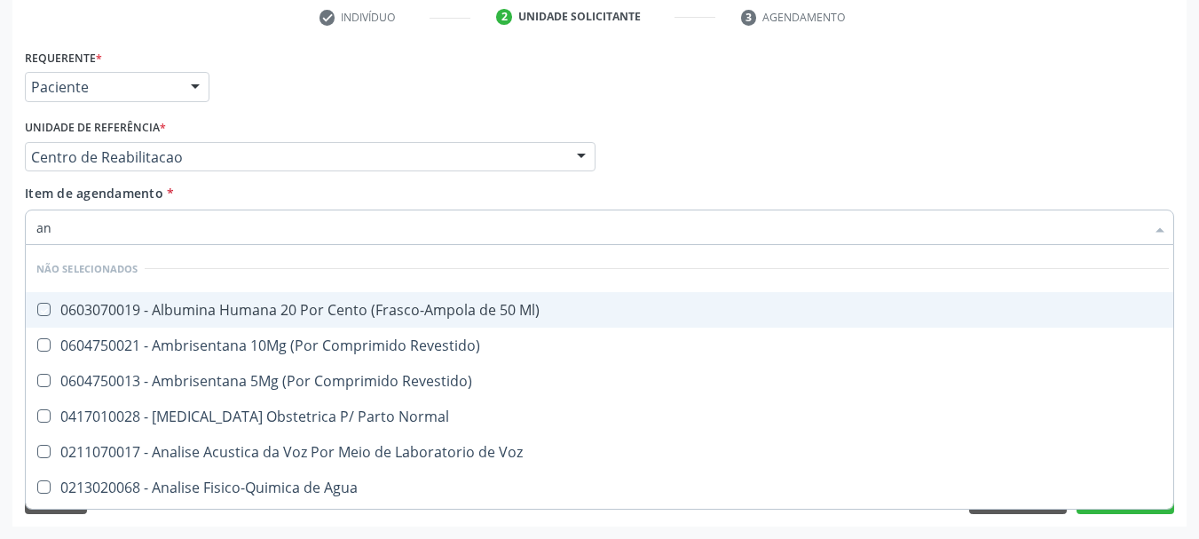
type input "ana"
checkbox Ml\) "false"
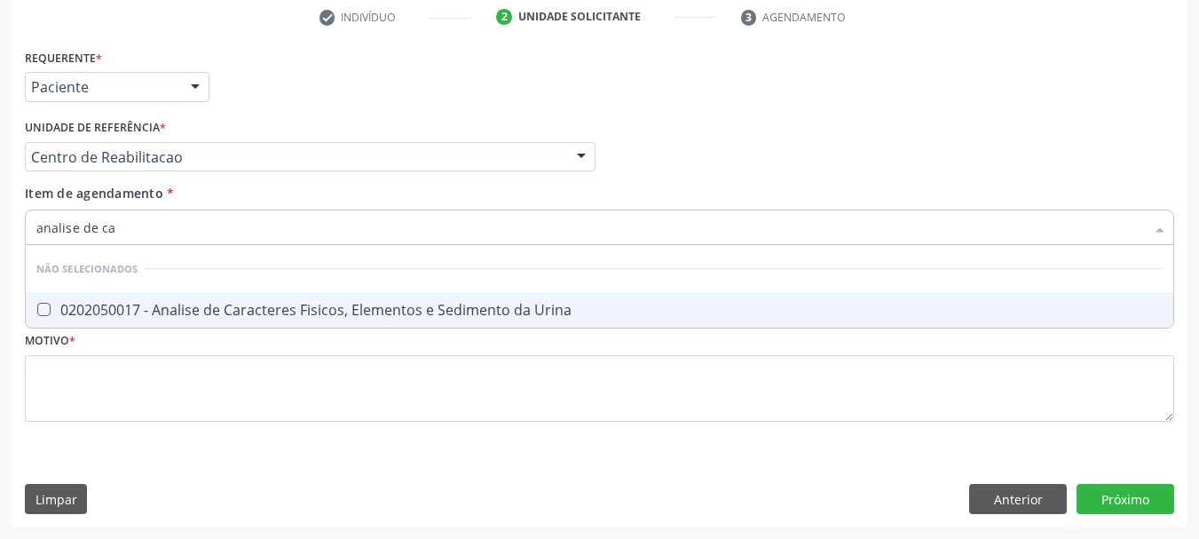
type input "analise de car"
click at [107, 299] on span "0202050017 - Analise de Caracteres Fisicos, Elementos e Sedimento da Urina" at bounding box center [600, 310] width 1148 height 36
checkbox Urina "true"
click at [174, 240] on input "analise de car" at bounding box center [590, 228] width 1109 height 36
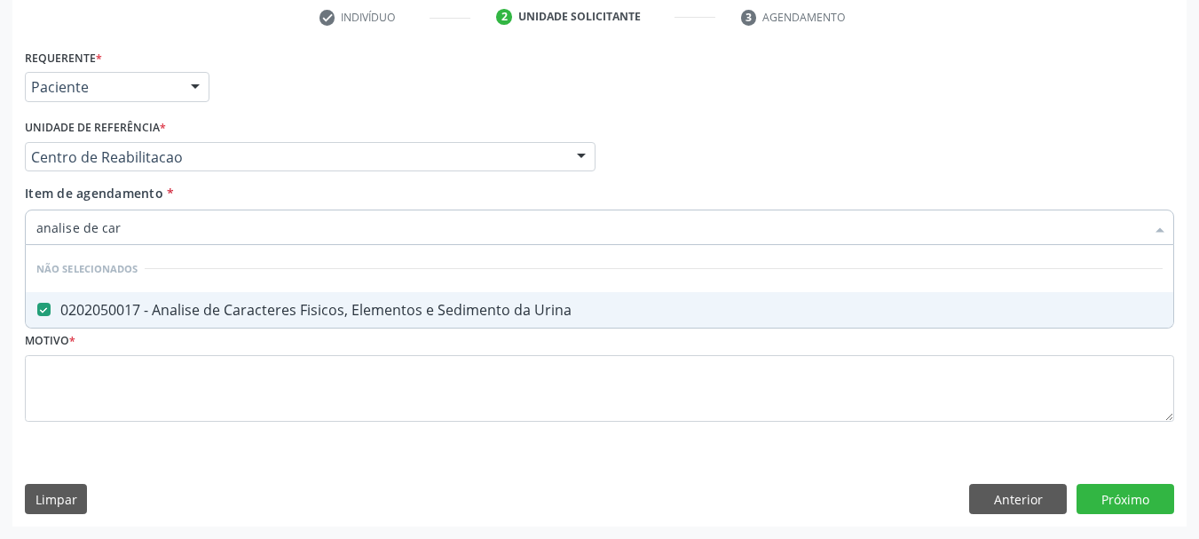
click at [174, 240] on input "analise de car" at bounding box center [590, 228] width 1109 height 36
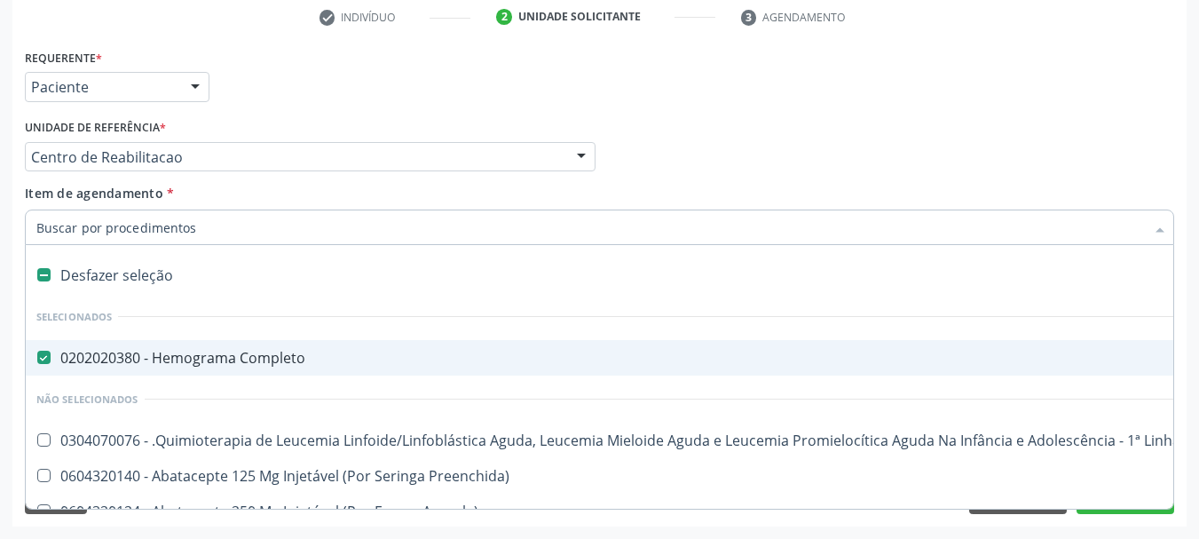
type input "c"
checkbox Punho "true"
checkbox Urina "false"
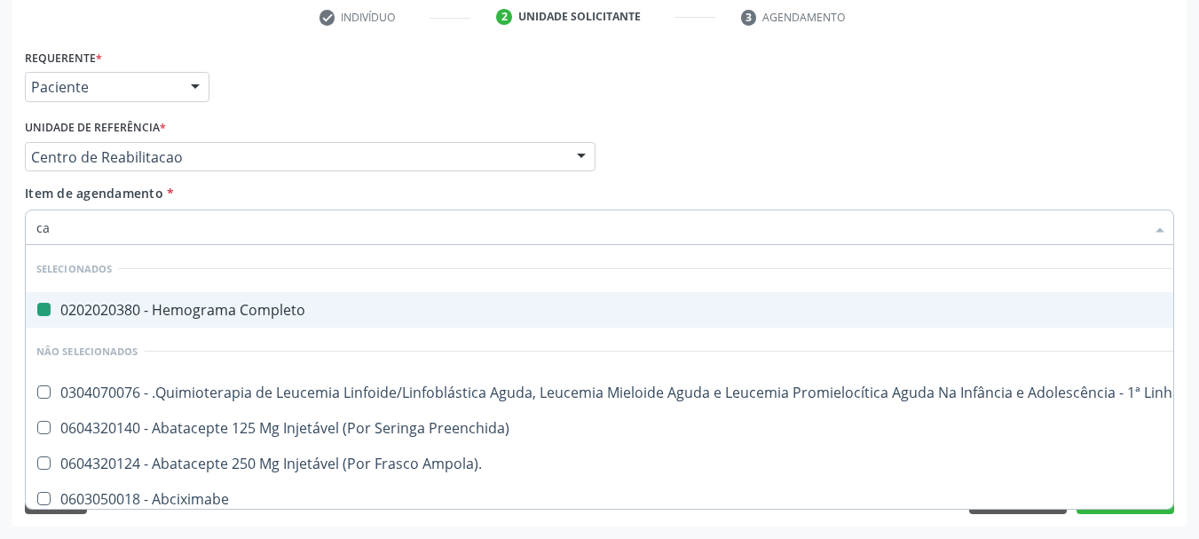
type input "cal"
checkbox Completo "false"
checkbox Fenilcetonúria "false"
checkbox Urina "false"
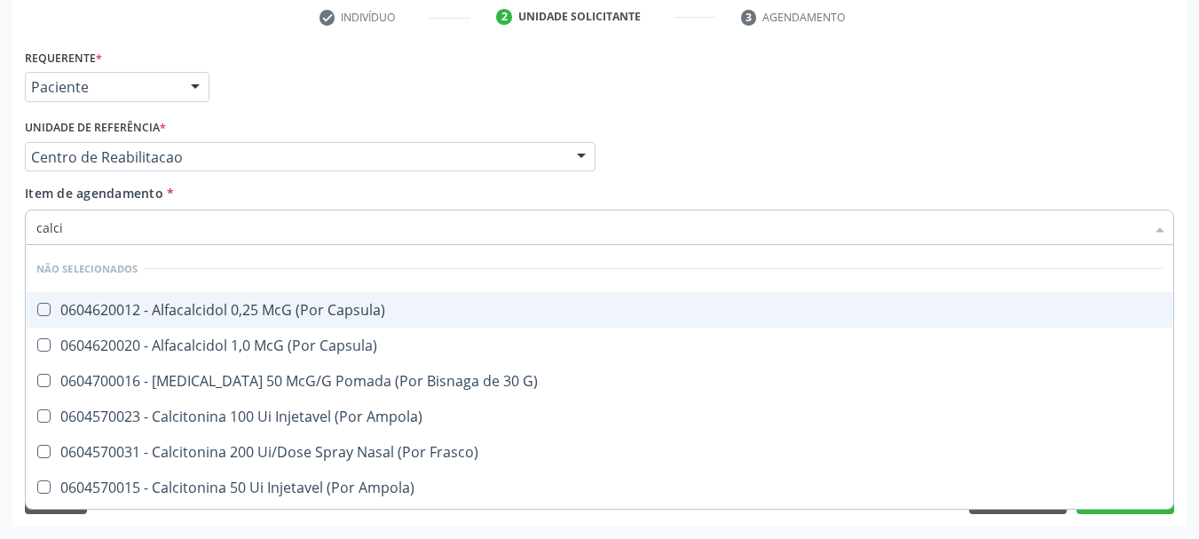
type input "calcio"
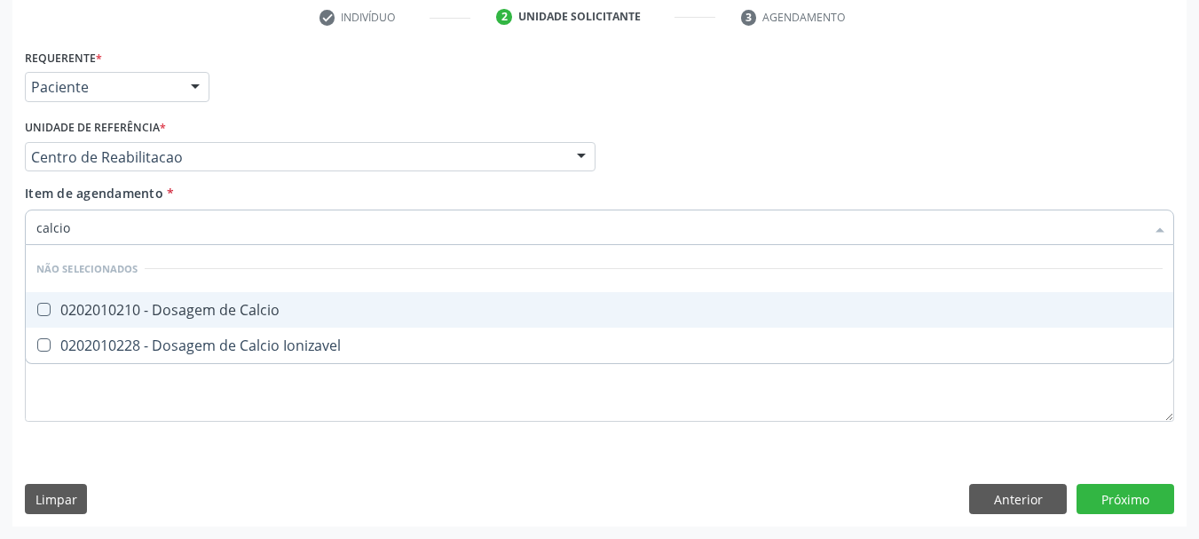
click at [122, 308] on div "0202010210 - Dosagem de Calcio" at bounding box center [599, 310] width 1127 height 14
checkbox Calcio "true"
click at [136, 230] on input "calcio" at bounding box center [590, 228] width 1109 height 36
click at [136, 228] on input "calcio" at bounding box center [590, 228] width 1109 height 36
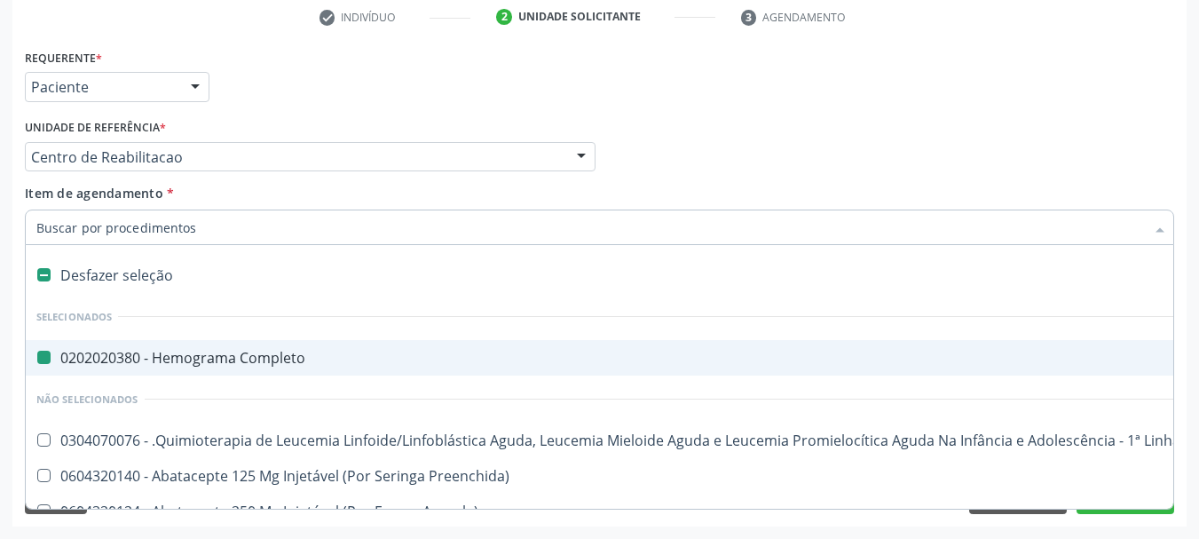
type input "f"
checkbox Completo "false"
checkbox Fígado "true"
checkbox Urina "false"
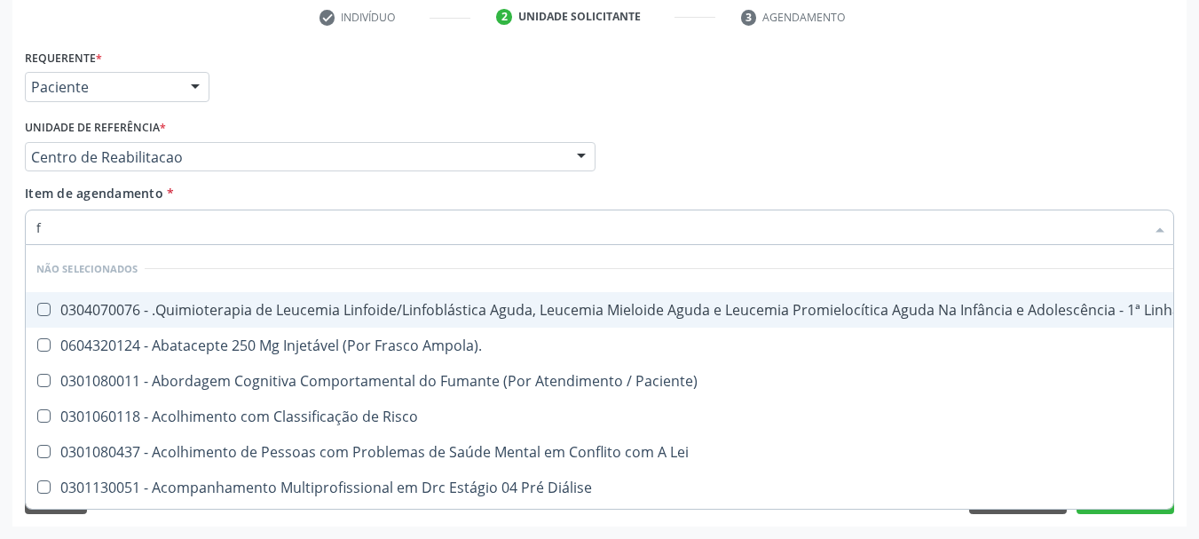
type input "fe"
checkbox Urina "false"
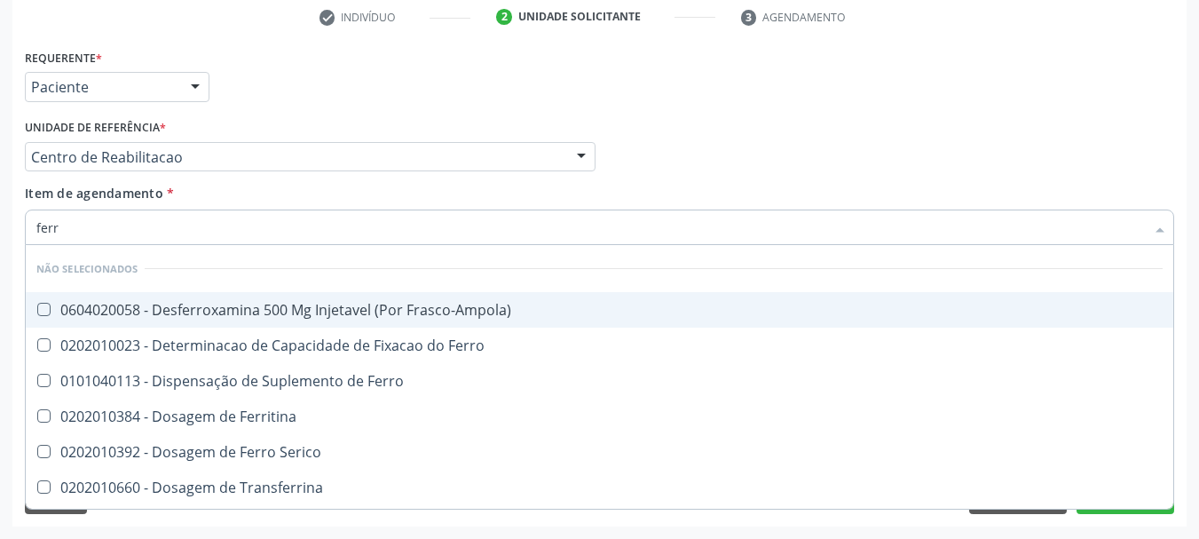
type input "ferro"
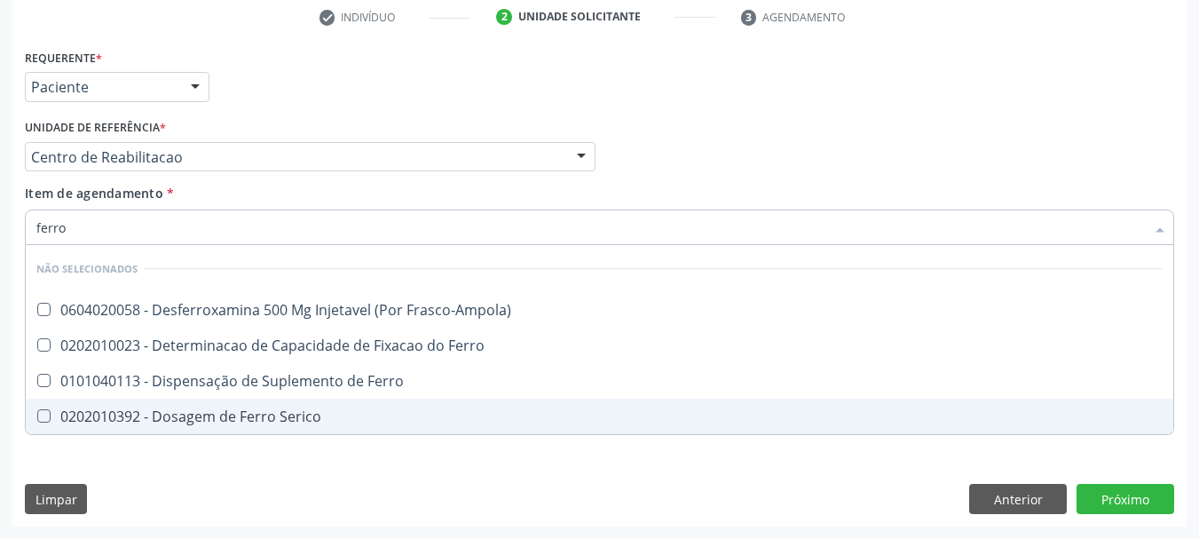
click at [198, 428] on span "0202010392 - Dosagem de Ferro Serico" at bounding box center [600, 417] width 1148 height 36
checkbox Serico "true"
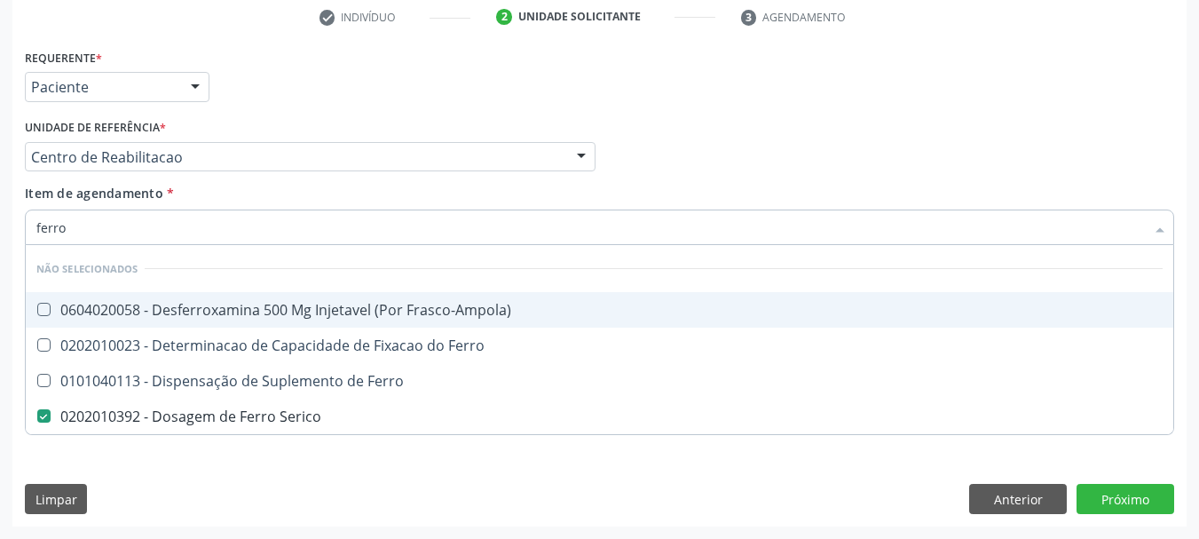
click at [170, 227] on input "ferro" at bounding box center [590, 228] width 1109 height 36
type input "f"
checkbox Serico "false"
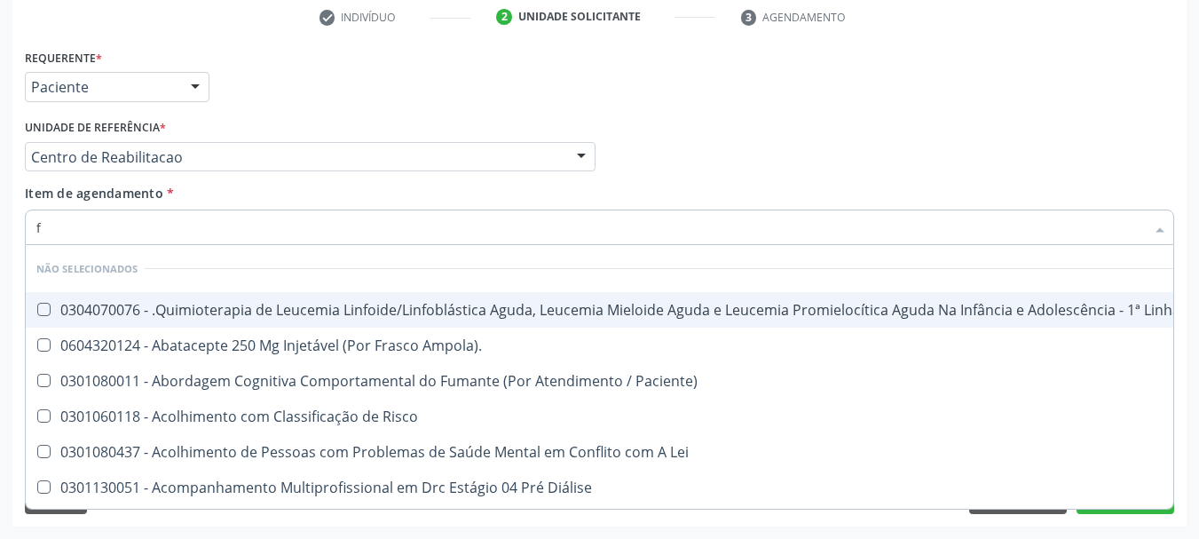
type input "fe"
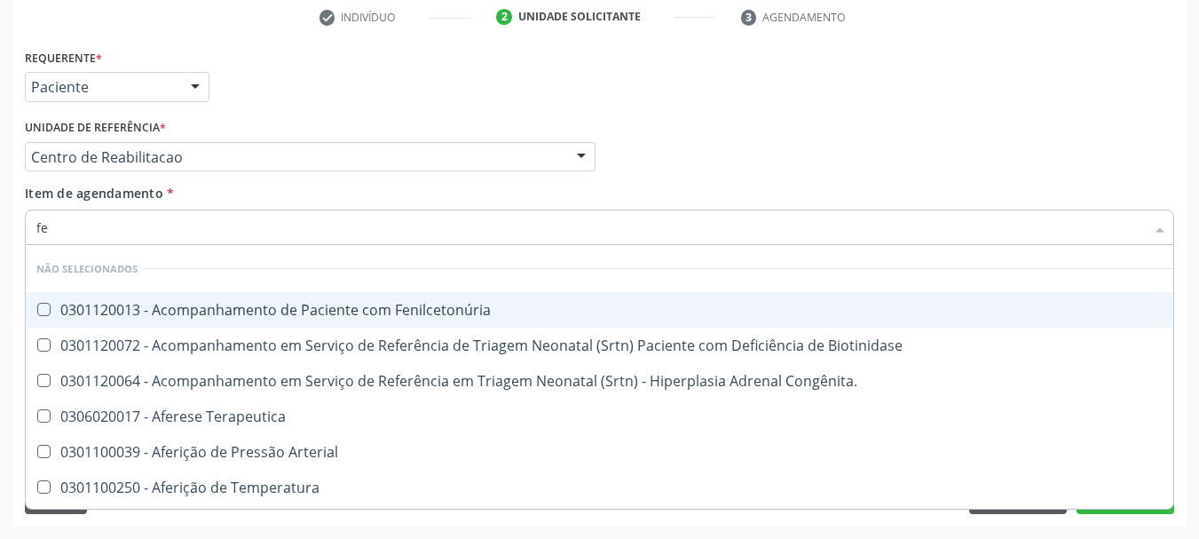
checkbox Anfetaminas "false"
checkbox Serico "true"
type input "fer"
checkbox Grama\) "true"
checkbox Serico "false"
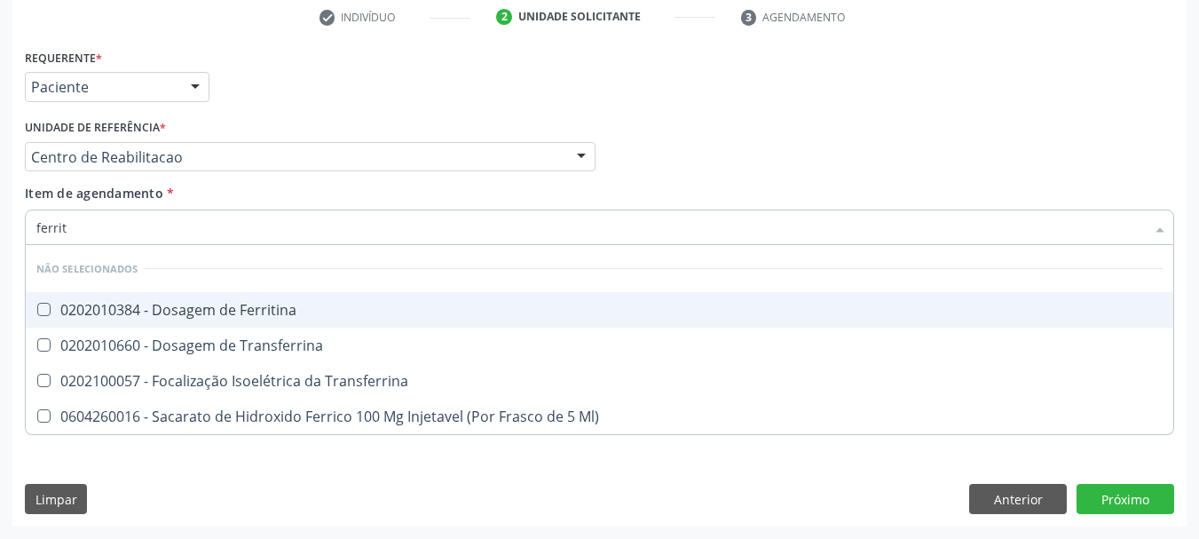
type input "ferriti"
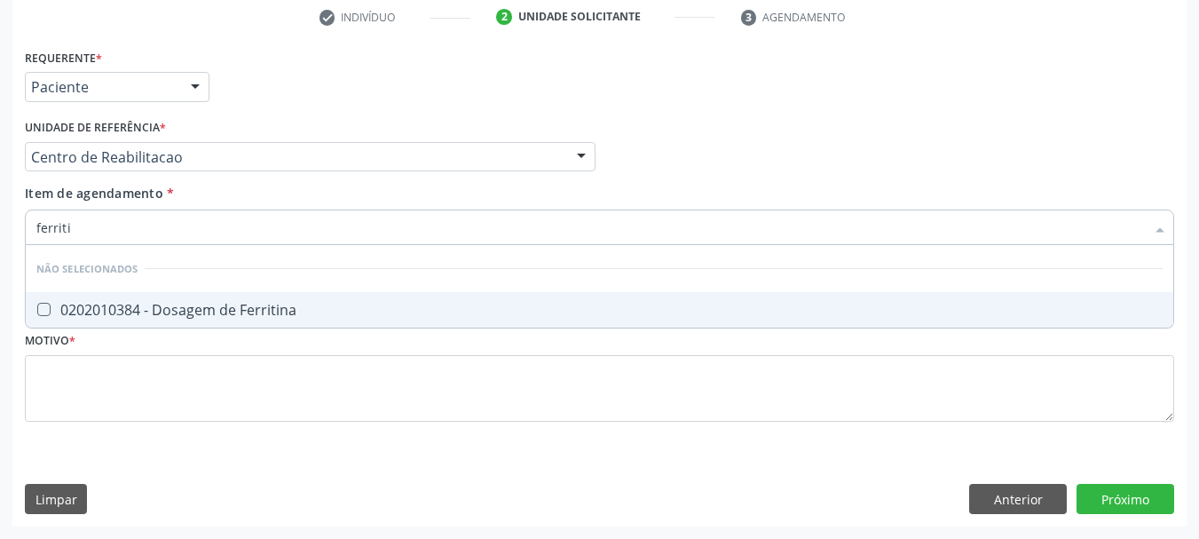
click at [132, 313] on div "0202010384 - Dosagem de Ferritina" at bounding box center [599, 310] width 1127 height 14
checkbox Ferritina "true"
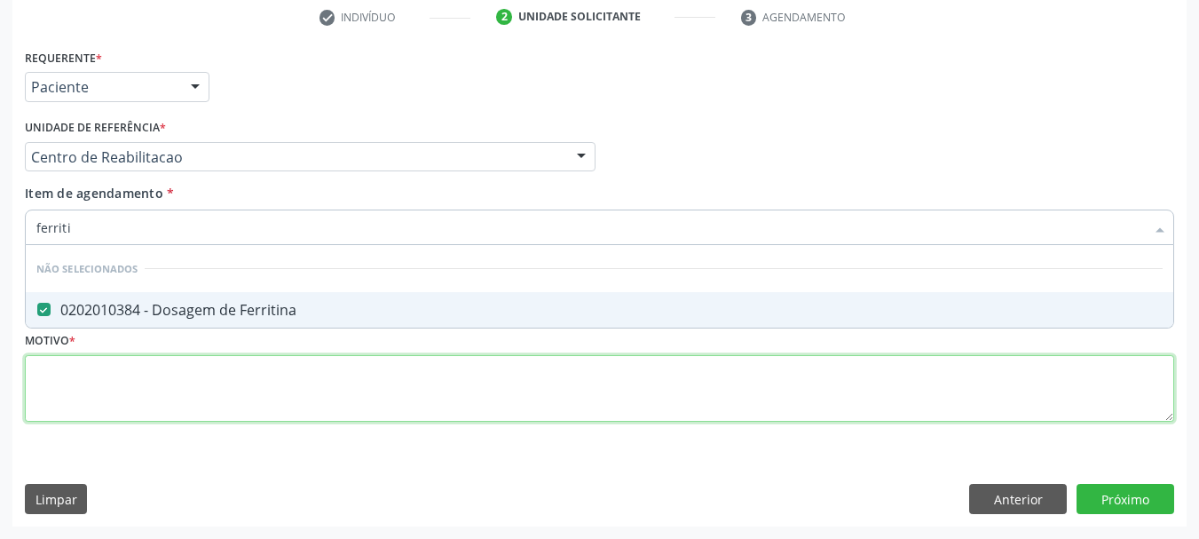
click at [122, 375] on div "Requerente * Paciente Profissional de Saúde Paciente Nenhum resultado encontrad…" at bounding box center [600, 245] width 1150 height 402
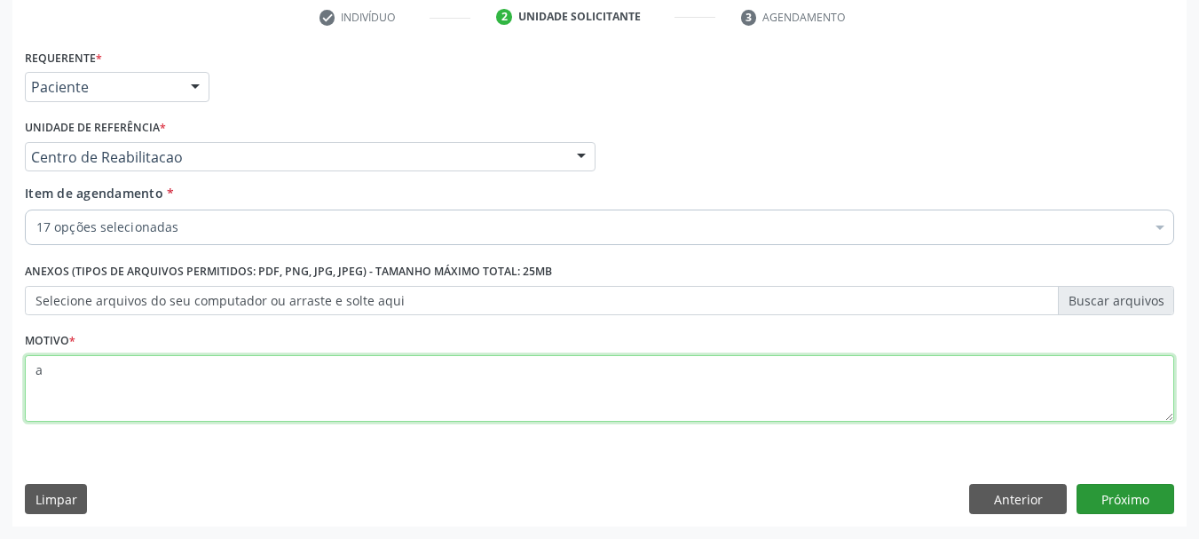
type textarea "a"
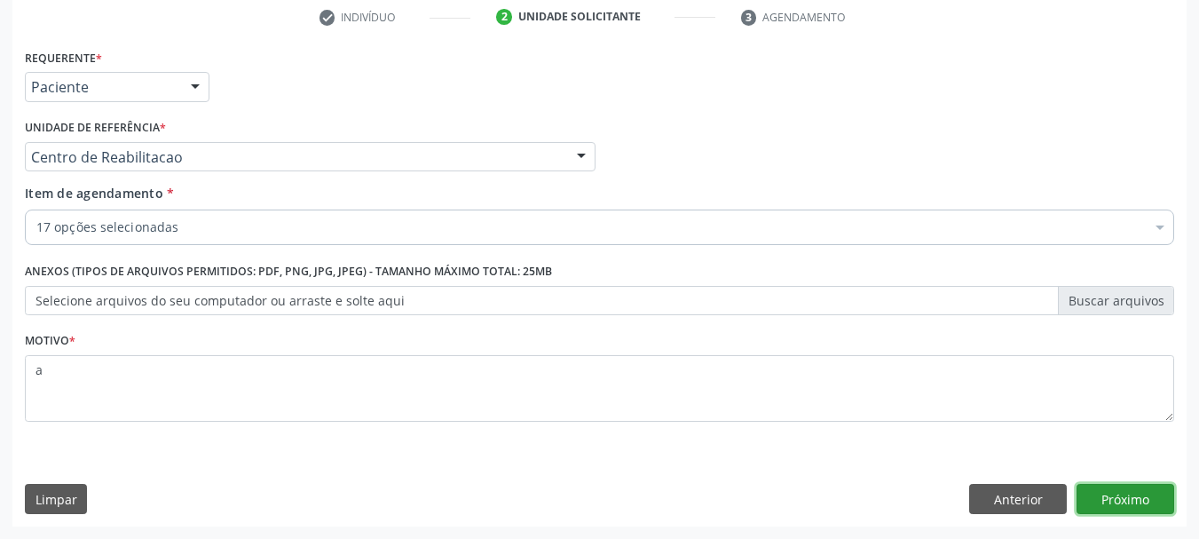
click at [1091, 510] on button "Próximo" at bounding box center [1126, 499] width 98 height 30
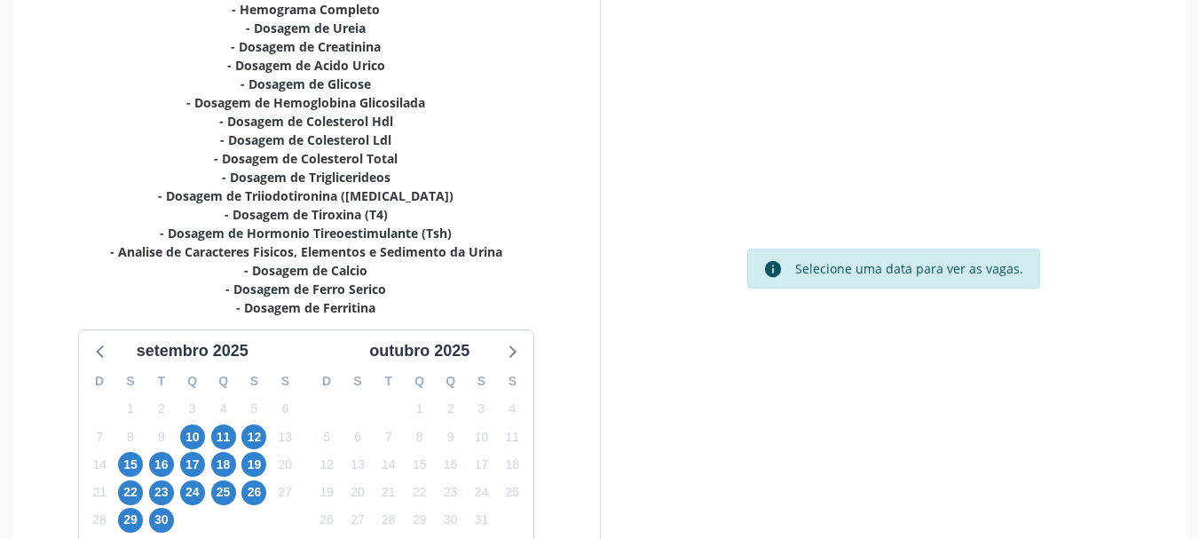
scroll to position [532, 0]
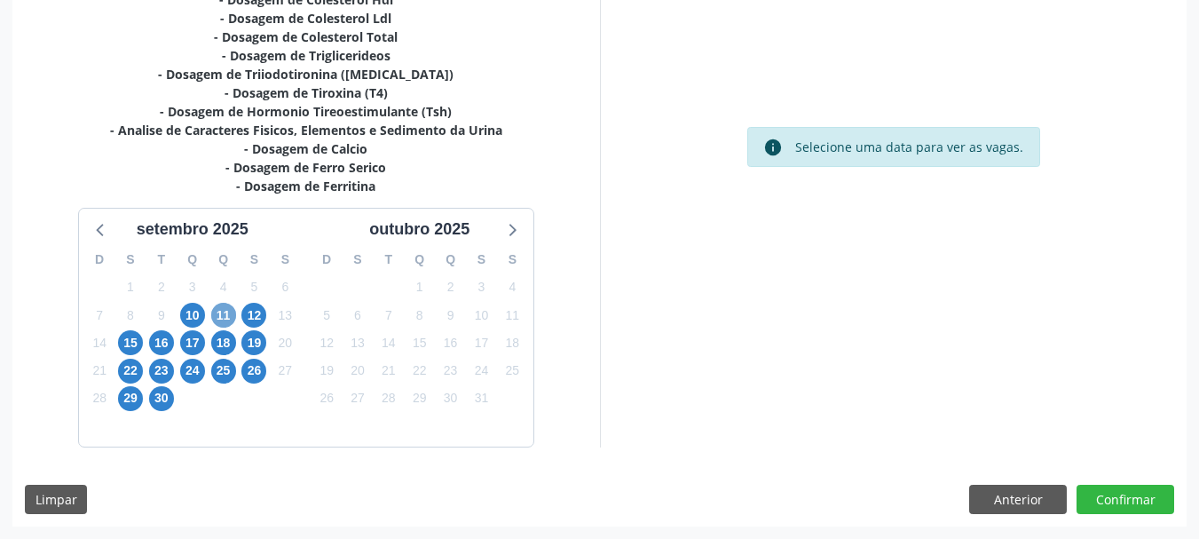
click at [216, 316] on span "11" at bounding box center [223, 315] width 25 height 25
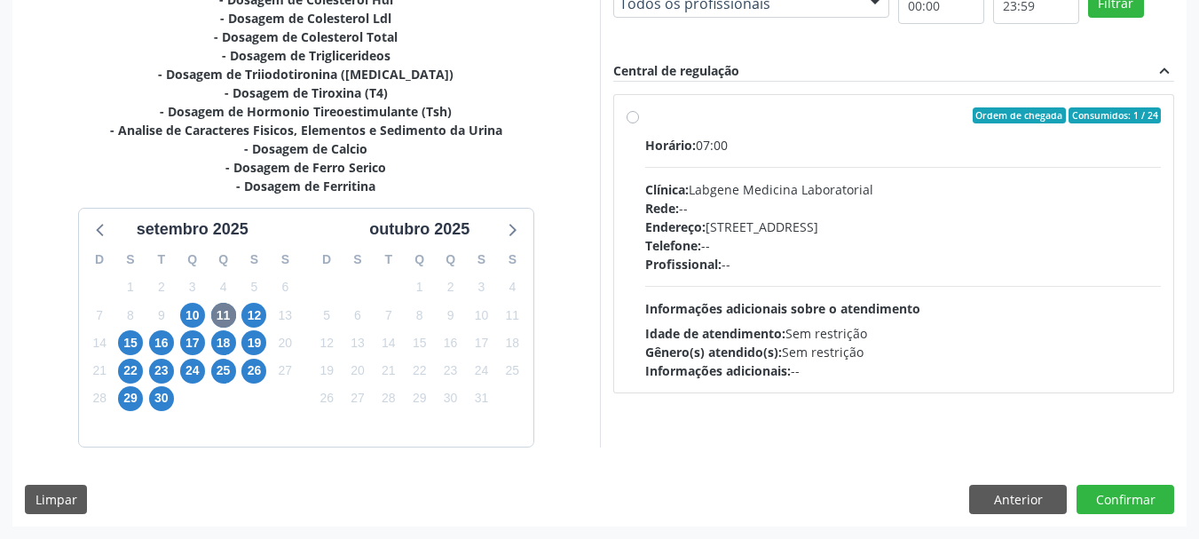
click at [716, 250] on div "Telefone: --" at bounding box center [903, 245] width 517 height 19
click at [639, 123] on input "Ordem de chegada Consumidos: 1 / 24 Horário: 07:00 Clínica: Labgene Medicina La…" at bounding box center [633, 115] width 12 height 16
radio input "true"
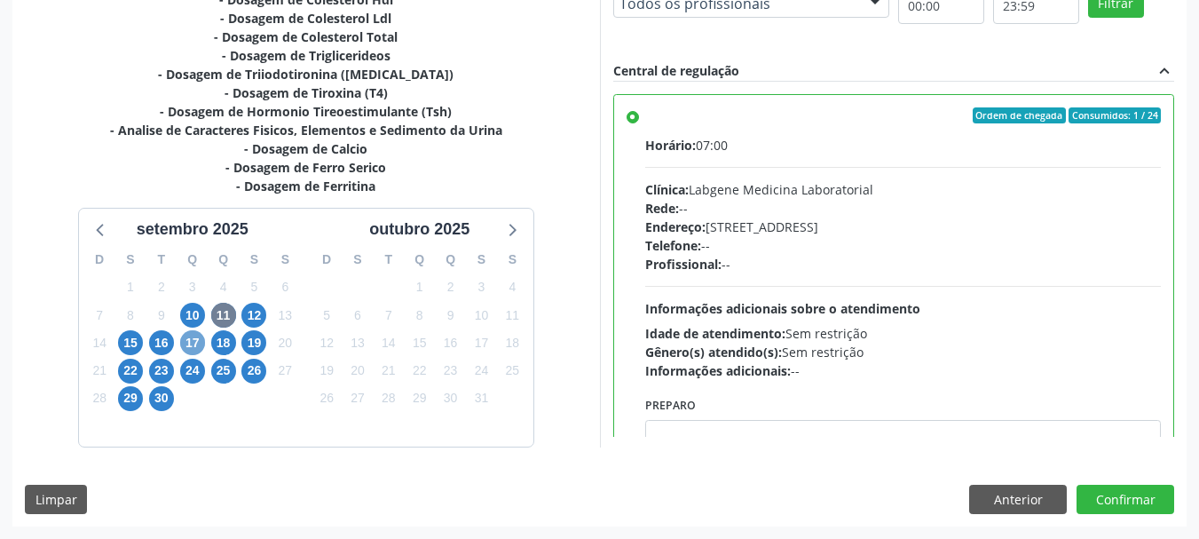
click at [186, 345] on span "17" at bounding box center [192, 342] width 25 height 25
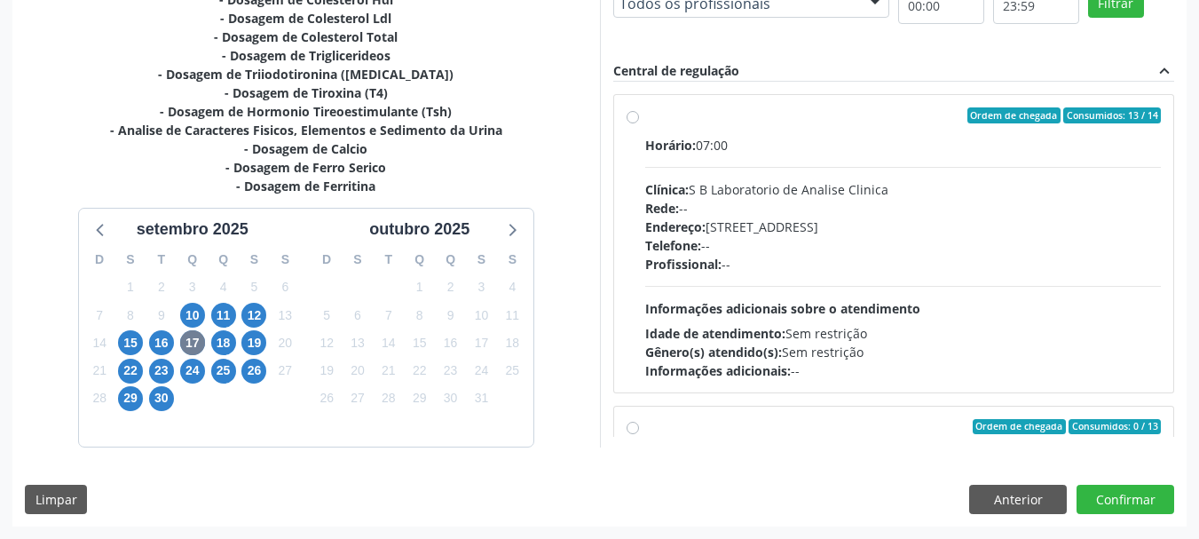
click at [898, 239] on div "Telefone: --" at bounding box center [903, 245] width 517 height 19
click at [639, 123] on input "Ordem de chegada Consumidos: 13 / 14 Horário: 07:00 Clínica: S B Laboratorio de…" at bounding box center [633, 115] width 12 height 16
radio input "true"
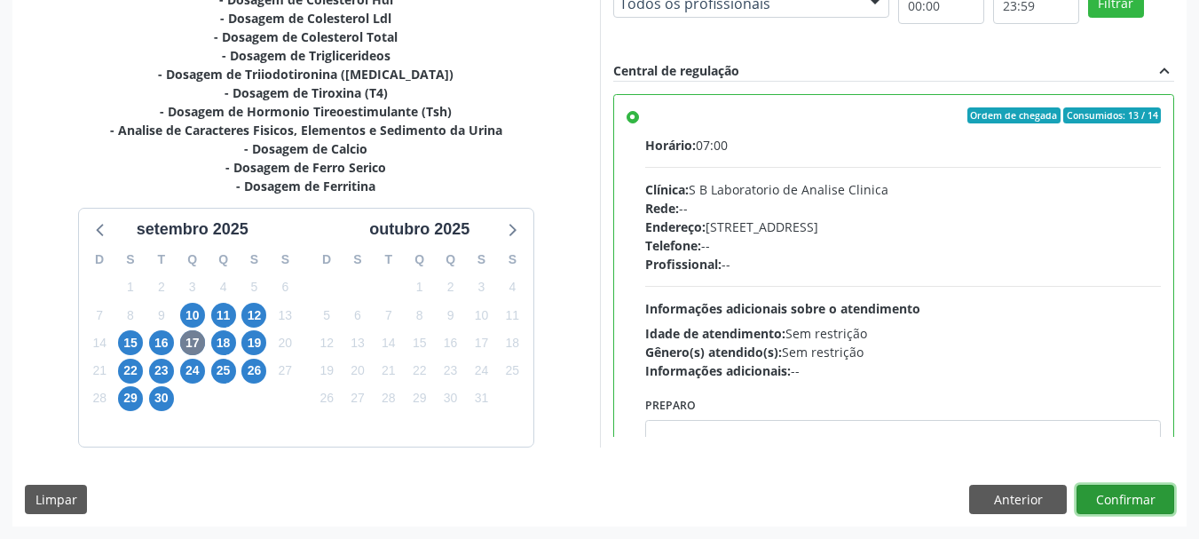
click at [1112, 500] on button "Confirmar" at bounding box center [1126, 500] width 98 height 30
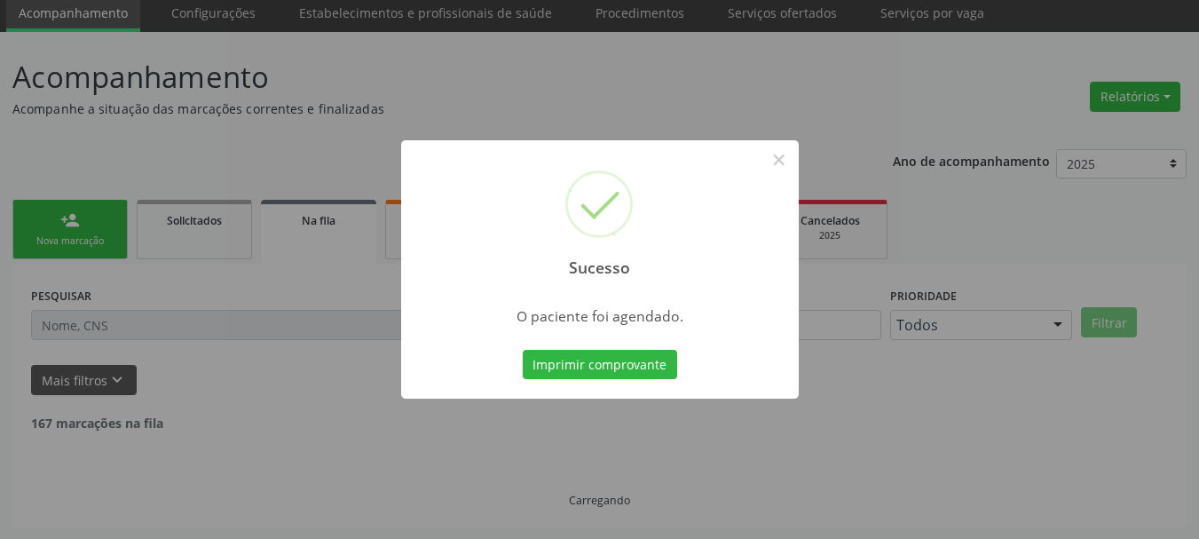
scroll to position [47, 0]
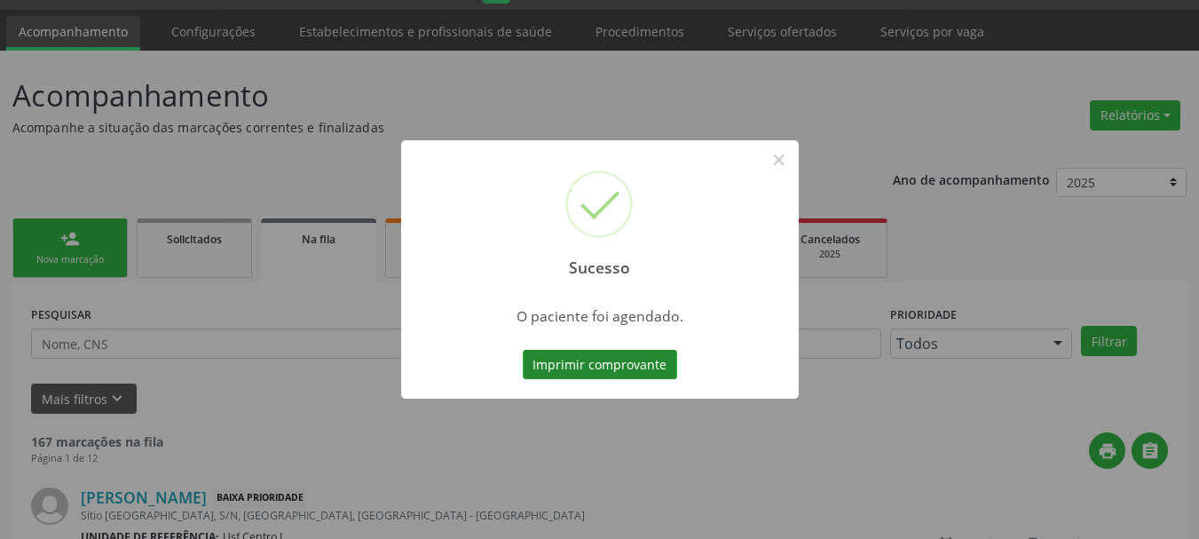
click at [631, 357] on button "Imprimir comprovante" at bounding box center [600, 365] width 154 height 30
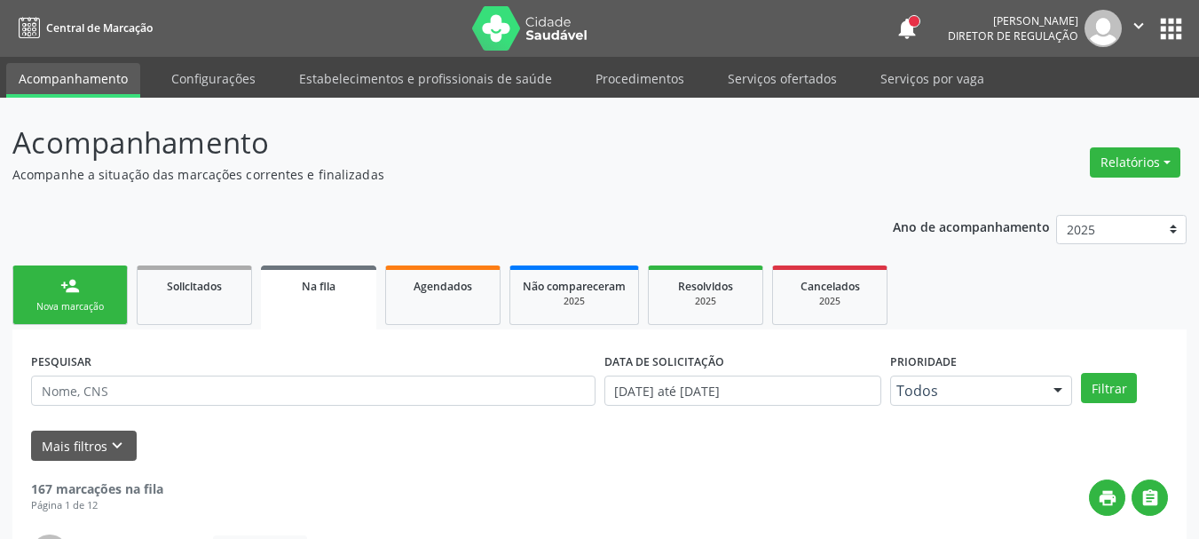
scroll to position [47, 0]
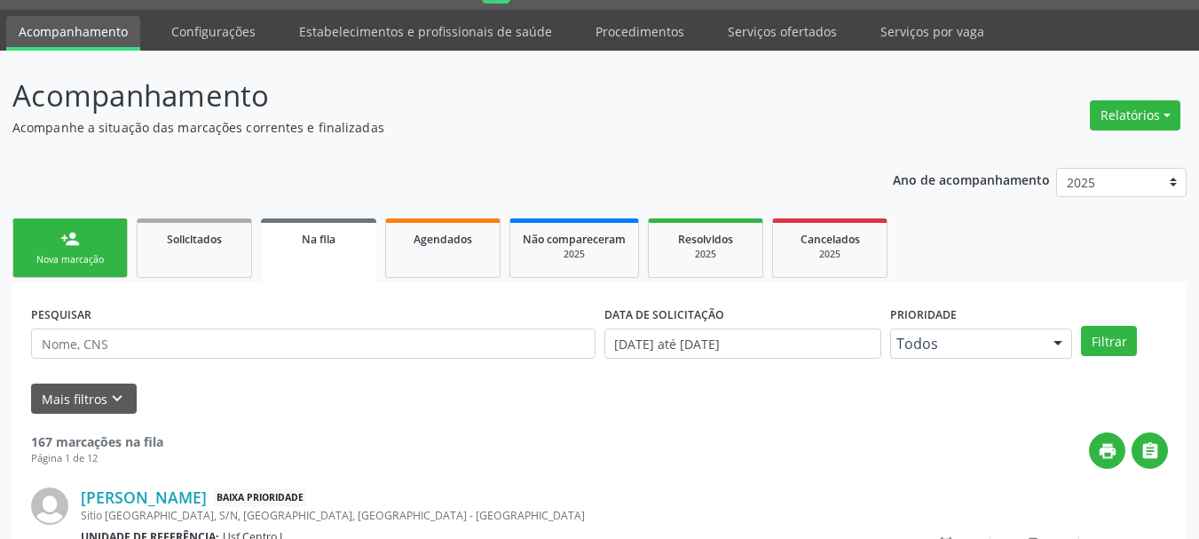
click at [91, 273] on link "person_add Nova marcação" at bounding box center [69, 247] width 115 height 59
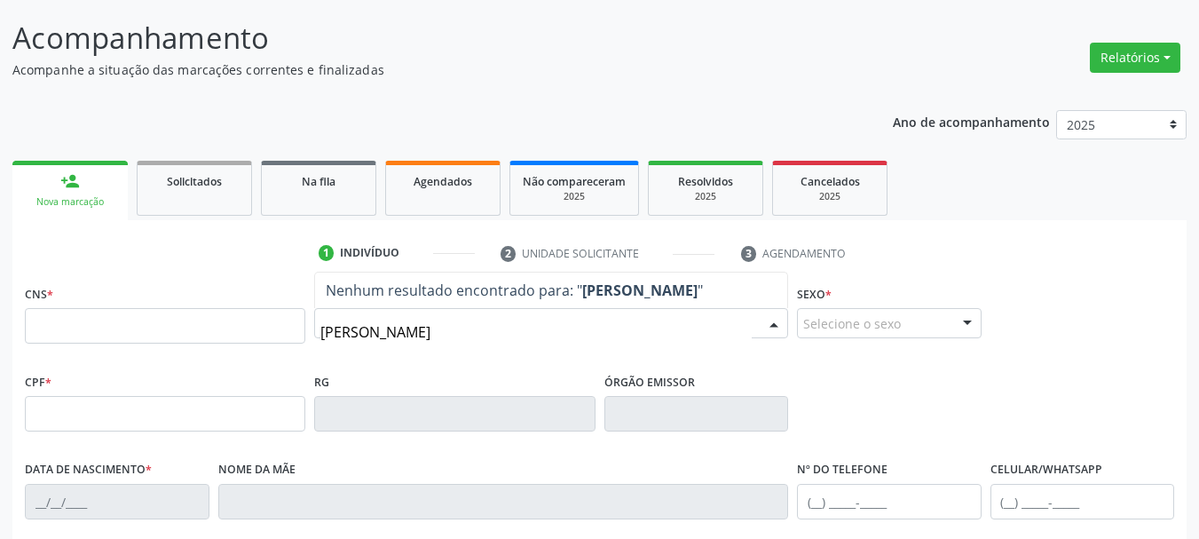
scroll to position [136, 0]
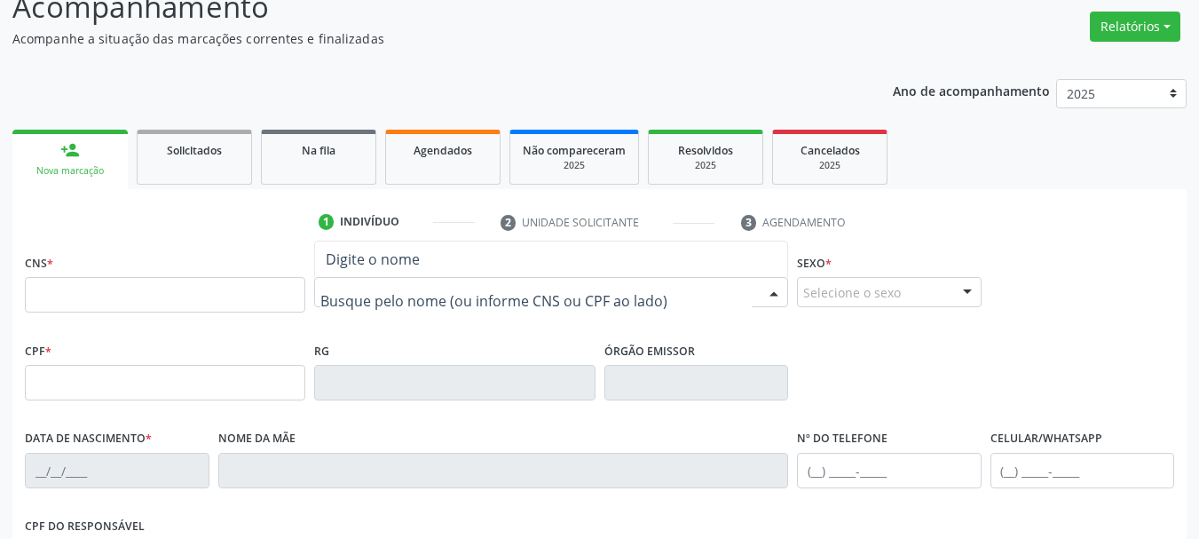
click at [423, 304] on div at bounding box center [551, 292] width 474 height 30
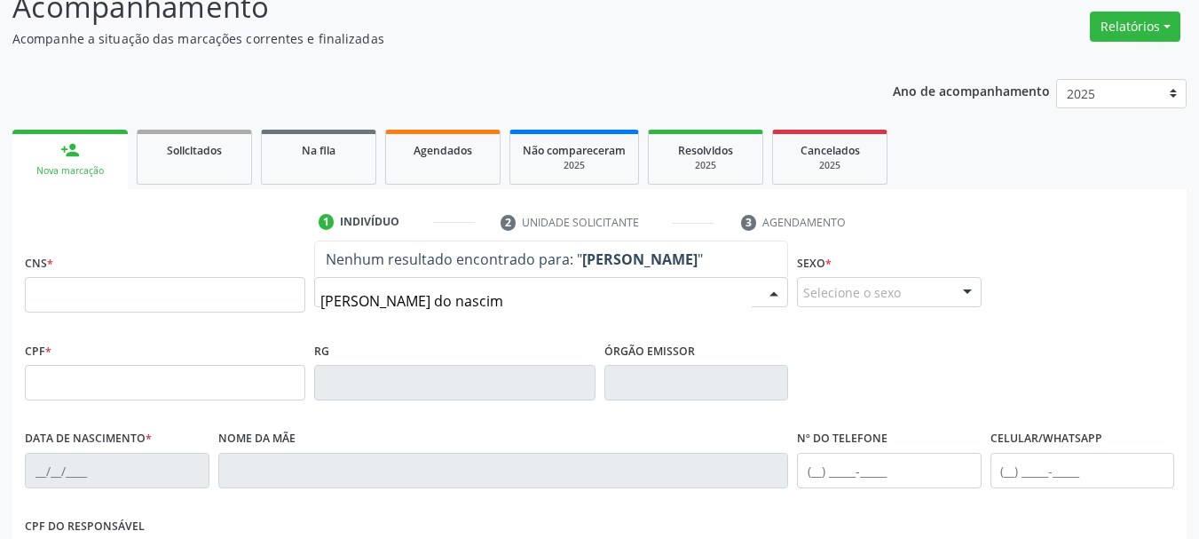
type input "jose antonio do nascime"
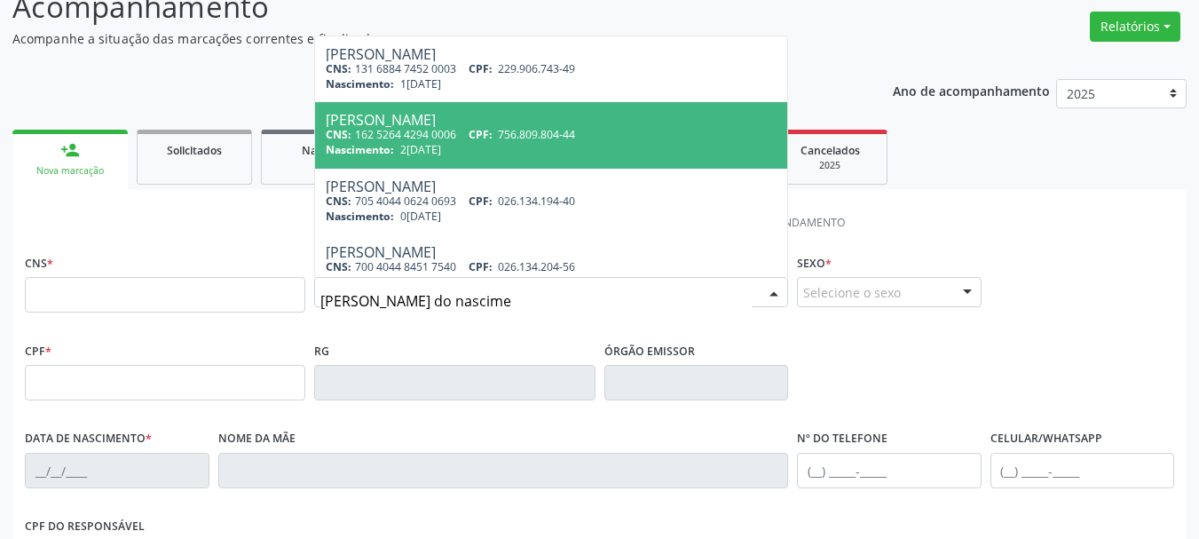
scroll to position [23, 0]
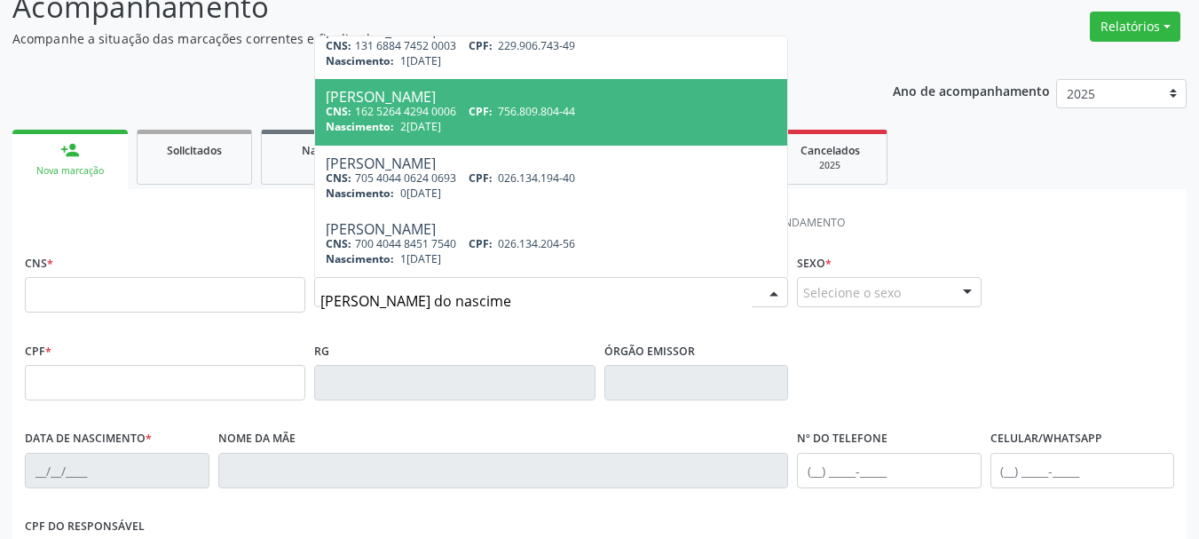
click at [533, 121] on div "Nascimento: 25/03/1949" at bounding box center [551, 126] width 451 height 15
type input "162 5264 4294 0006"
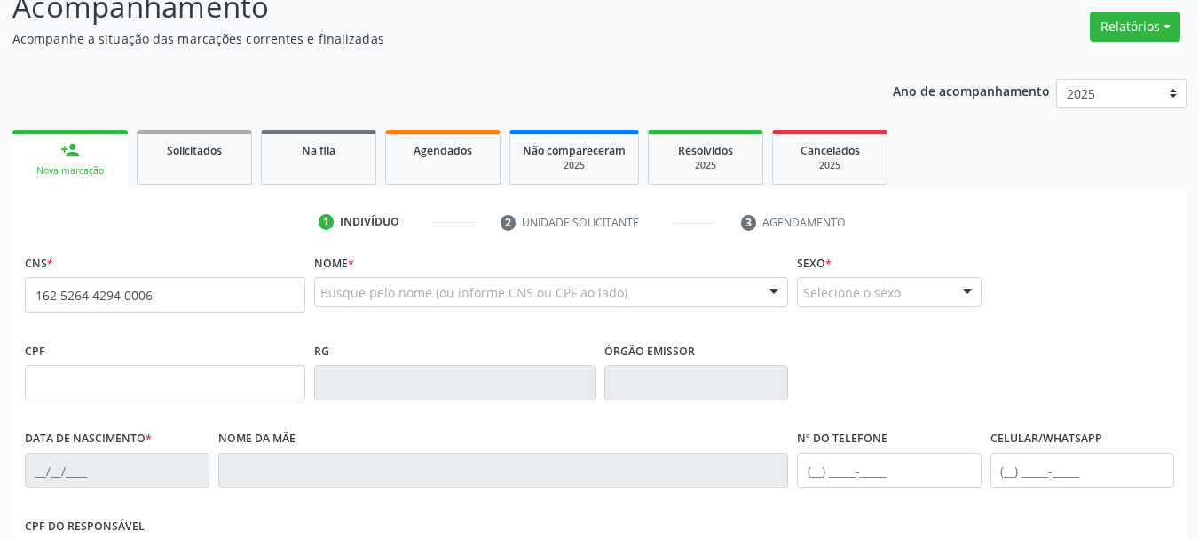
scroll to position [0, 0]
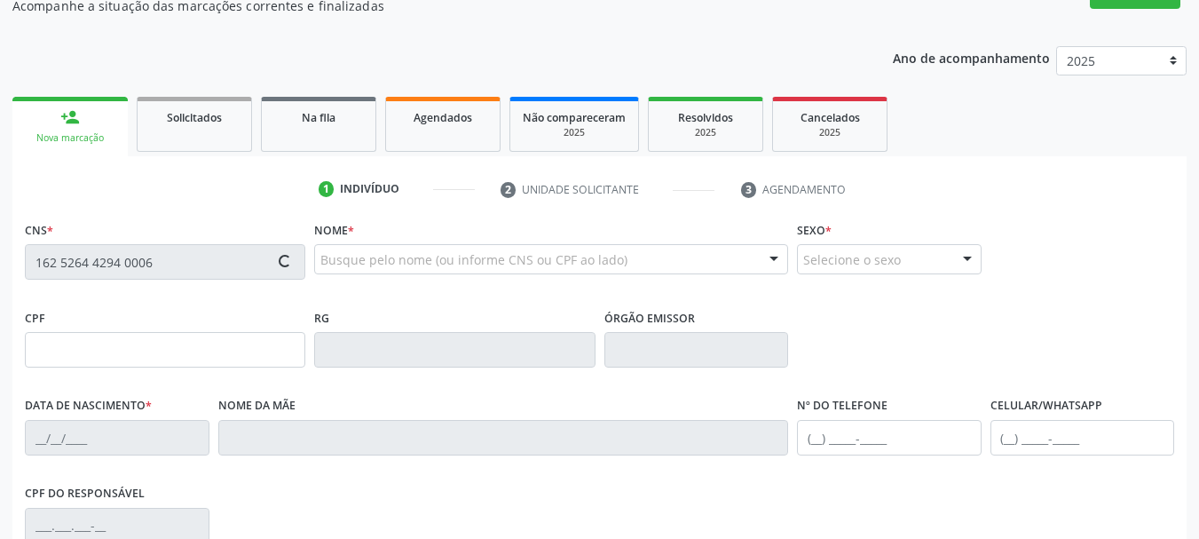
type input "756.809.804-44"
type input "25/03/1949"
type input "Maria Gertrudes do Nascimento"
type input "(99) 99999-9999"
type input "028.013.384-78"
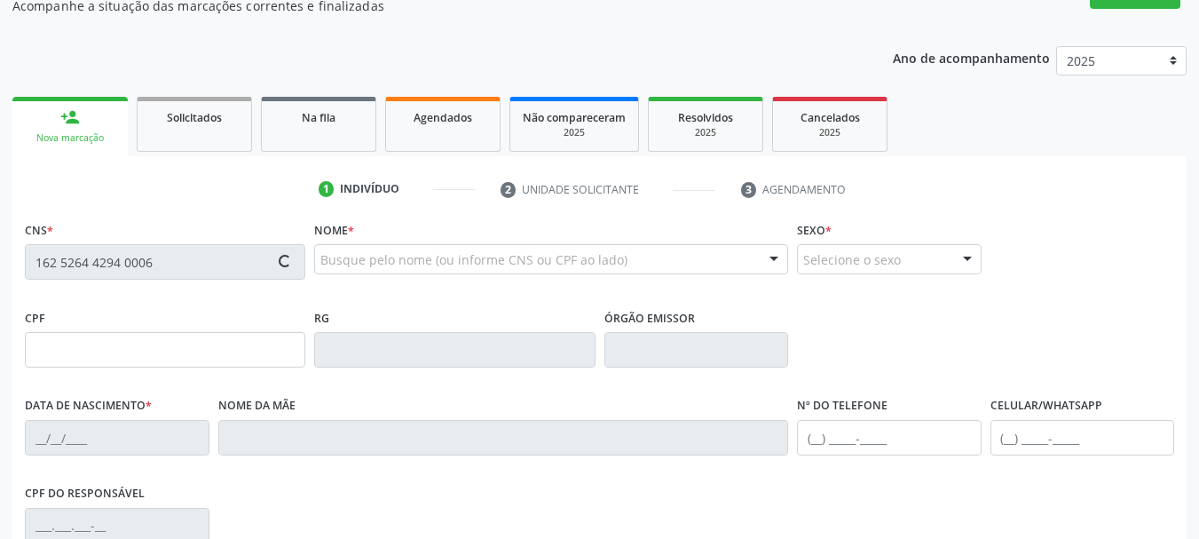
type input "24"
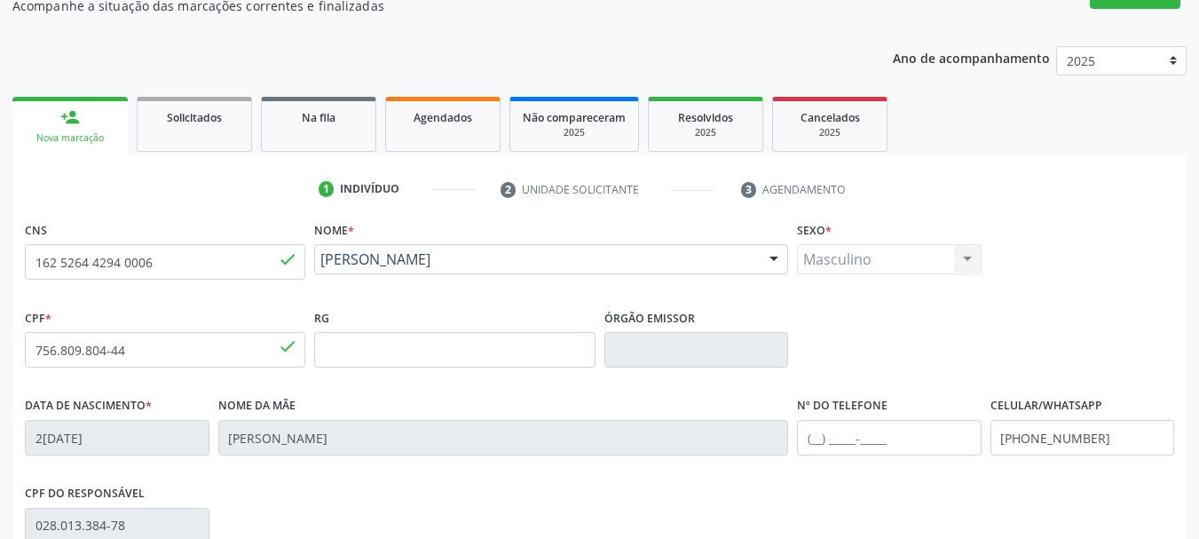
scroll to position [423, 0]
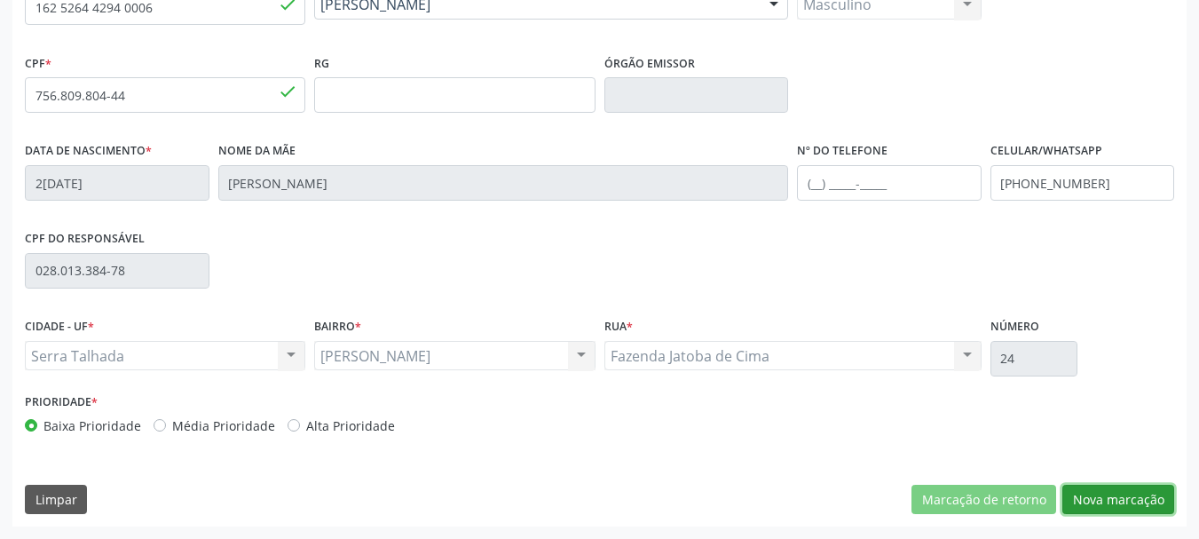
click at [1100, 508] on button "Nova marcação" at bounding box center [1119, 500] width 112 height 30
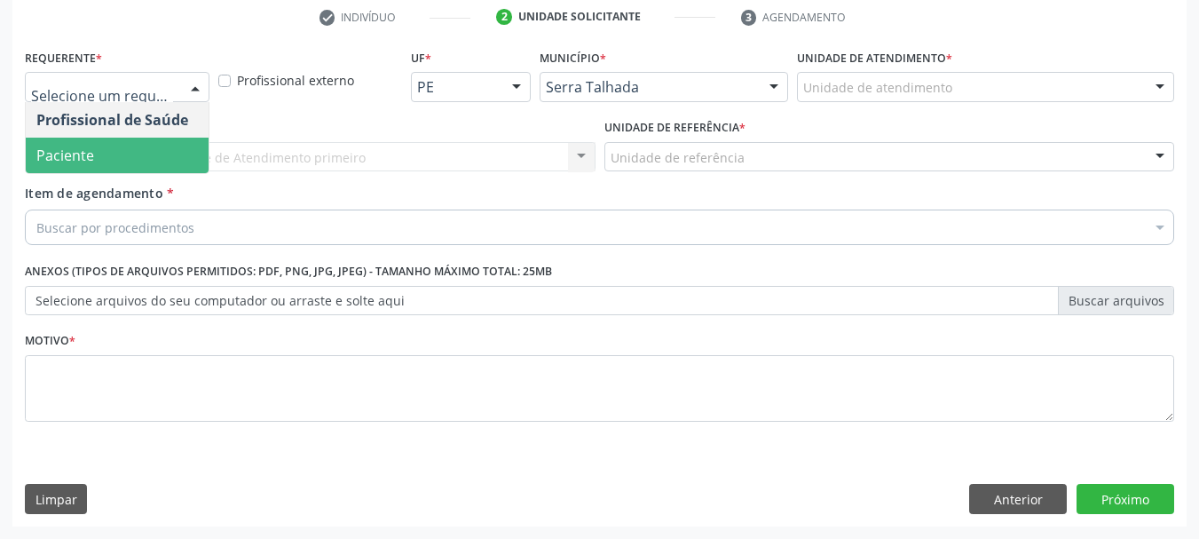
click at [113, 172] on span "Paciente" at bounding box center [117, 156] width 183 height 36
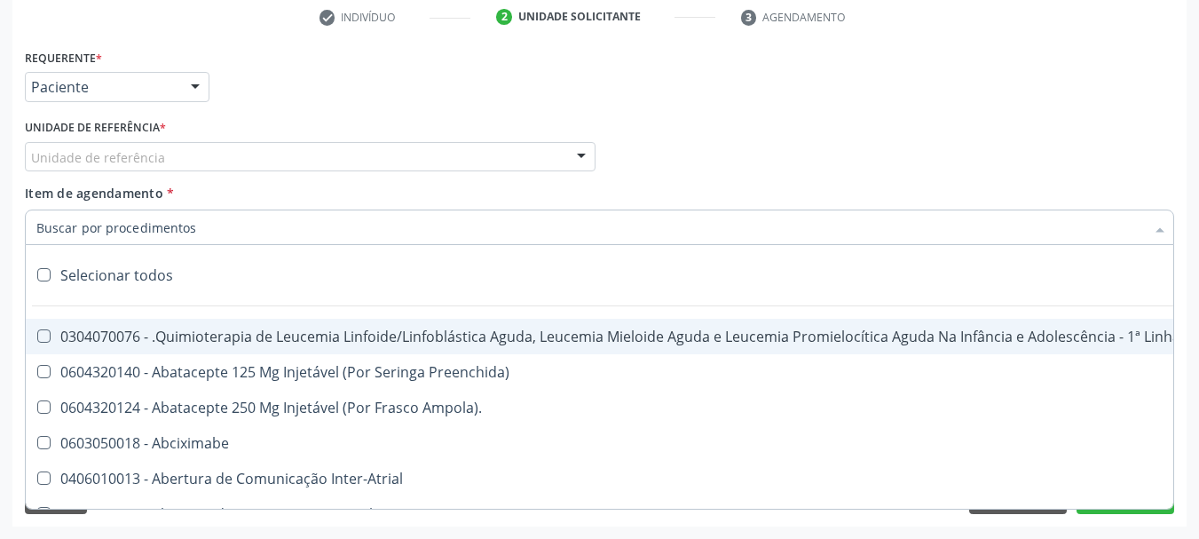
drag, startPoint x: 99, startPoint y: 162, endPoint x: 91, endPoint y: 166, distance: 9.6
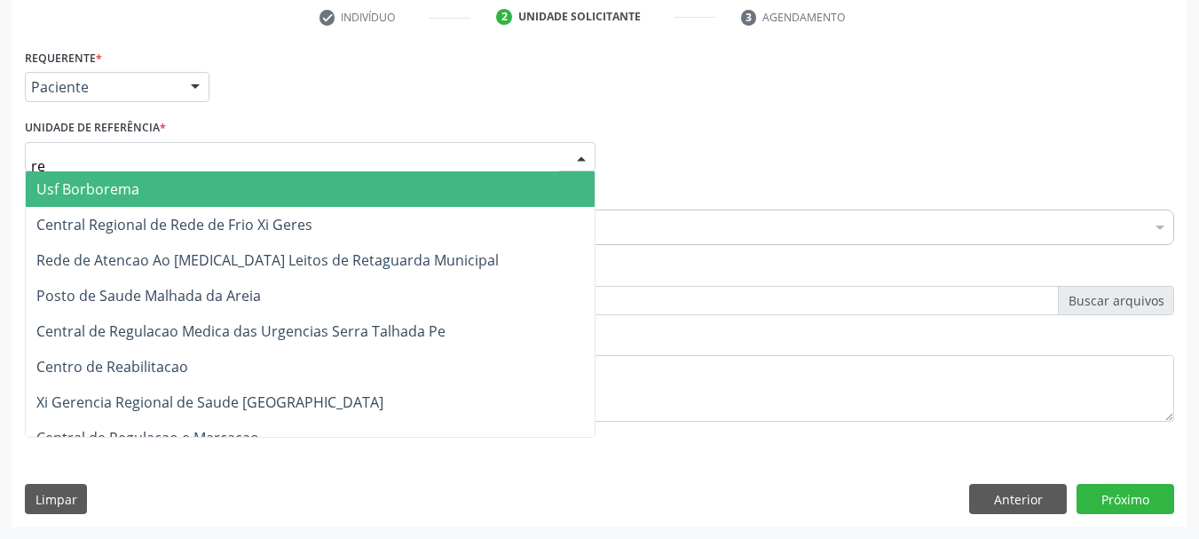
type input "rea"
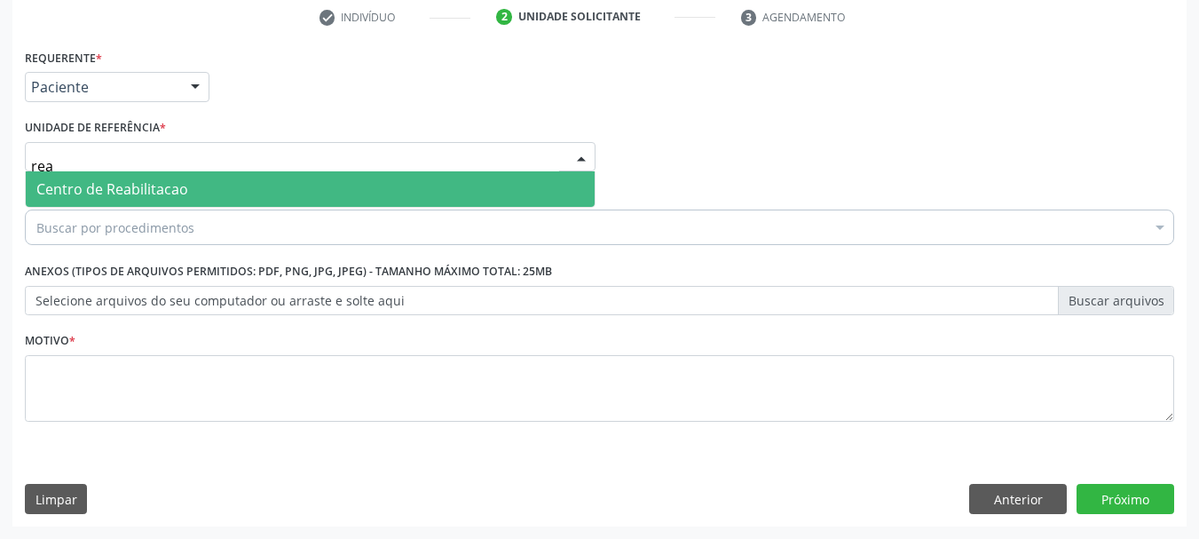
click at [94, 202] on span "Centro de Reabilitacao" at bounding box center [310, 189] width 569 height 36
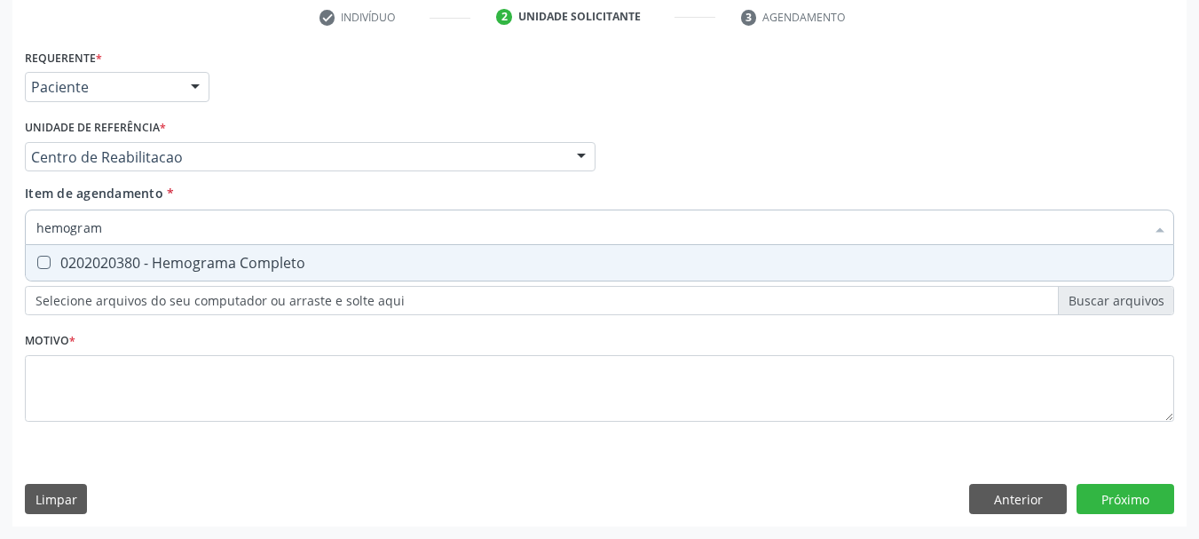
type input "hemograma"
click at [232, 270] on div "0202020380 - Hemograma Completo" at bounding box center [599, 263] width 1127 height 14
checkbox Completo "true"
click at [188, 229] on input "hemograma" at bounding box center [590, 228] width 1109 height 36
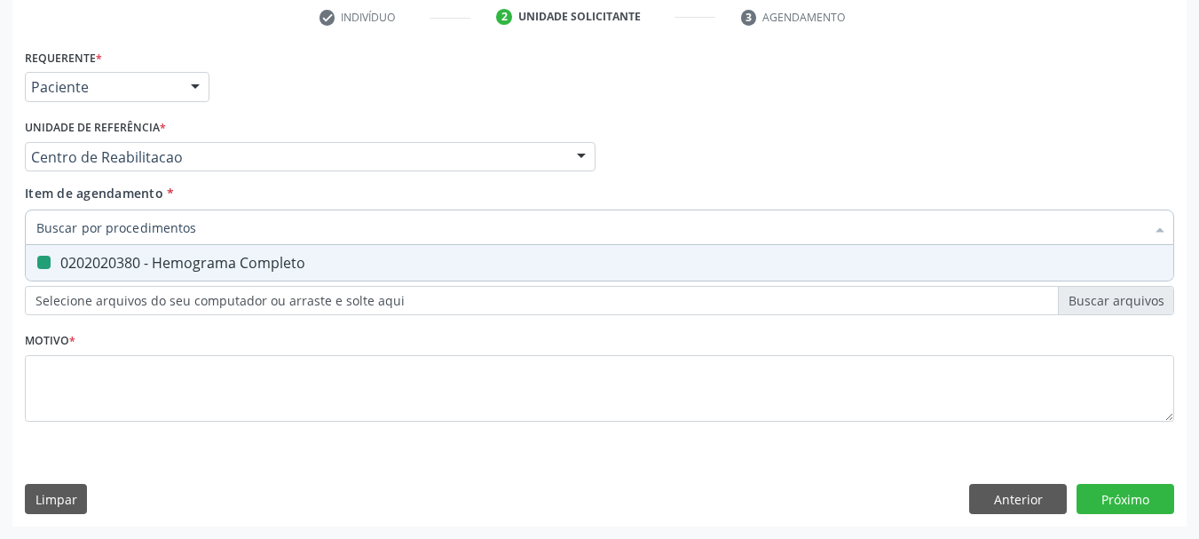
checkbox Completo "false"
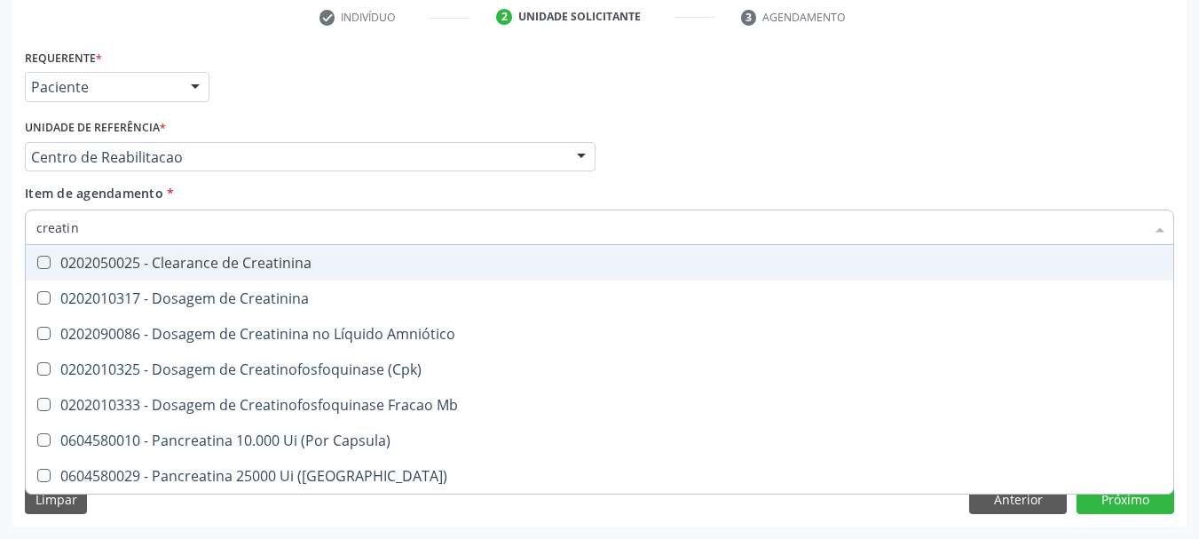
type input "creatini"
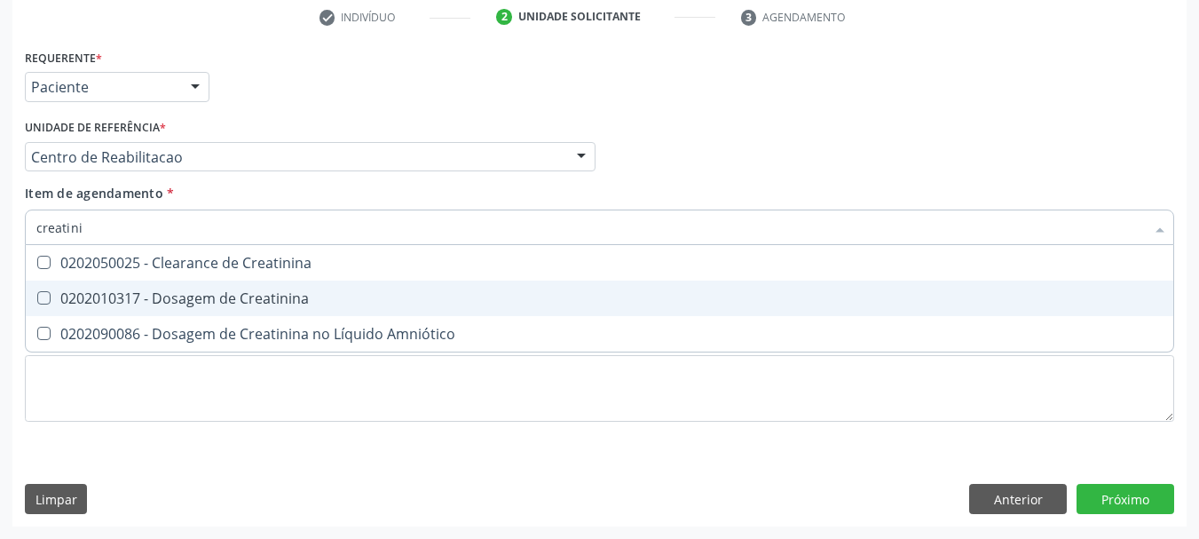
click at [83, 294] on div "0202010317 - Dosagem de Creatinina" at bounding box center [599, 298] width 1127 height 14
checkbox Creatinina "true"
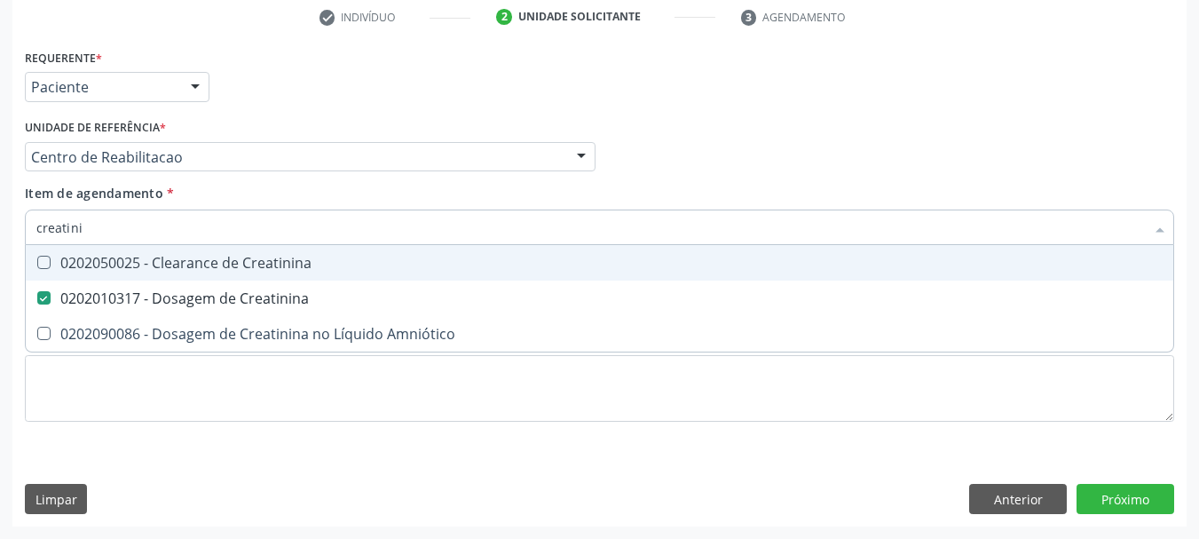
click at [74, 229] on input "creatini" at bounding box center [590, 228] width 1109 height 36
checkbox Creatinina "false"
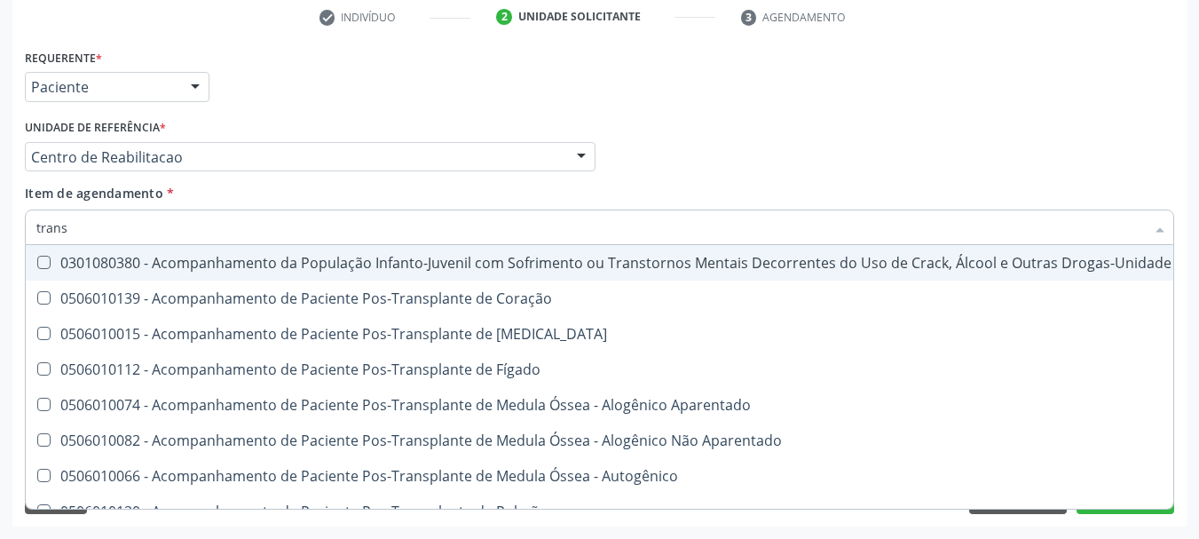
type input "transa"
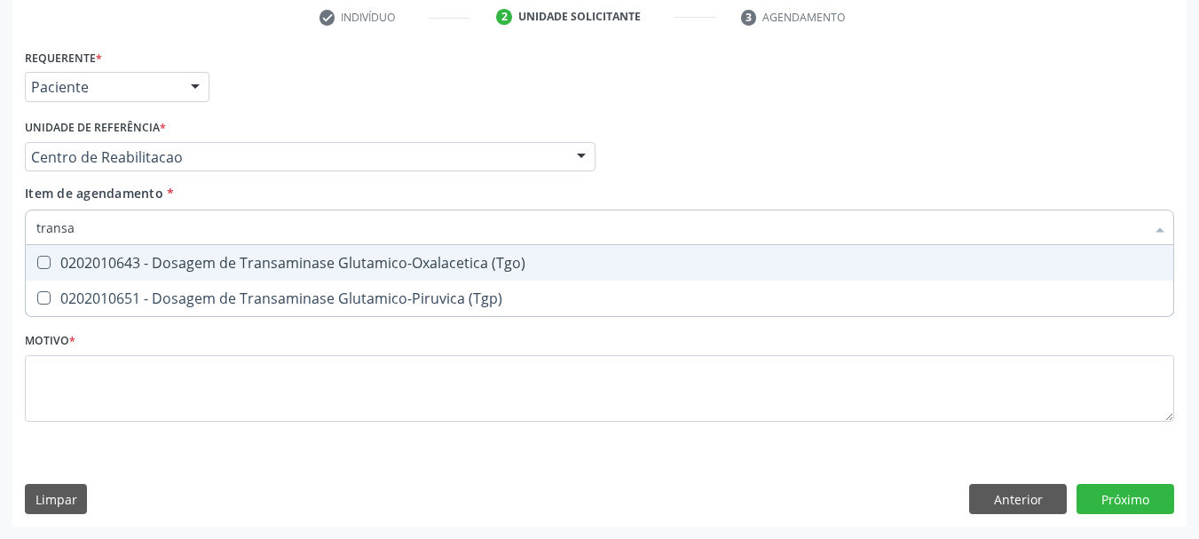
click at [64, 258] on div "0202010643 - Dosagem de Transaminase Glutamico-Oxalacetica (Tgo)" at bounding box center [599, 263] width 1127 height 14
checkbox \(Tgo\) "true"
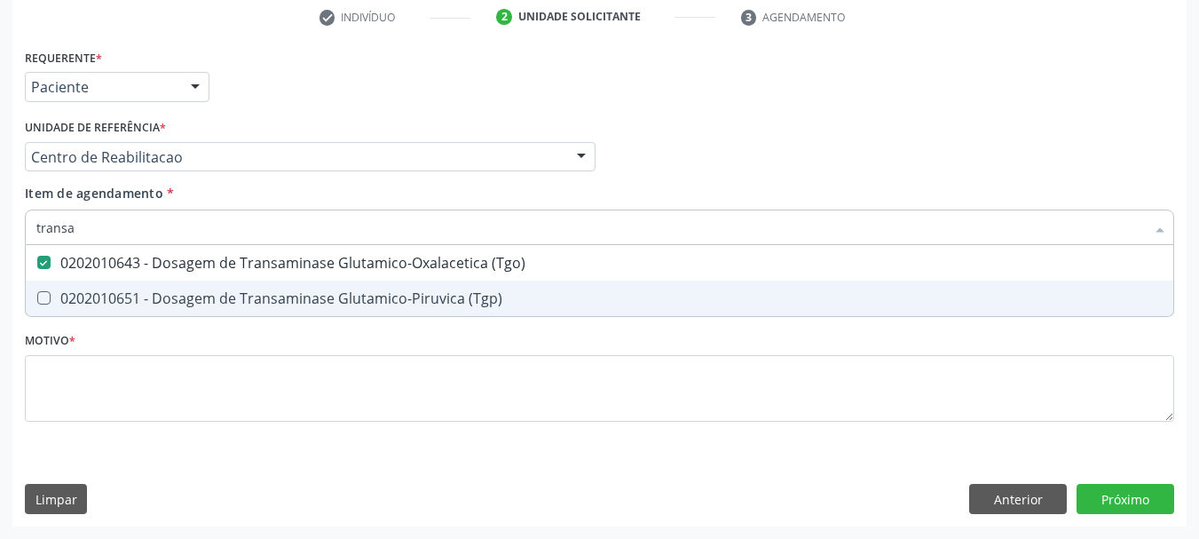
click at [68, 285] on span "0202010651 - Dosagem de Transaminase Glutamico-Piruvica (Tgp)" at bounding box center [600, 299] width 1148 height 36
checkbox \(Tgp\) "true"
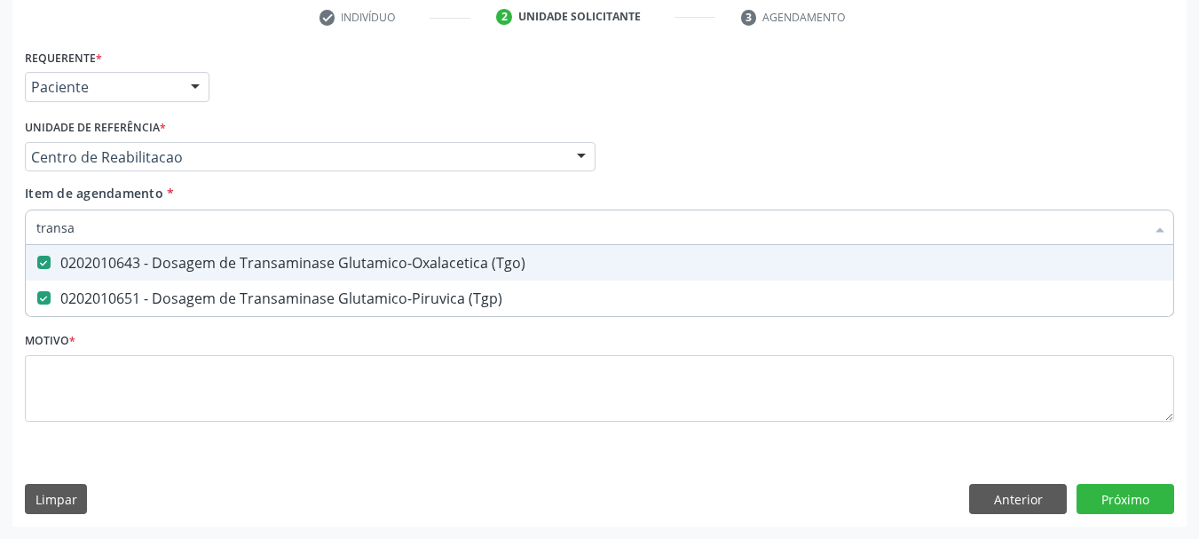
click at [79, 228] on input "transa" at bounding box center [590, 228] width 1109 height 36
checkbox \(Tgo\) "false"
checkbox \(Tgp\) "false"
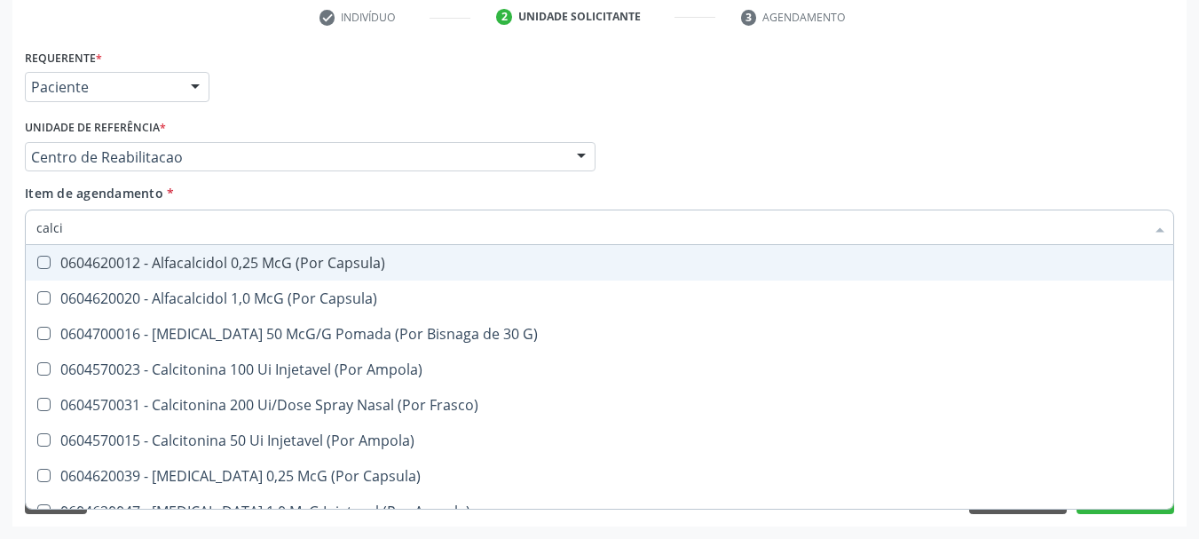
type input "calcio"
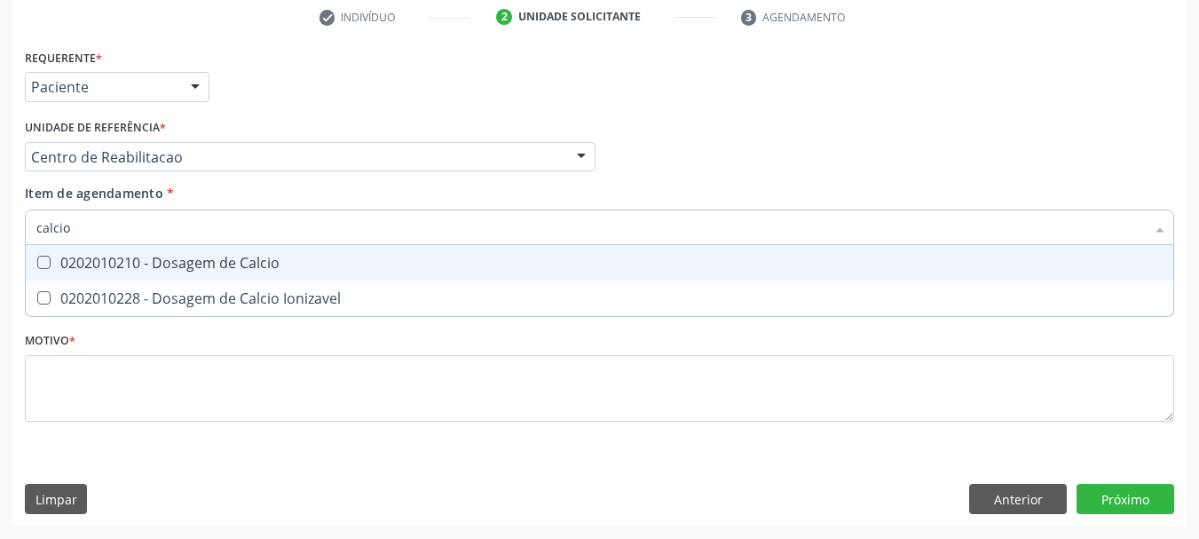
click at [56, 250] on span "0202010210 - Dosagem de Calcio" at bounding box center [600, 263] width 1148 height 36
checkbox Calcio "true"
click at [75, 224] on input "calcio" at bounding box center [590, 228] width 1109 height 36
type input "co"
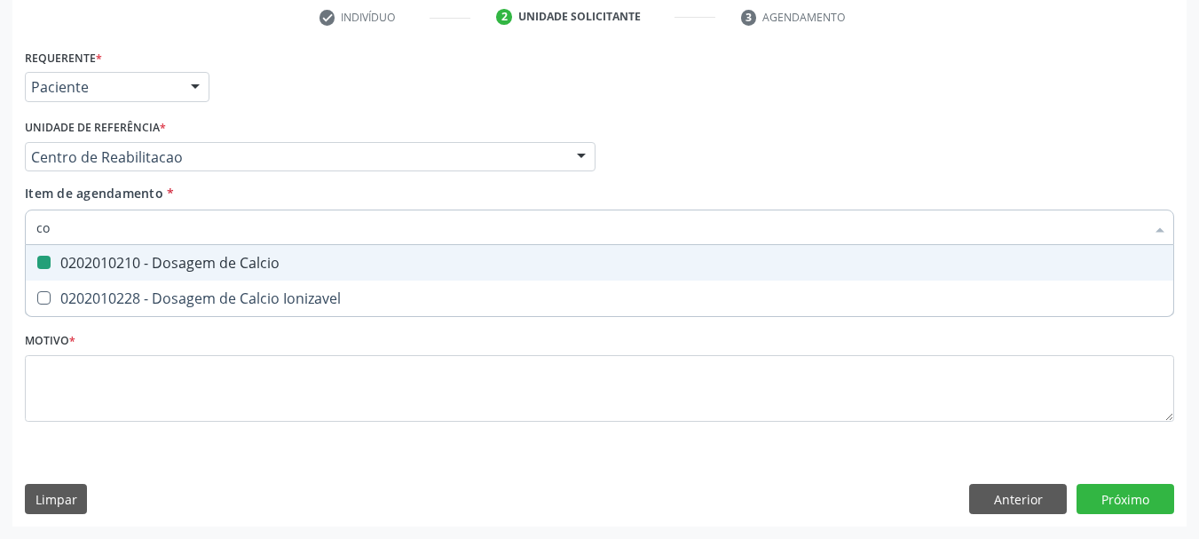
checkbox Calcio "false"
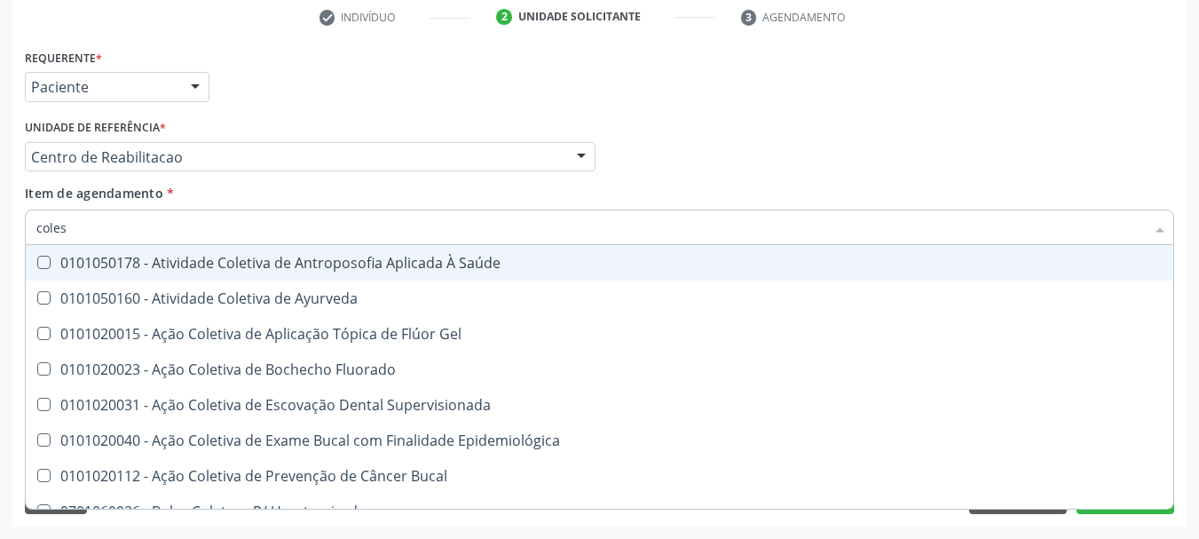
type input "colest"
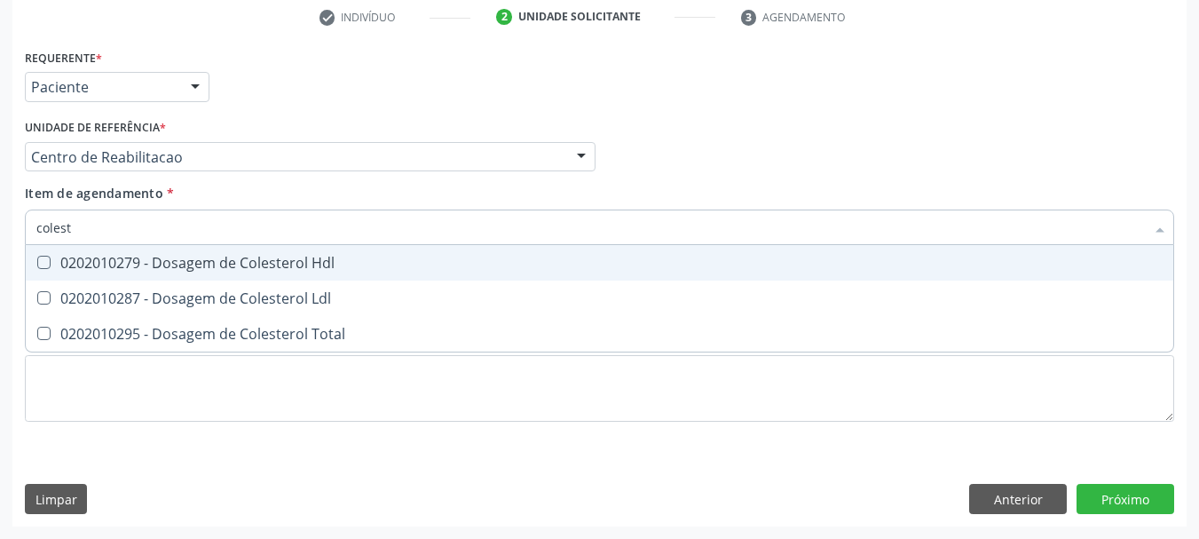
click at [87, 260] on div "0202010279 - Dosagem de Colesterol Hdl" at bounding box center [599, 263] width 1127 height 14
click at [88, 277] on span "0202010279 - Dosagem de Colesterol Hdl" at bounding box center [600, 263] width 1148 height 36
checkbox Hdl "false"
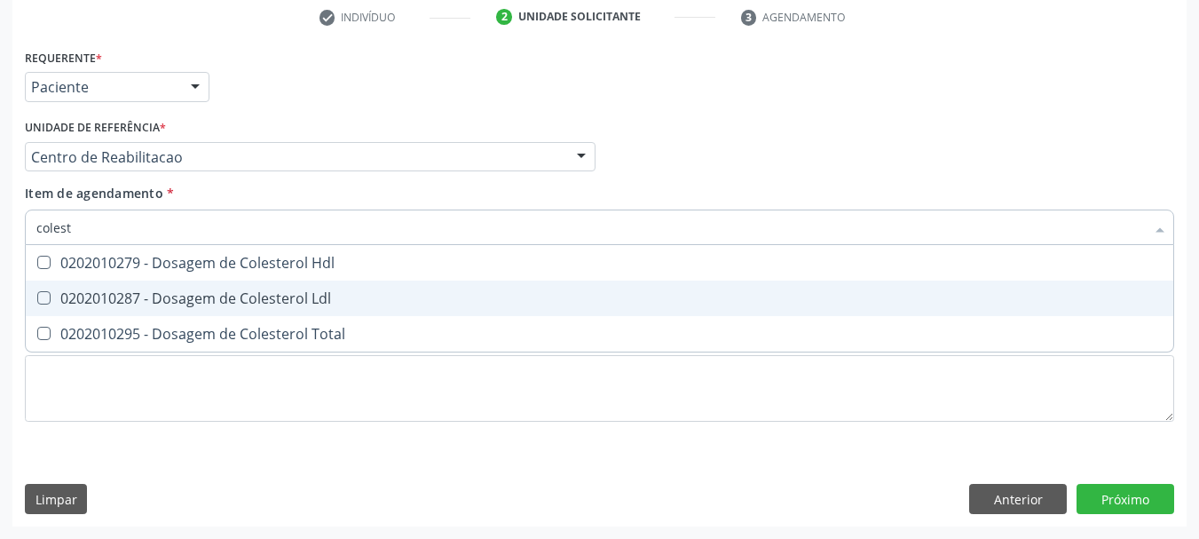
click at [87, 295] on div "0202010287 - Dosagem de Colesterol Ldl" at bounding box center [599, 298] width 1127 height 14
checkbox Ldl "true"
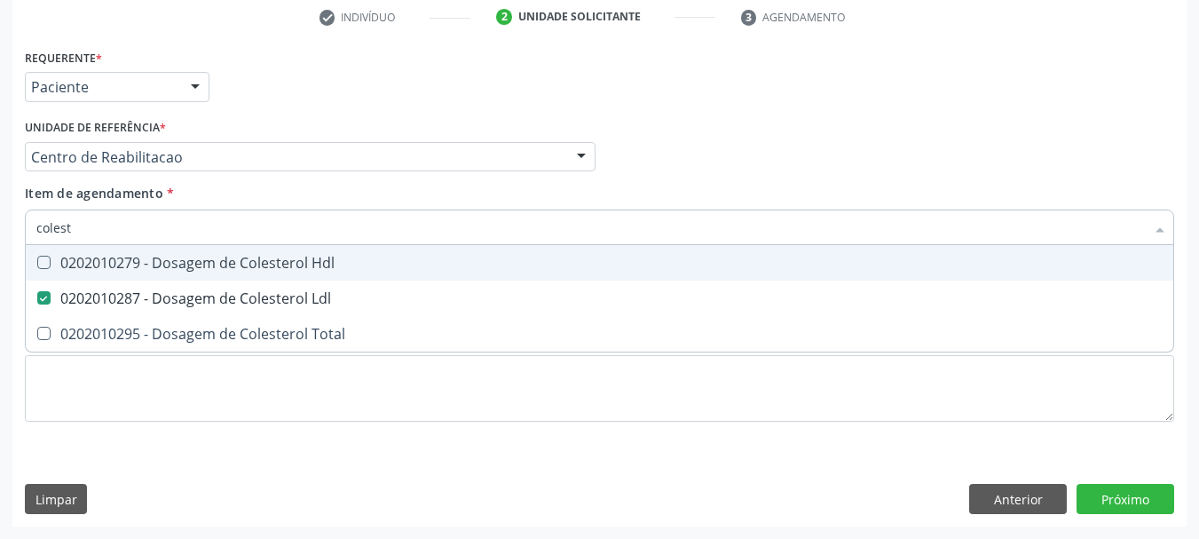
click at [90, 273] on span "0202010279 - Dosagem de Colesterol Hdl" at bounding box center [600, 263] width 1148 height 36
checkbox Hdl "true"
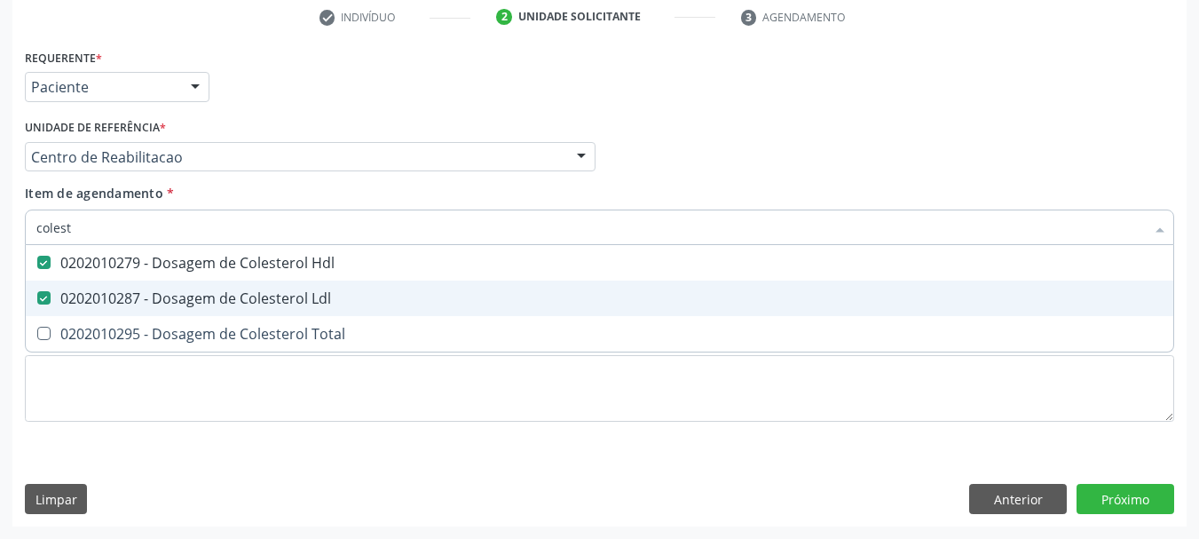
click at [91, 312] on span "0202010287 - Dosagem de Colesterol Ldl" at bounding box center [600, 299] width 1148 height 36
checkbox Ldl "false"
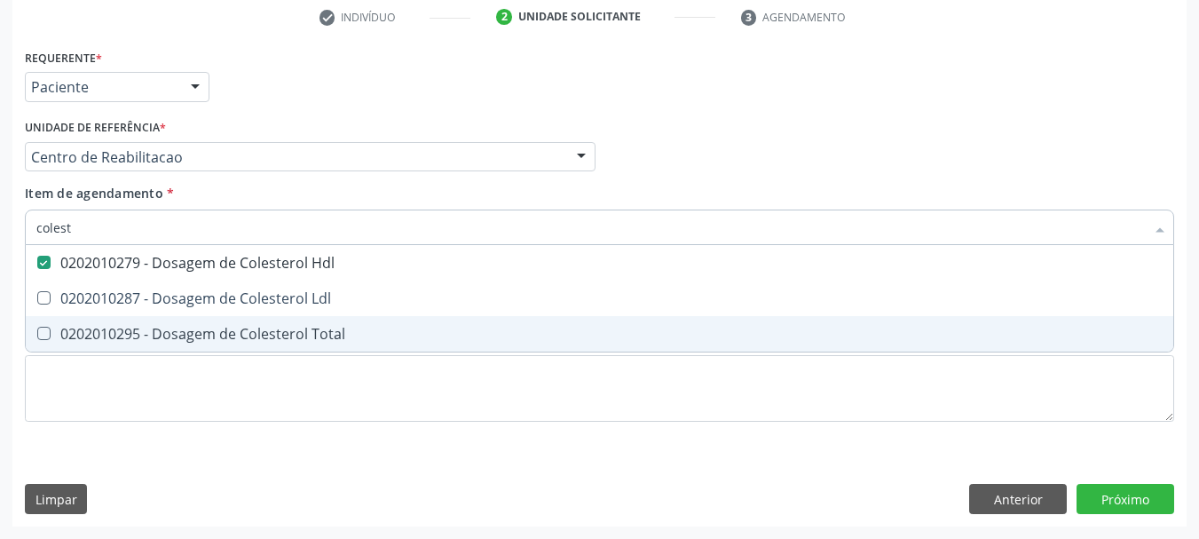
click at [91, 333] on div "0202010295 - Dosagem de Colesterol Total" at bounding box center [599, 334] width 1127 height 14
checkbox Total "true"
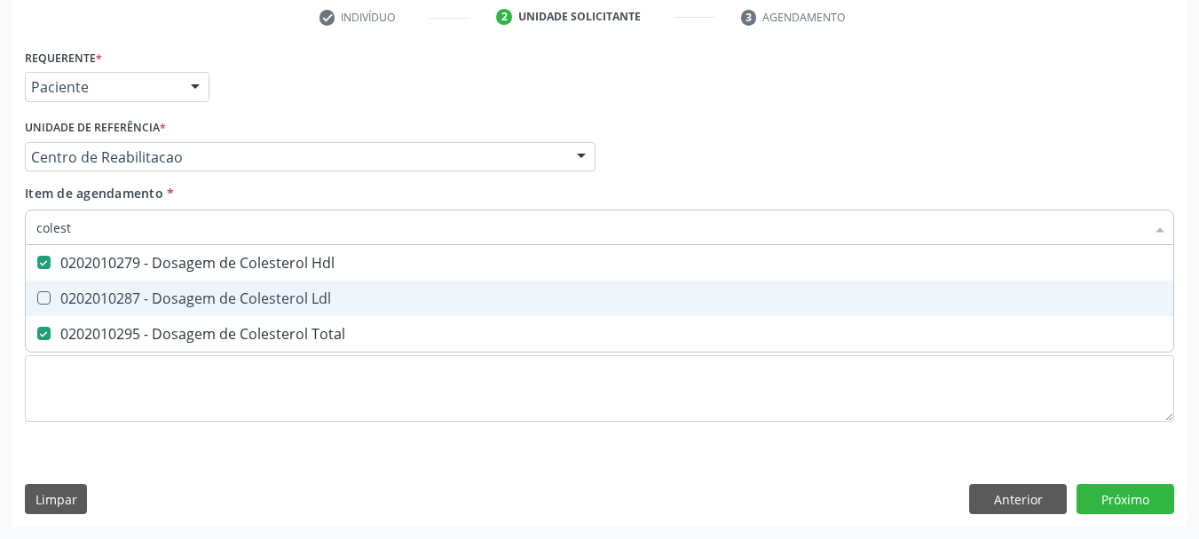
click at [90, 299] on div "0202010287 - Dosagem de Colesterol Ldl" at bounding box center [599, 298] width 1127 height 14
checkbox Ldl "true"
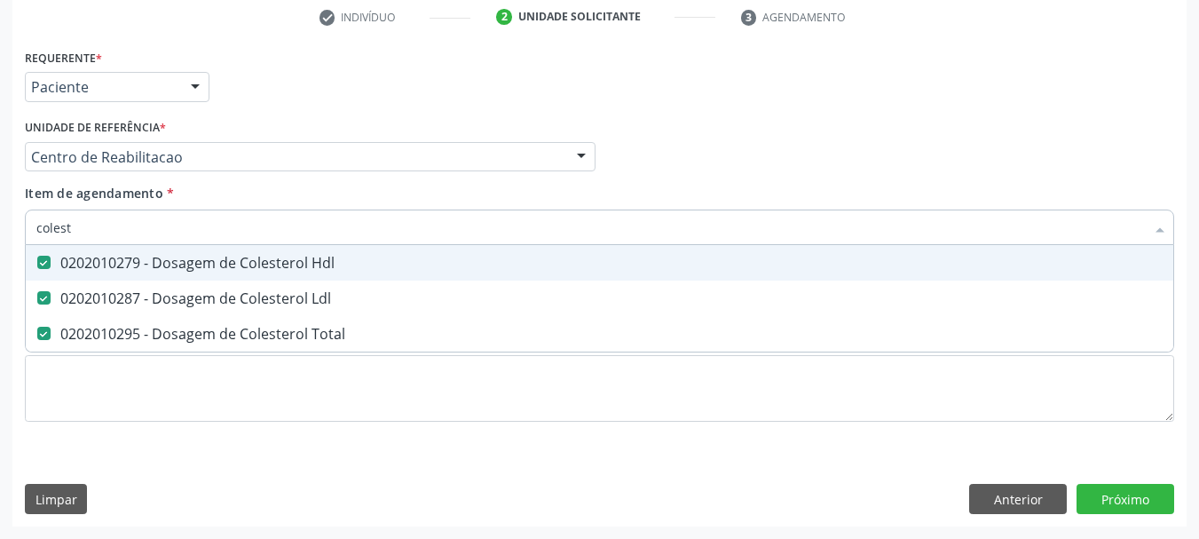
click at [102, 214] on input "colest" at bounding box center [590, 228] width 1109 height 36
type input "gl"
checkbox Hdl "false"
checkbox Ldl "false"
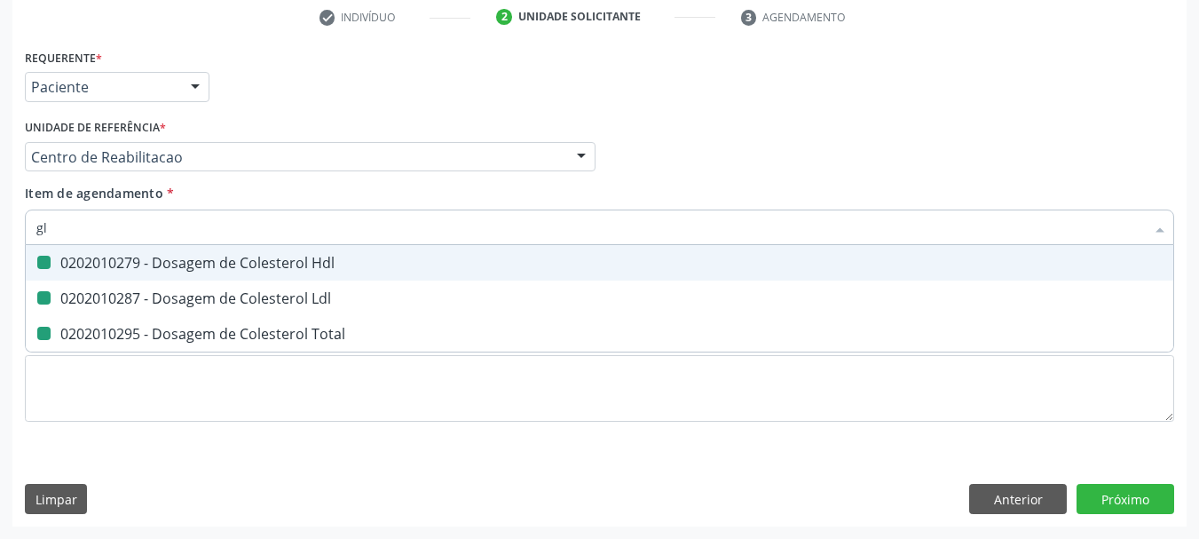
checkbox Total "false"
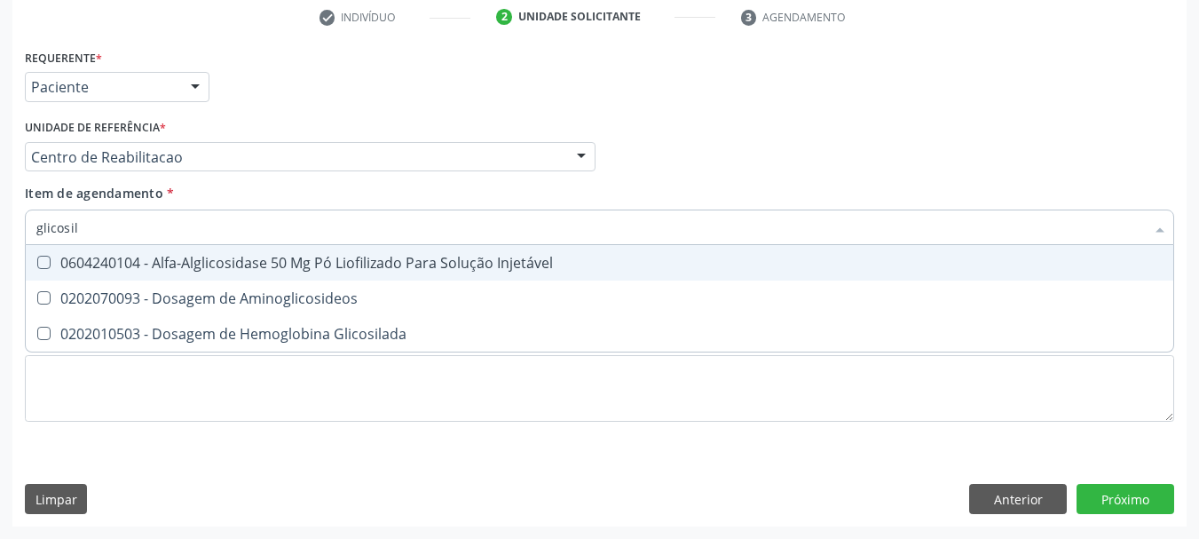
type input "glicosila"
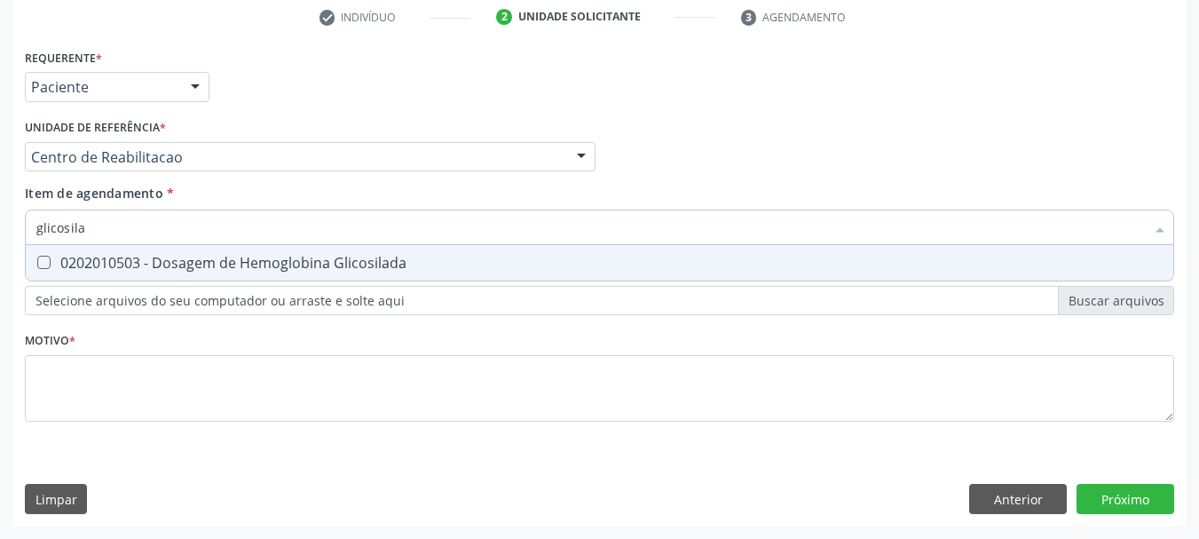
click at [103, 258] on div "0202010503 - Dosagem de Hemoglobina Glicosilada" at bounding box center [599, 263] width 1127 height 14
checkbox Glicosilada "true"
click at [103, 229] on input "glicosila" at bounding box center [590, 228] width 1109 height 36
type input "gl"
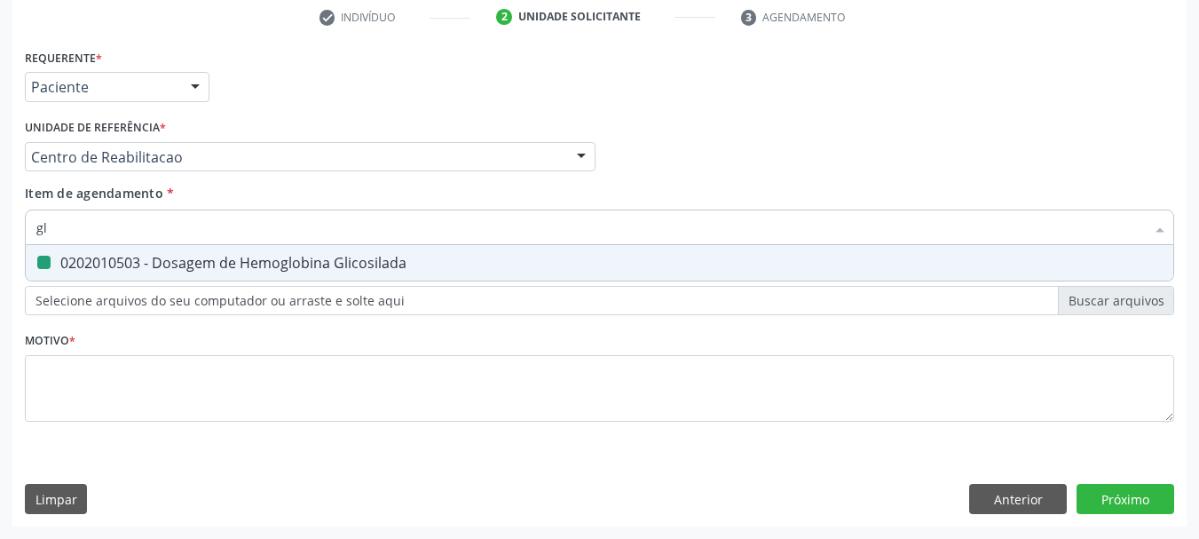
checkbox Glicosilada "false"
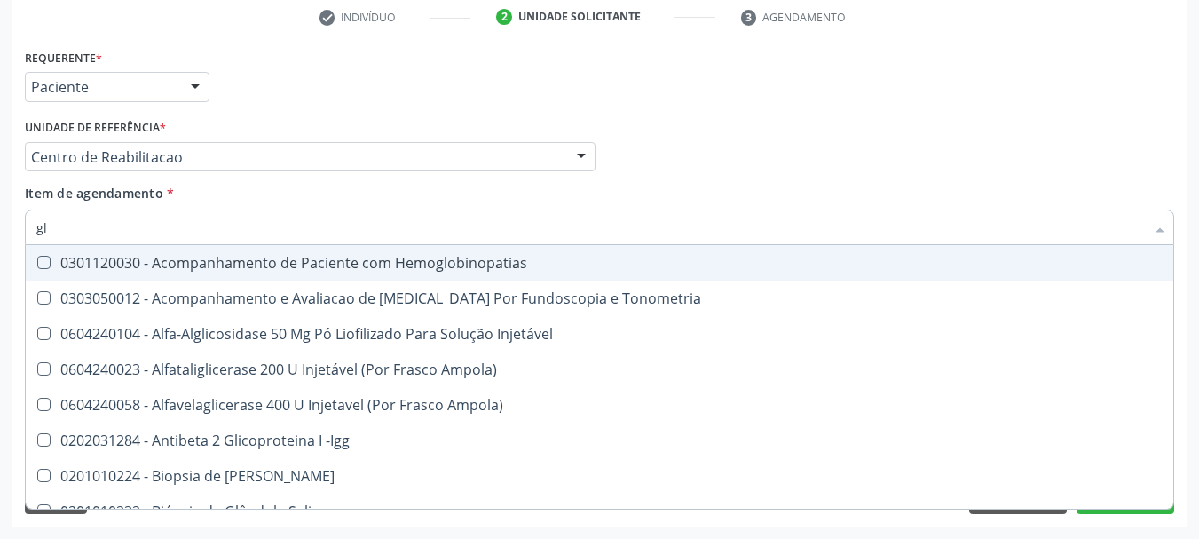
type input "gli"
checkbox Dosagens\) "true"
type input "glic"
checkbox \(Confirmatorio\) "true"
checkbox Dosagens\) "false"
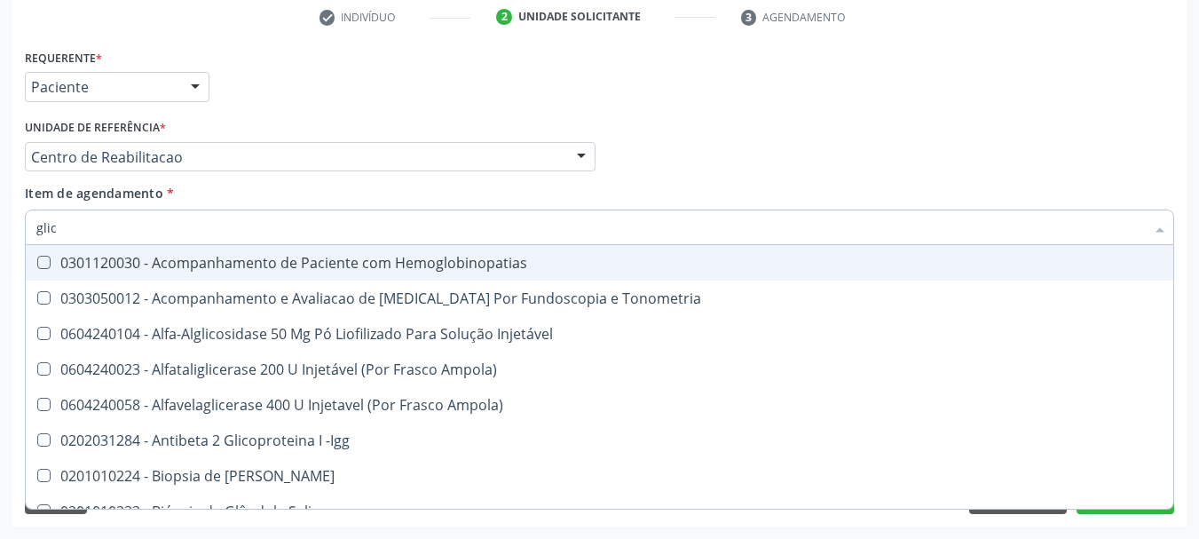
type input "glico"
checkbox \(Dacriocintilografia\) "true"
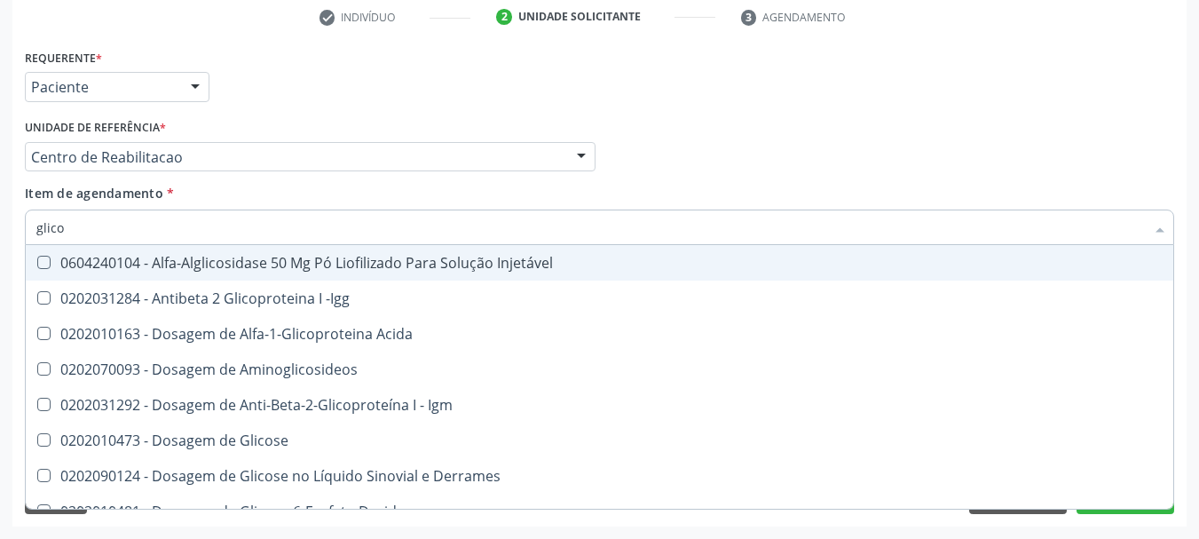
type input "glicos"
checkbox Glicose "true"
checkbox Glicosilada "false"
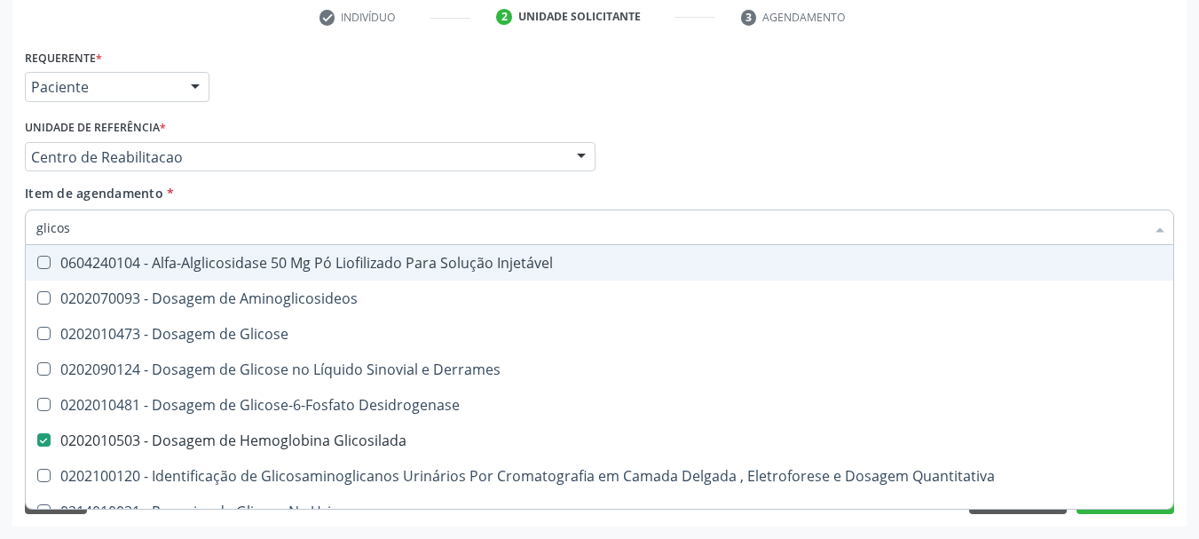
type input "glicose"
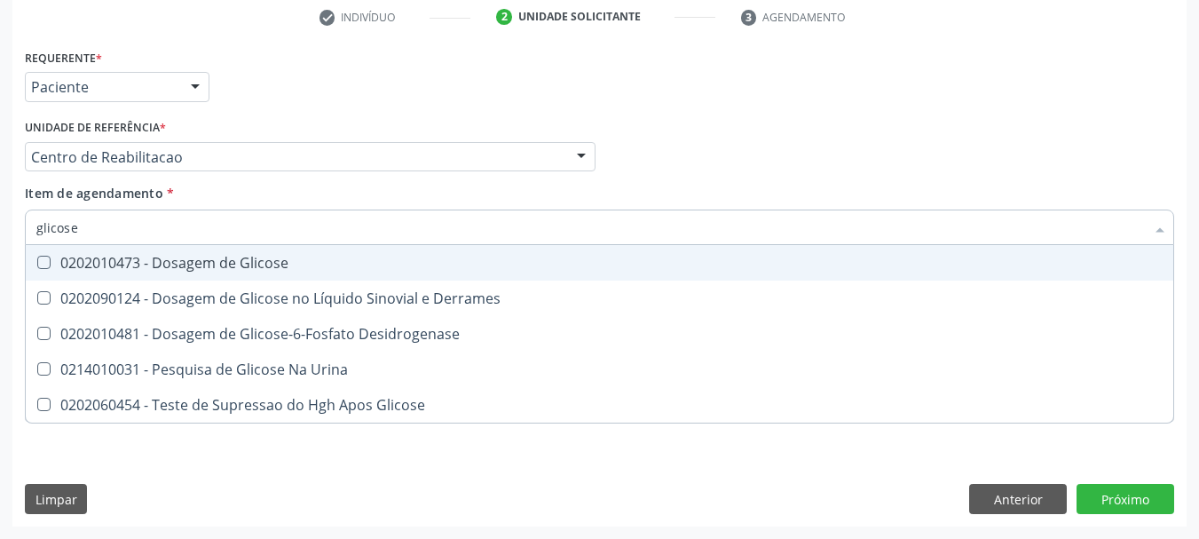
click at [98, 245] on span "0202010473 - Dosagem de Glicose" at bounding box center [600, 263] width 1148 height 36
checkbox Glicose "true"
click at [99, 217] on input "glicose" at bounding box center [590, 228] width 1109 height 36
checkbox Glicose "false"
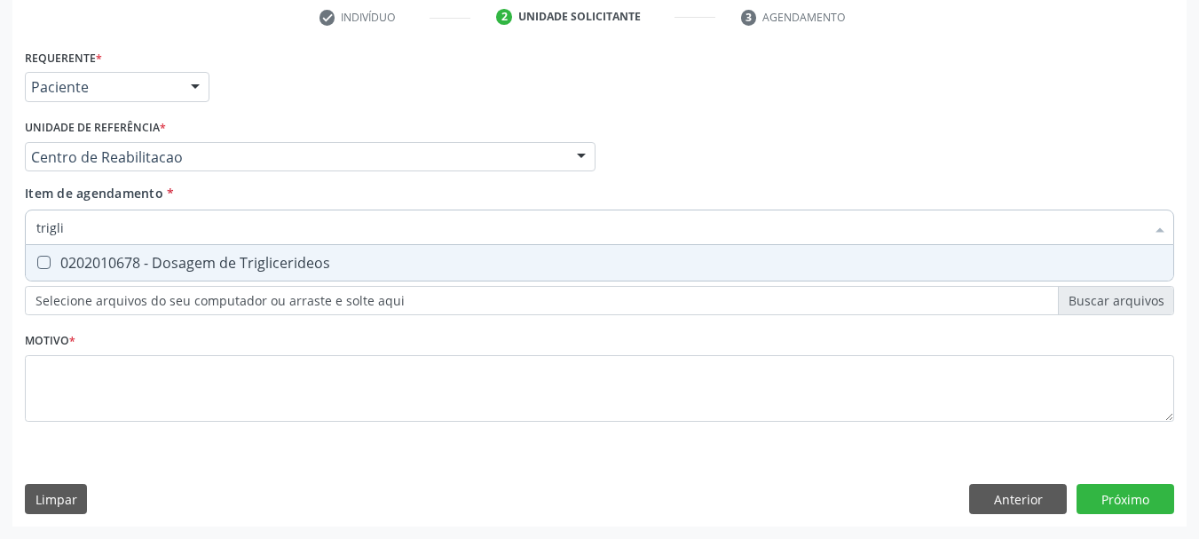
type input "triglic"
click at [83, 270] on div "0202010678 - Dosagem de Triglicerideos" at bounding box center [599, 263] width 1127 height 14
checkbox Triglicerideos "true"
click at [90, 226] on input "triglic" at bounding box center [590, 228] width 1109 height 36
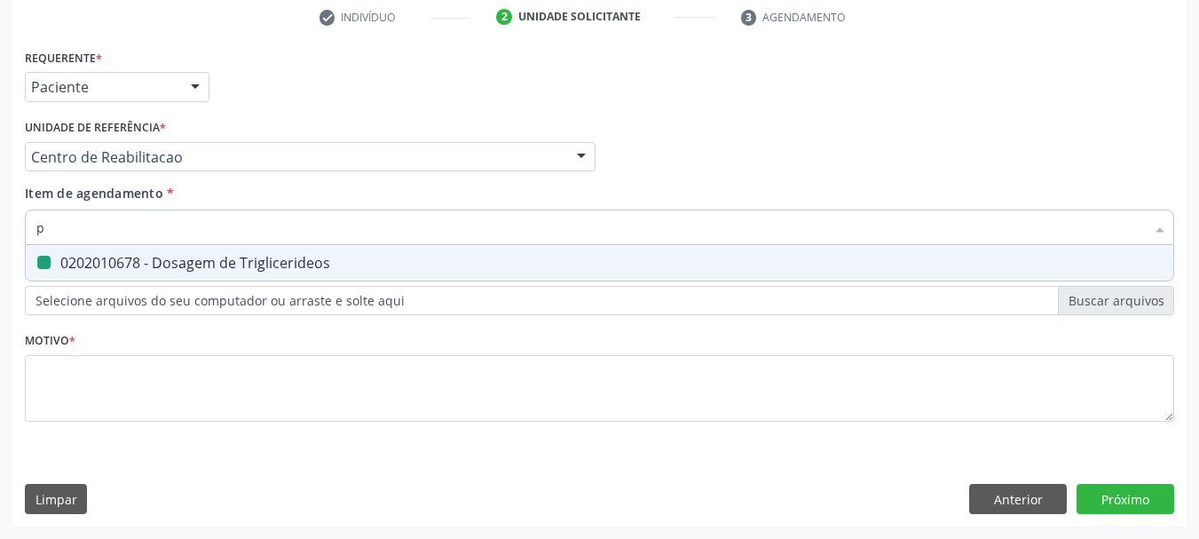
type input "ps"
checkbox Triglicerideos "false"
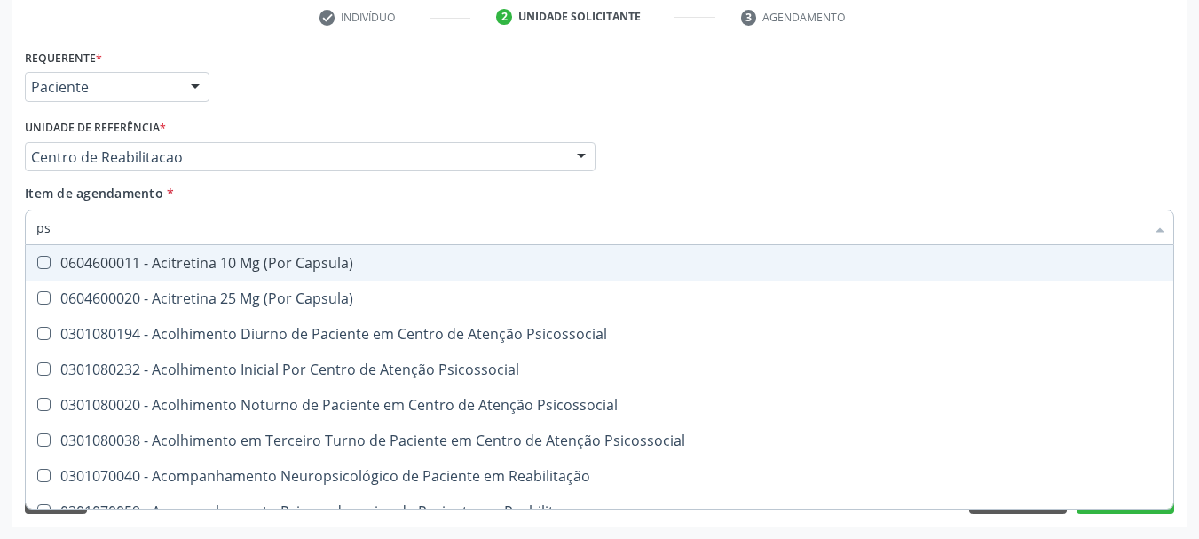
type input "psa"
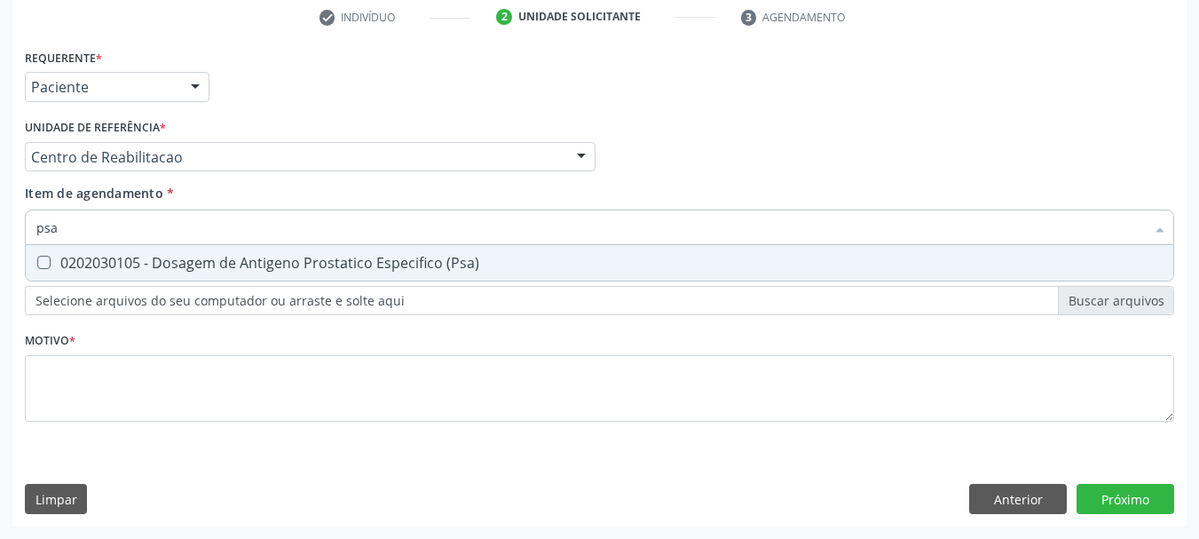
click at [89, 250] on span "0202030105 - Dosagem de Antigeno Prostatico Especifico (Psa)" at bounding box center [600, 263] width 1148 height 36
checkbox \(Psa\) "true"
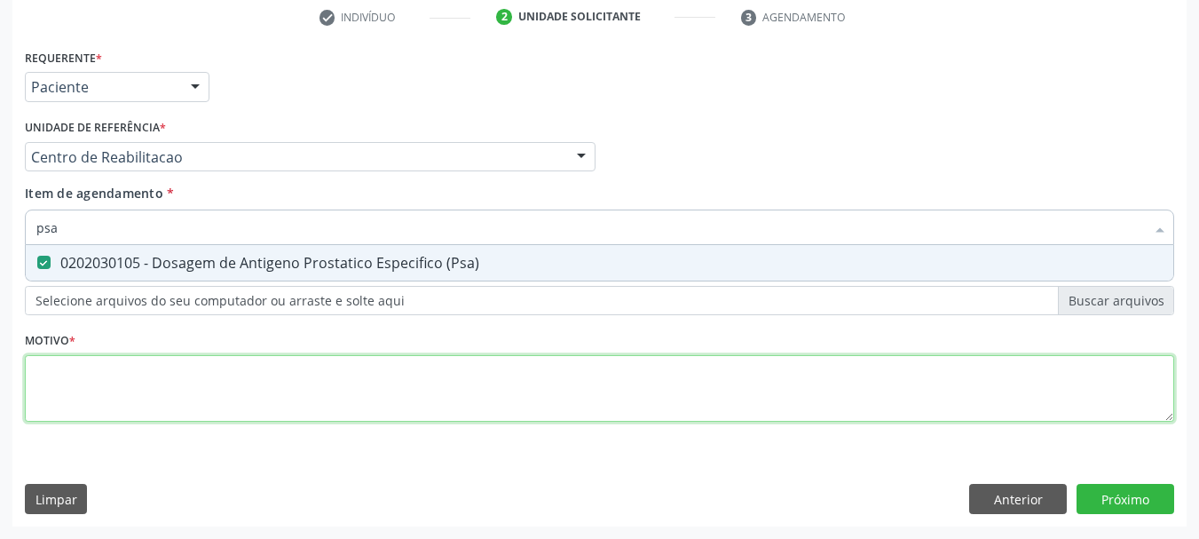
click at [72, 376] on div "Requerente * Paciente Profissional de Saúde Paciente Nenhum resultado encontrad…" at bounding box center [600, 245] width 1150 height 402
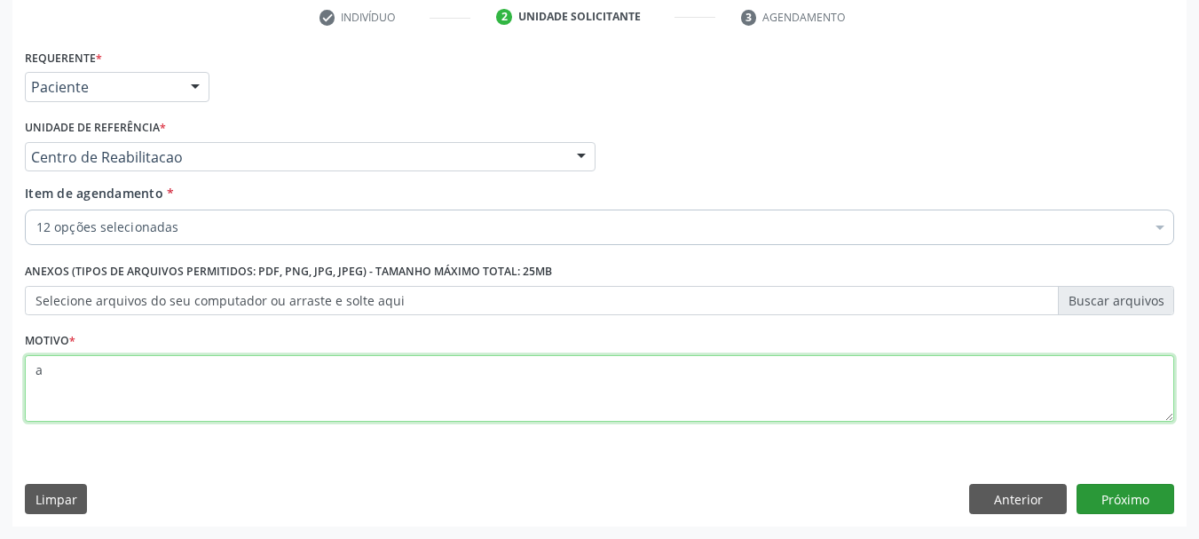
type textarea "a"
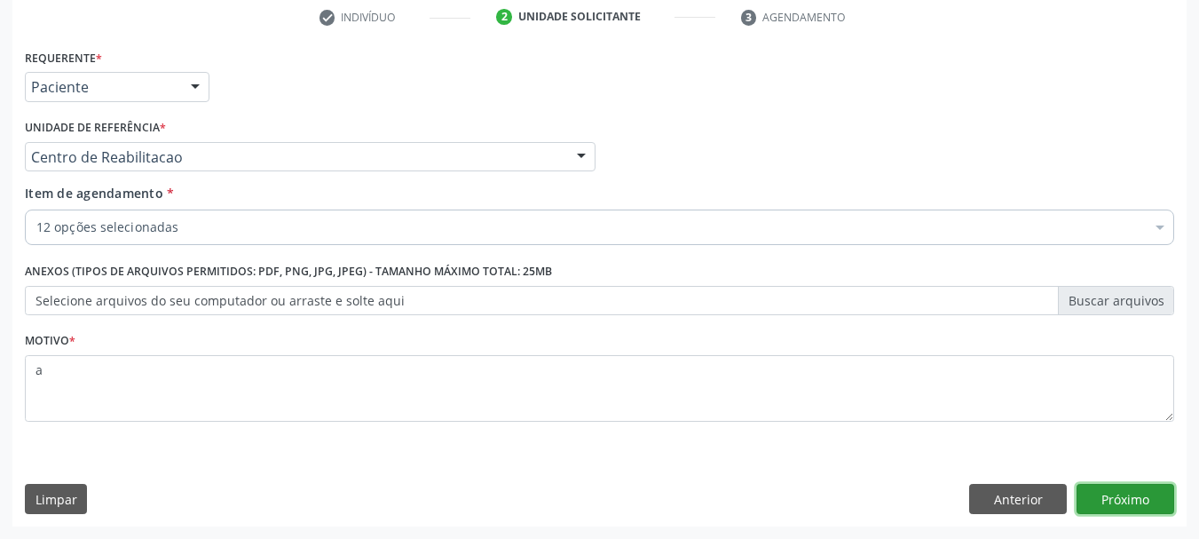
click at [1151, 492] on button "Próximo" at bounding box center [1126, 499] width 98 height 30
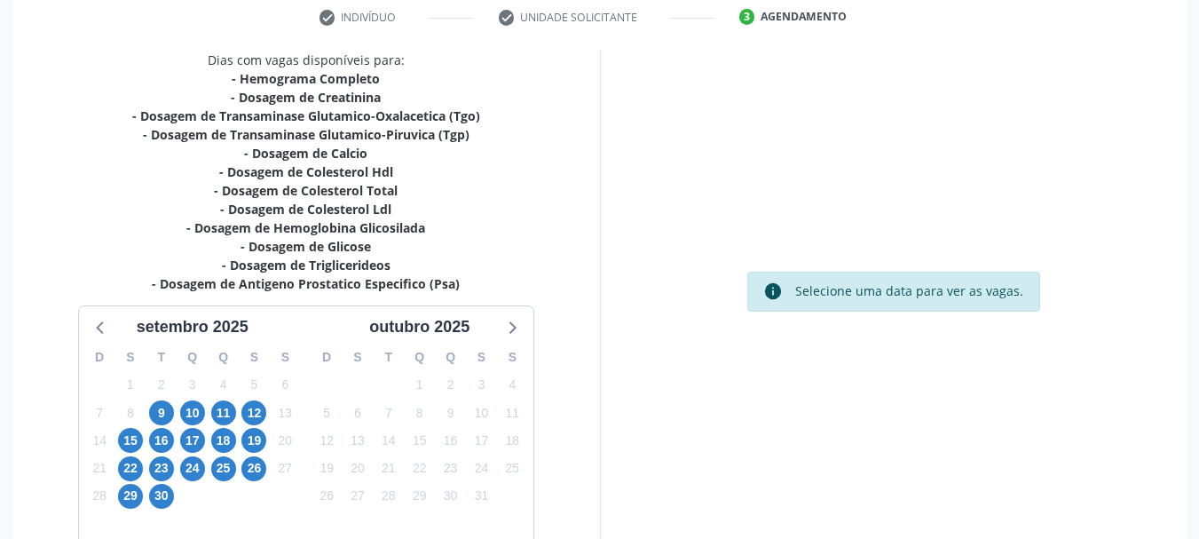
scroll to position [439, 0]
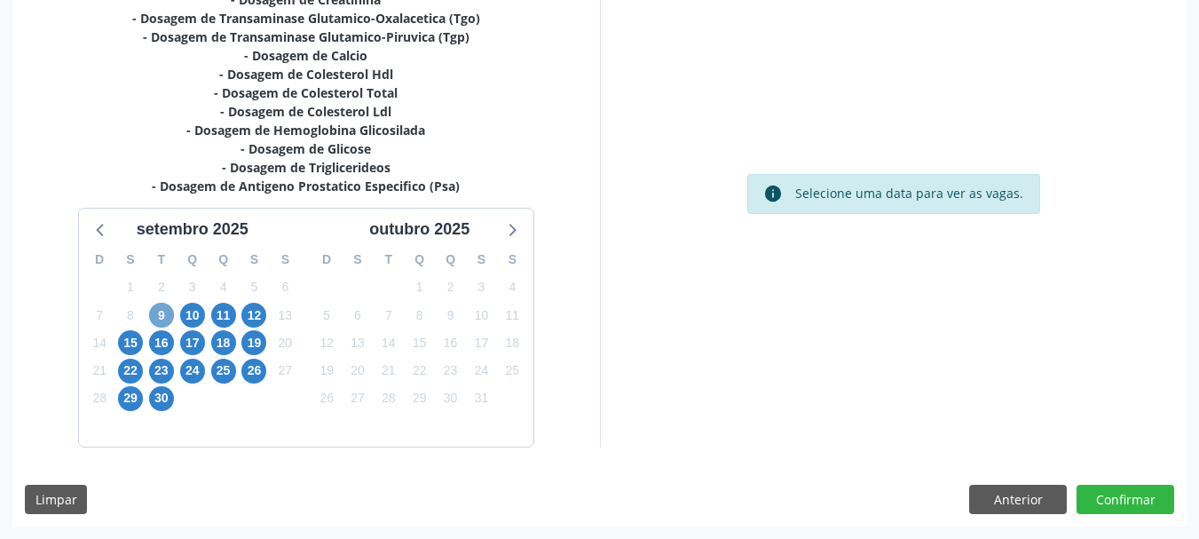
click at [163, 313] on span "9" at bounding box center [161, 315] width 25 height 25
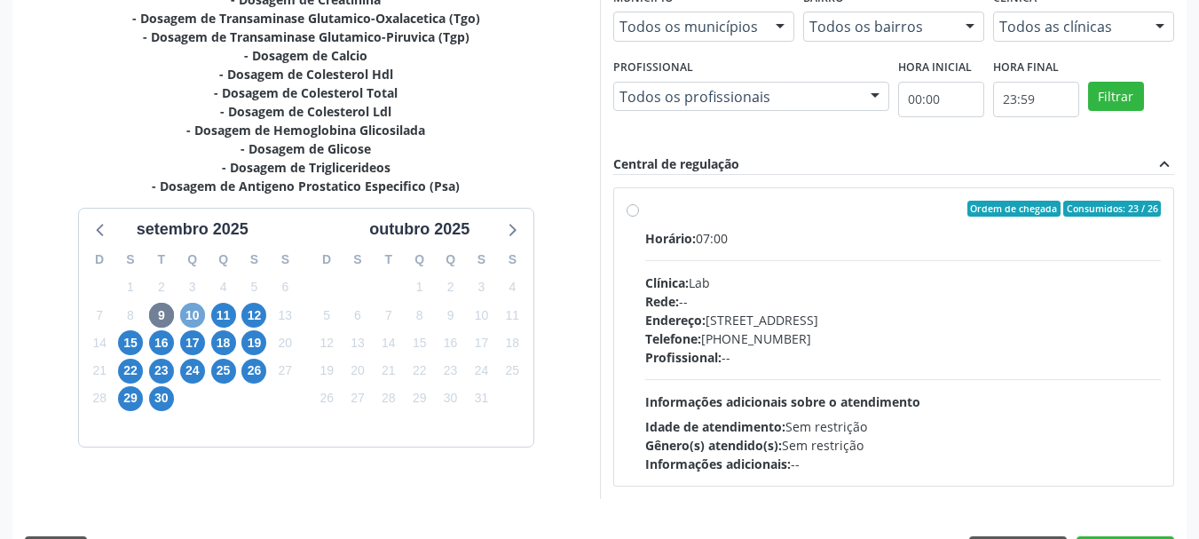
click at [183, 312] on span "10" at bounding box center [192, 315] width 25 height 25
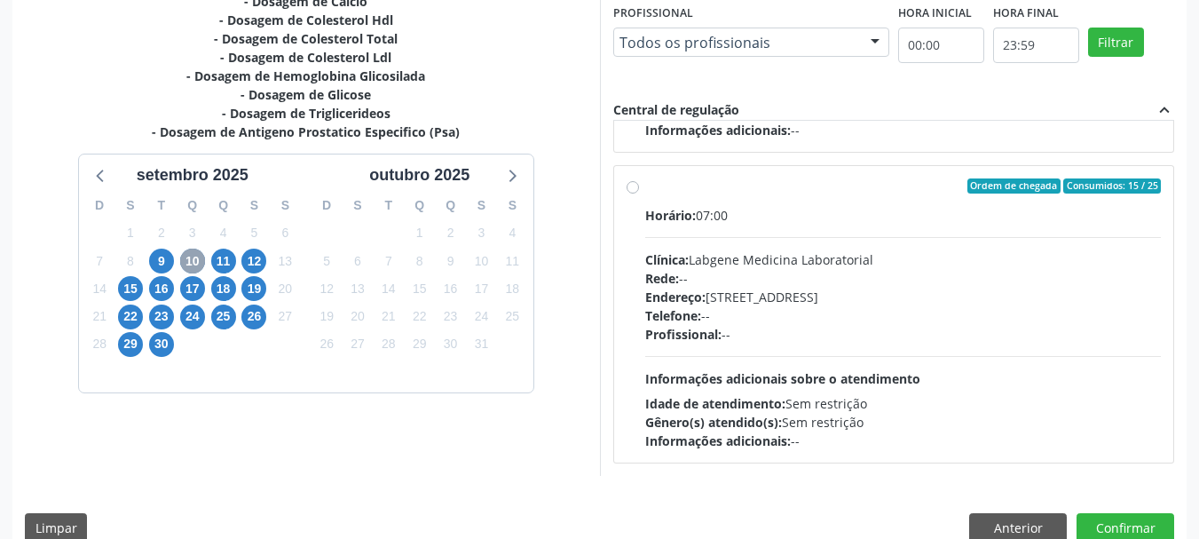
scroll to position [522, 0]
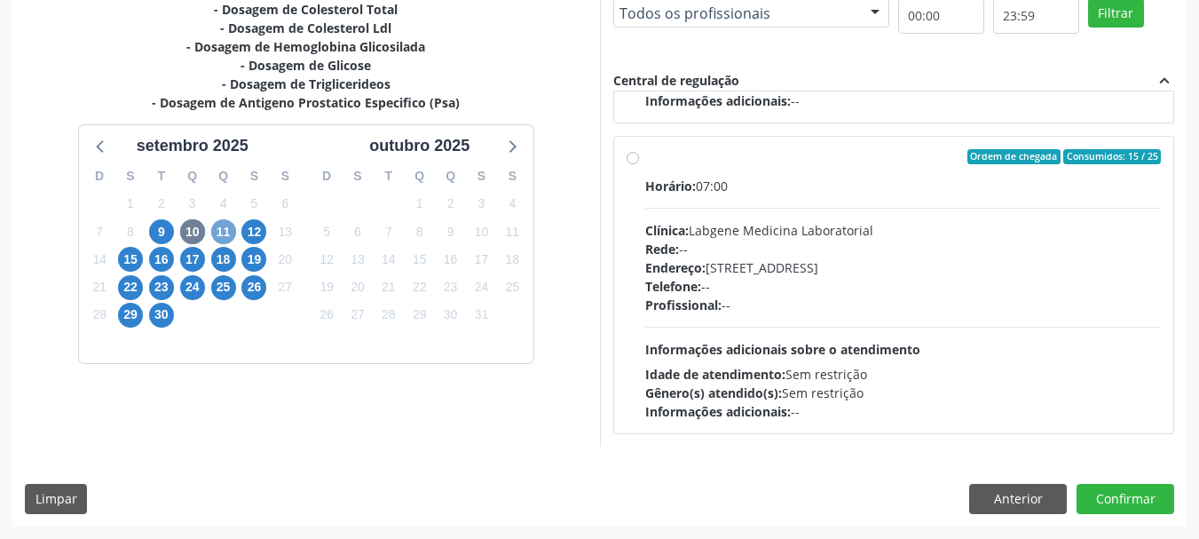
click at [224, 226] on span "11" at bounding box center [223, 231] width 25 height 25
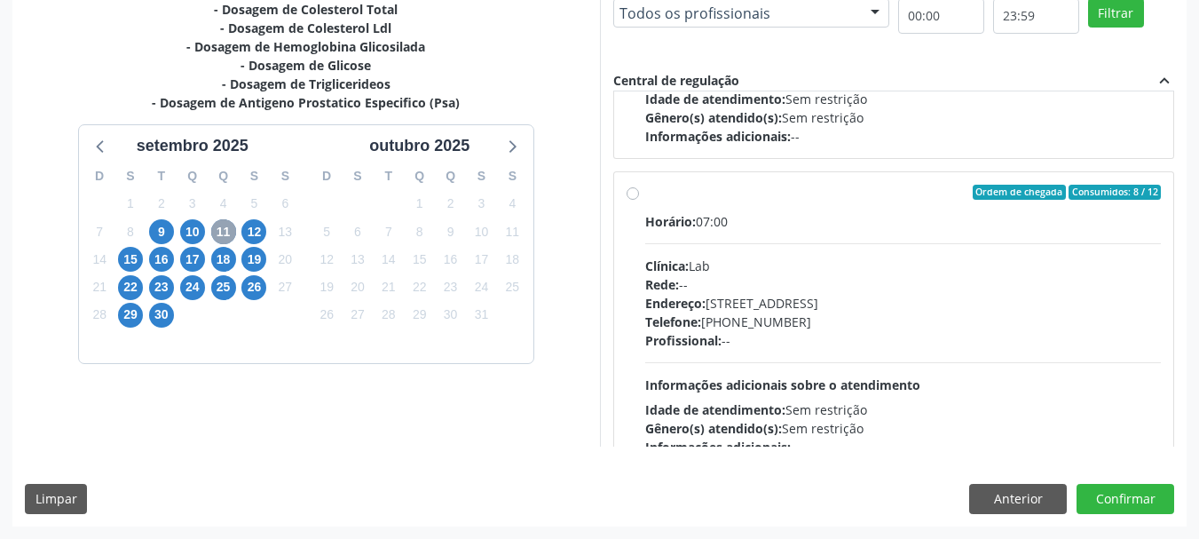
scroll to position [280, 0]
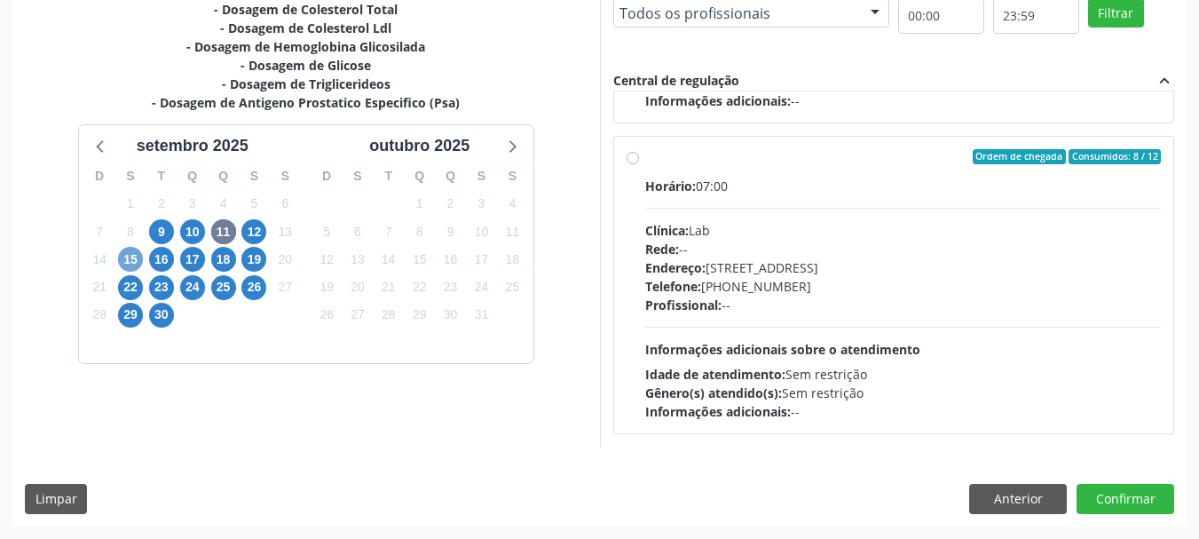
click at [128, 257] on span "15" at bounding box center [130, 259] width 25 height 25
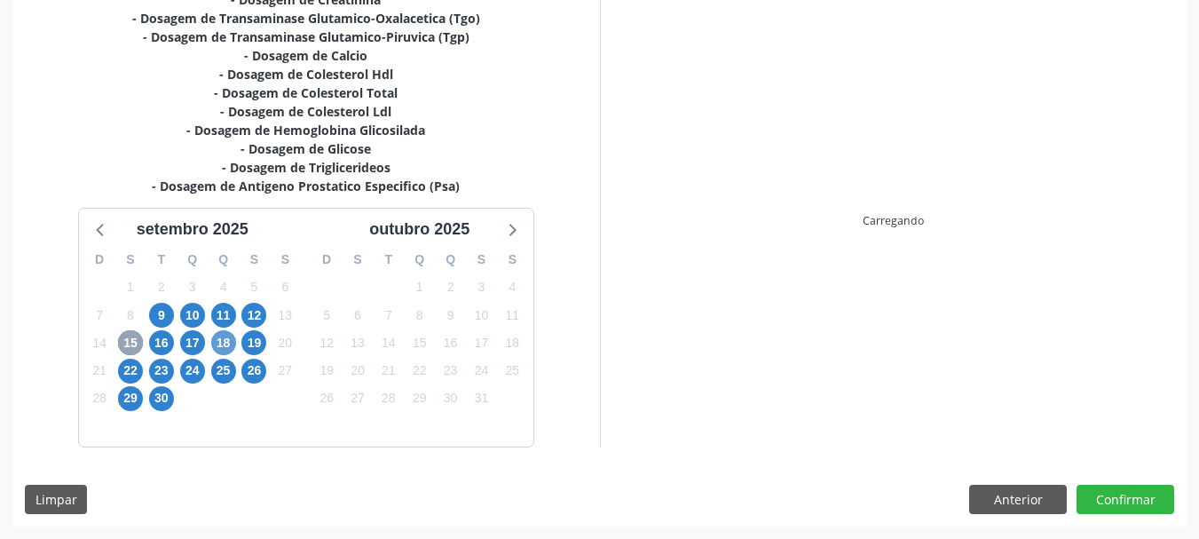
scroll to position [522, 0]
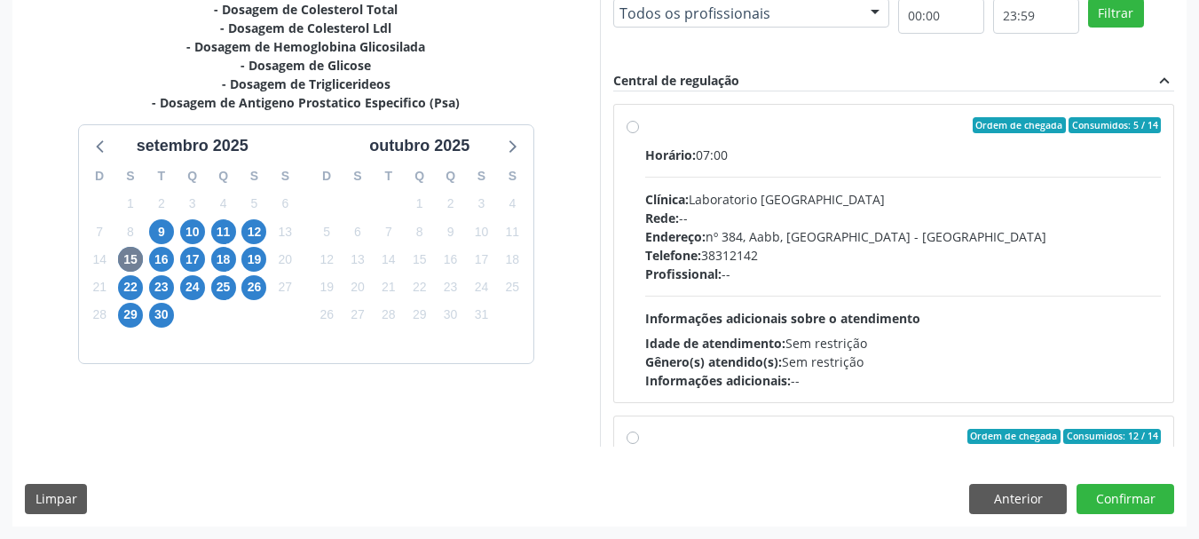
click at [1008, 227] on div "Endereço: nº 384, Aabb, Serra Talhada - PE" at bounding box center [903, 236] width 517 height 19
click at [639, 133] on input "Ordem de chegada Consumidos: 5 / 14 Horário: 07:00 Clínica: Laboratorio Sao Fra…" at bounding box center [633, 125] width 12 height 16
radio input "true"
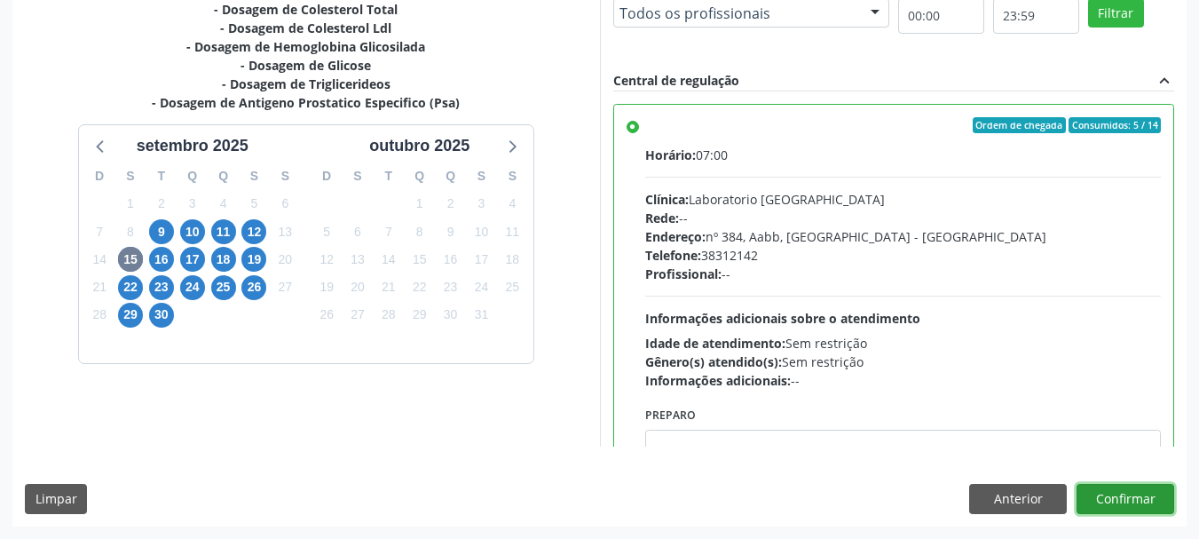
click at [1135, 504] on button "Confirmar" at bounding box center [1126, 499] width 98 height 30
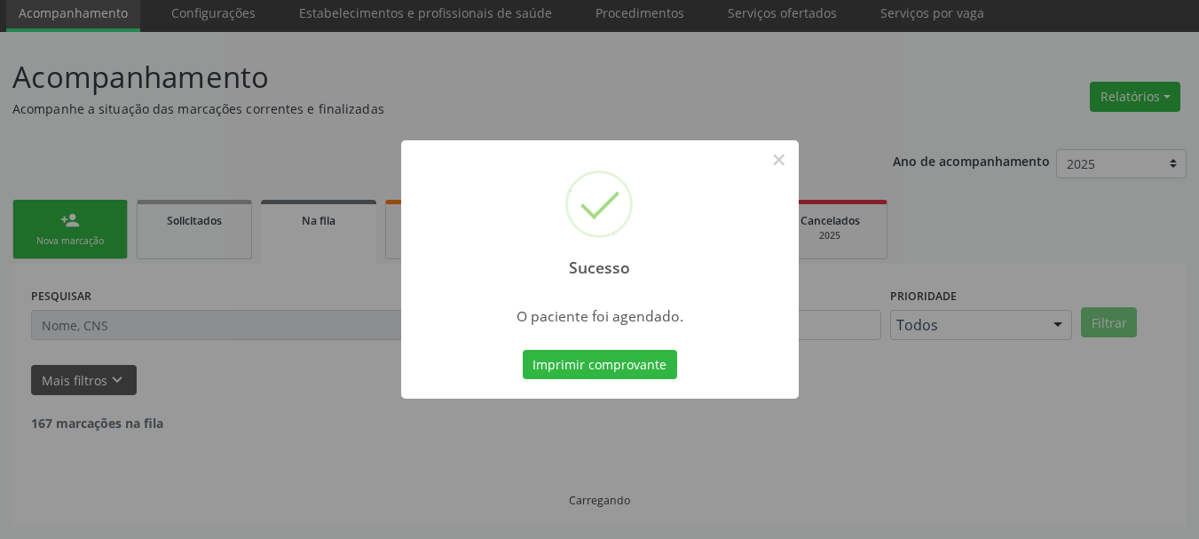
scroll to position [47, 0]
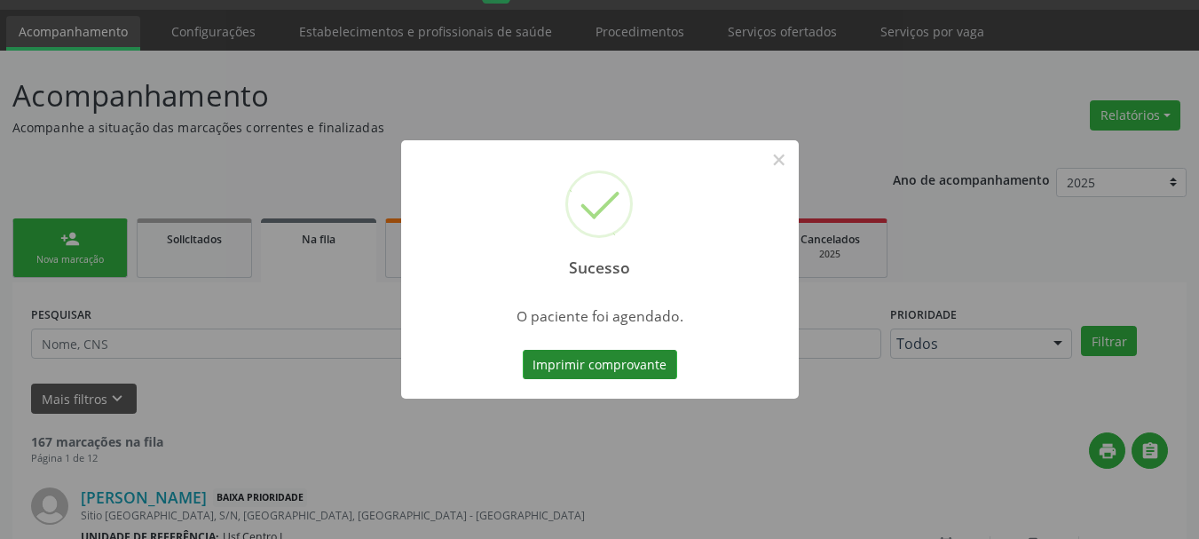
click at [605, 370] on button "Imprimir comprovante" at bounding box center [600, 365] width 154 height 30
